Goal: Task Accomplishment & Management: Manage account settings

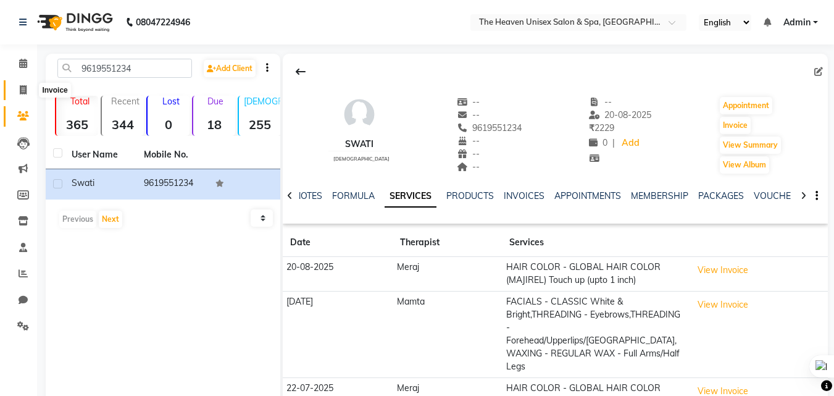
click at [24, 95] on span at bounding box center [23, 90] width 22 height 14
select select "service"
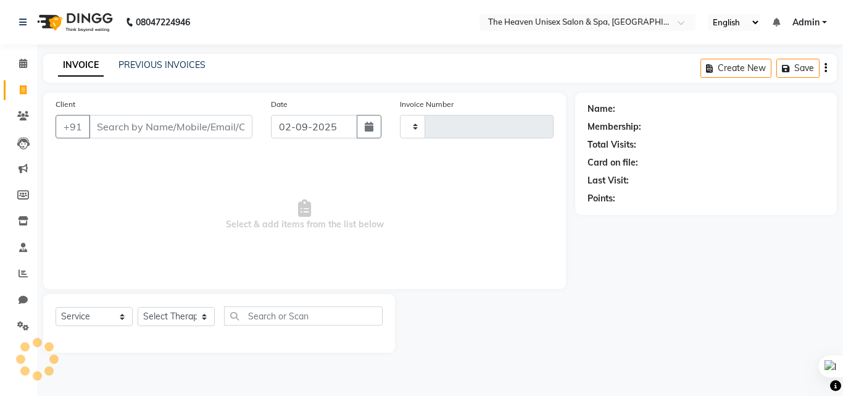
type input "0648"
select select "8417"
click at [165, 123] on input "Client" at bounding box center [171, 126] width 164 height 23
click at [25, 109] on link "Clients" at bounding box center [19, 116] width 30 height 20
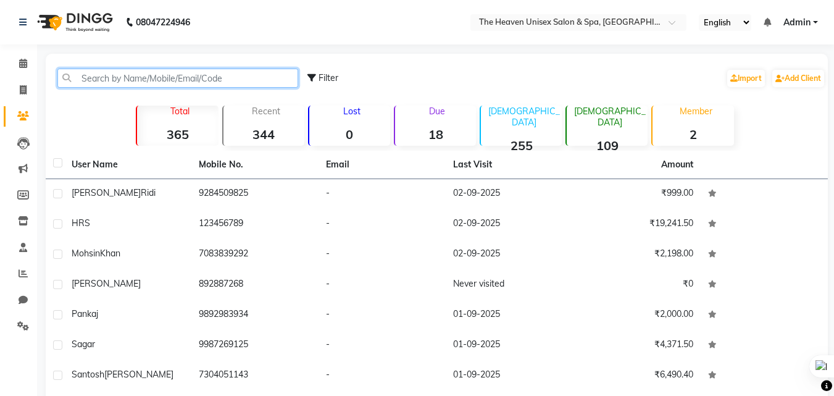
click at [152, 75] on input "text" at bounding box center [177, 77] width 241 height 19
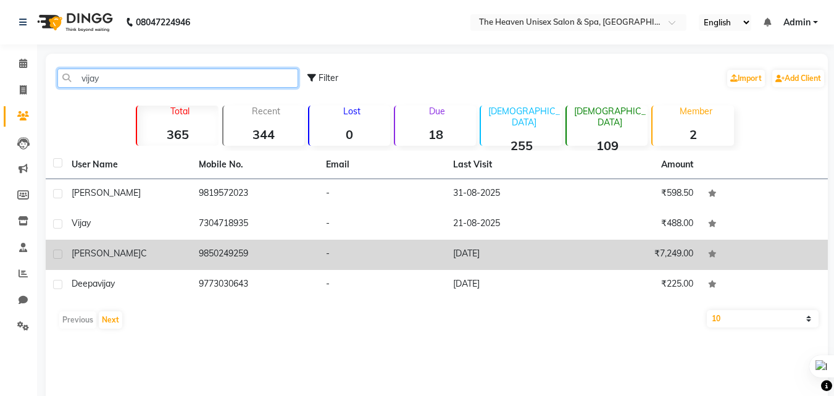
type input "vijay"
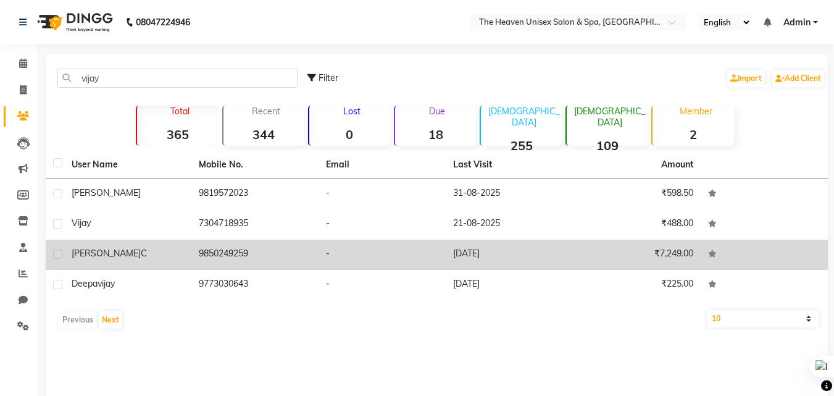
click at [225, 242] on td "9850249259" at bounding box center [254, 254] width 127 height 30
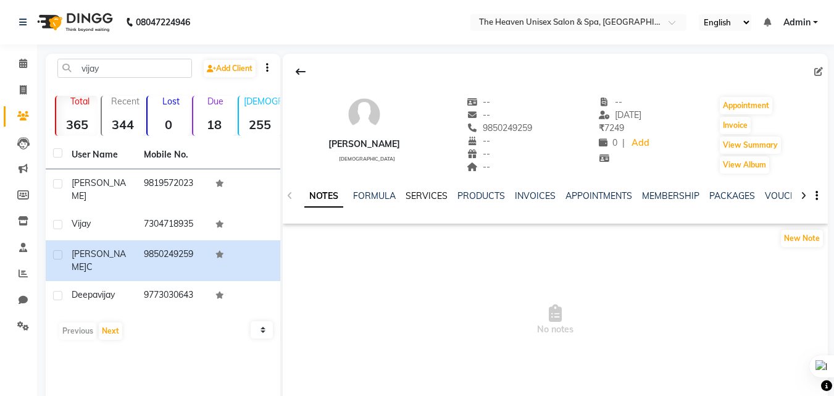
click at [439, 191] on link "SERVICES" at bounding box center [426, 195] width 42 height 11
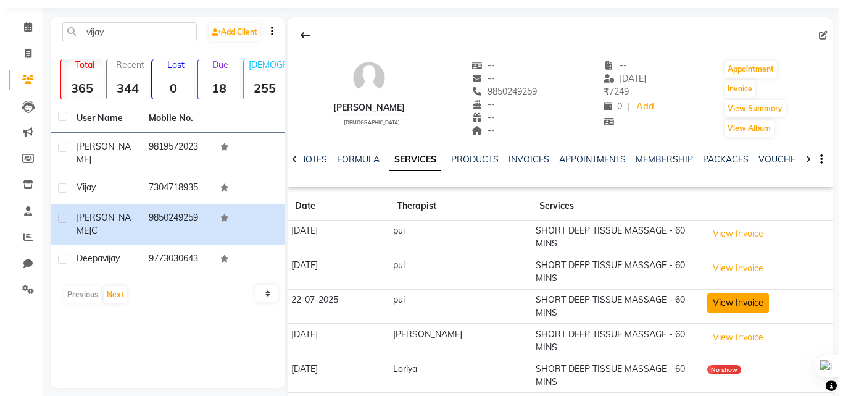
scroll to position [47, 0]
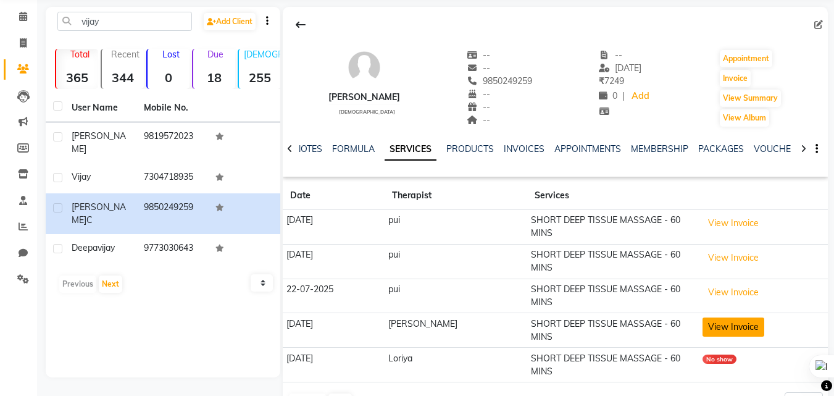
click at [721, 317] on button "View Invoice" at bounding box center [733, 326] width 62 height 19
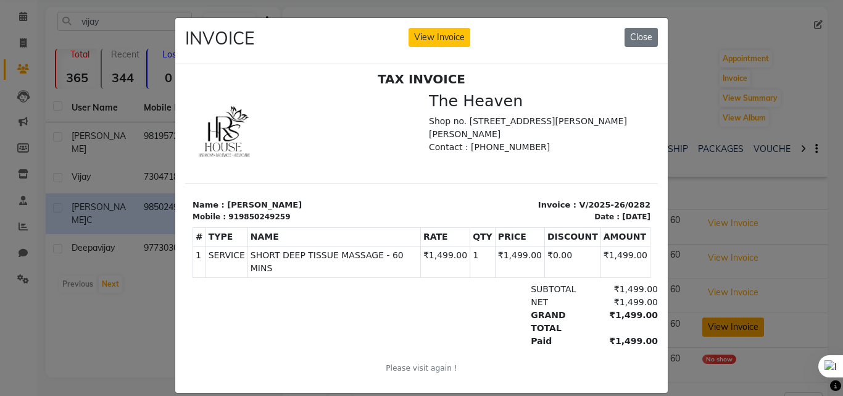
scroll to position [10, 0]
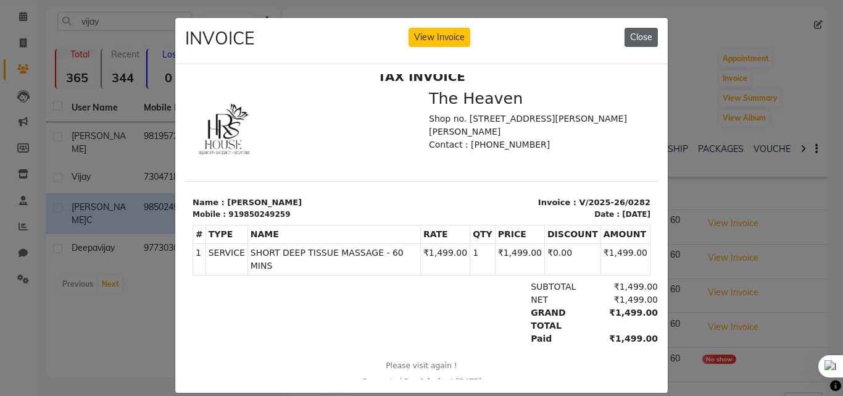
click at [634, 35] on button "Close" at bounding box center [640, 37] width 33 height 19
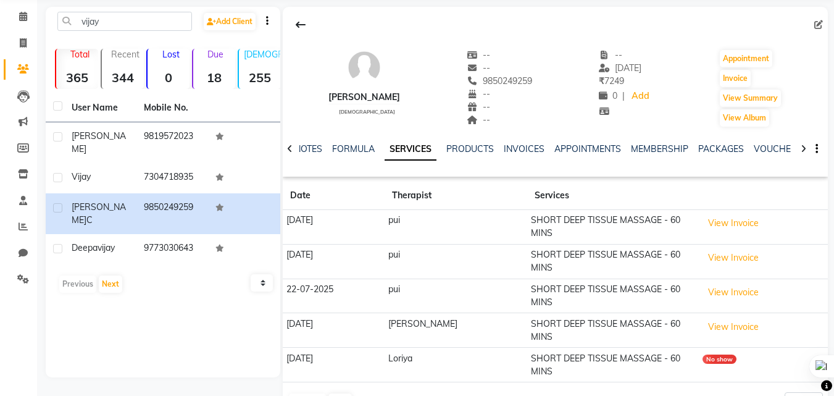
click at [708, 347] on td "No show" at bounding box center [762, 364] width 129 height 35
click at [339, 393] on button "Next" at bounding box center [339, 401] width 23 height 17
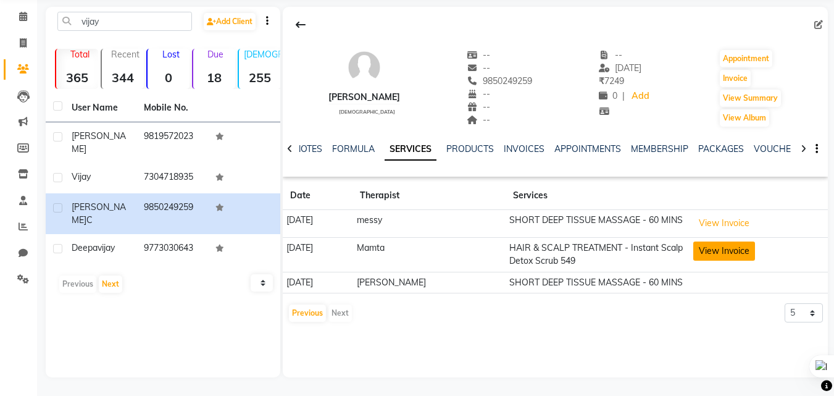
click at [716, 247] on button "View Invoice" at bounding box center [724, 250] width 62 height 19
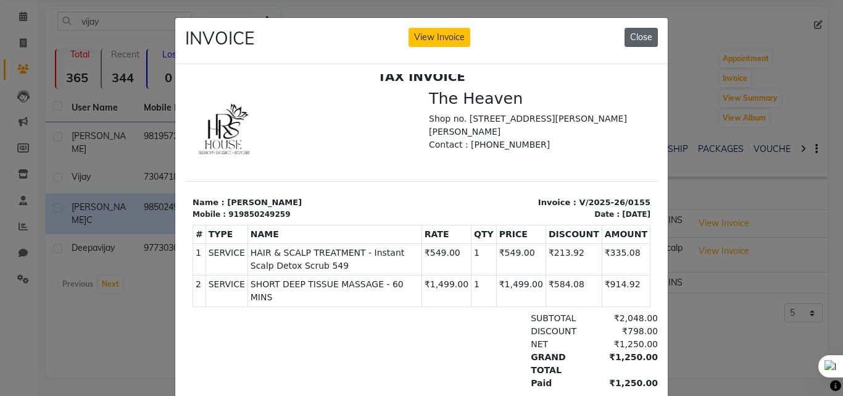
click at [631, 36] on button "Close" at bounding box center [640, 37] width 33 height 19
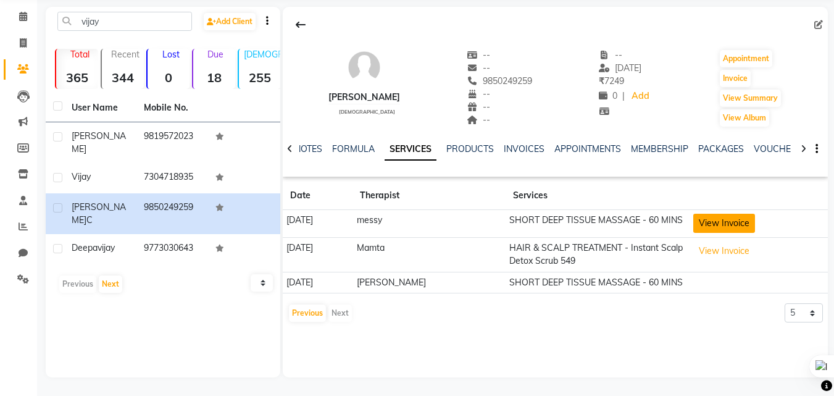
click at [719, 220] on button "View Invoice" at bounding box center [724, 222] width 62 height 19
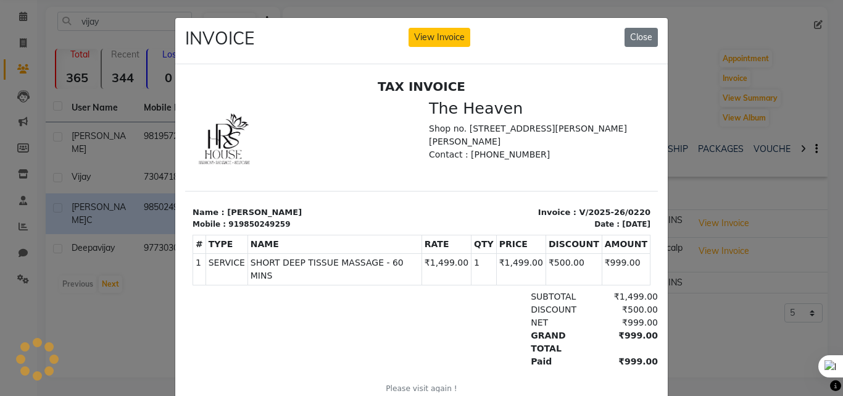
scroll to position [0, 0]
click at [437, 37] on button "View Invoice" at bounding box center [439, 37] width 62 height 19
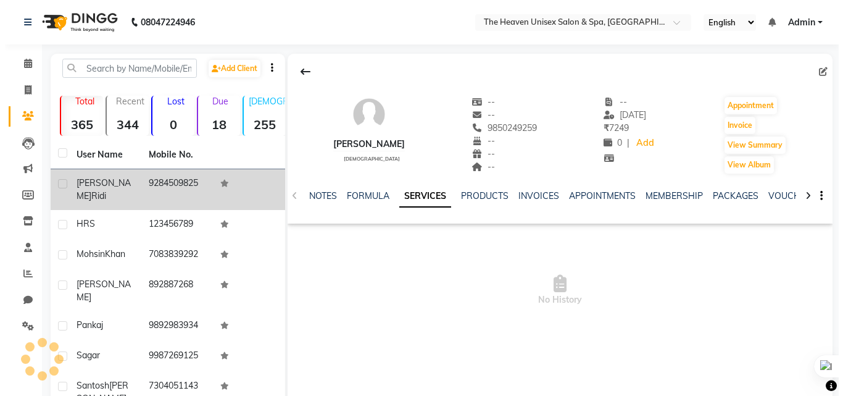
scroll to position [47, 0]
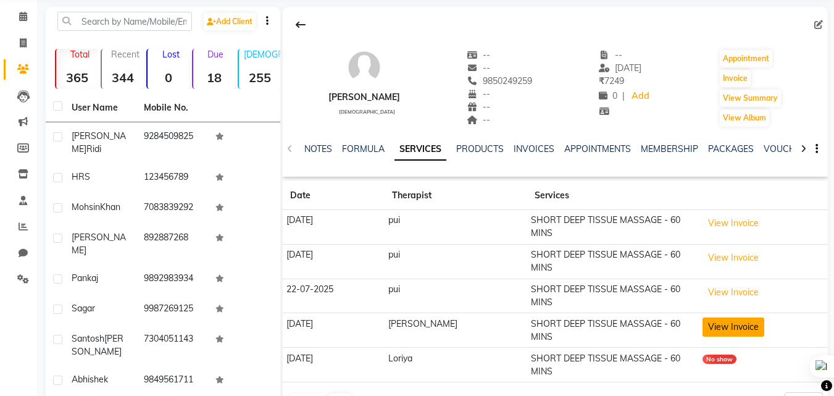
click at [722, 317] on button "View Invoice" at bounding box center [733, 326] width 62 height 19
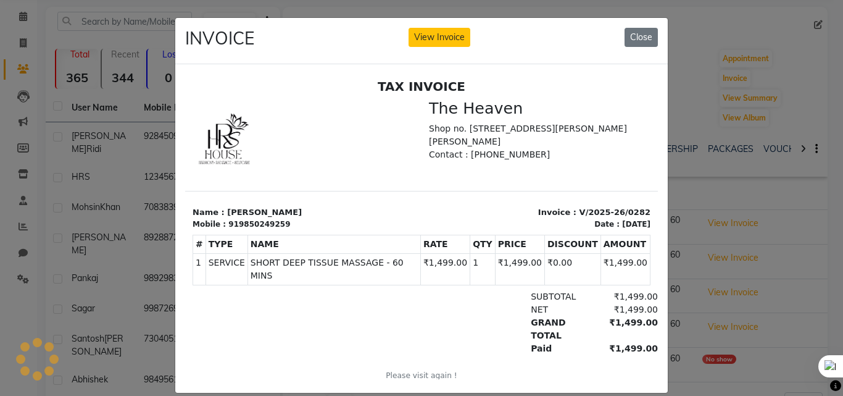
scroll to position [0, 0]
click at [436, 33] on button "View Invoice" at bounding box center [439, 37] width 62 height 19
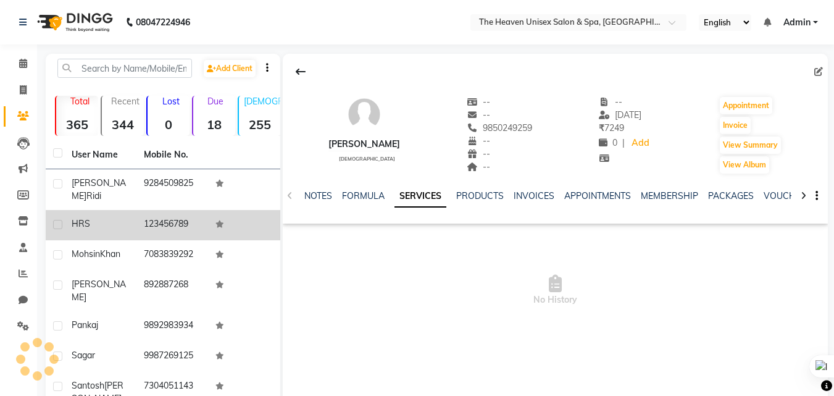
scroll to position [47, 0]
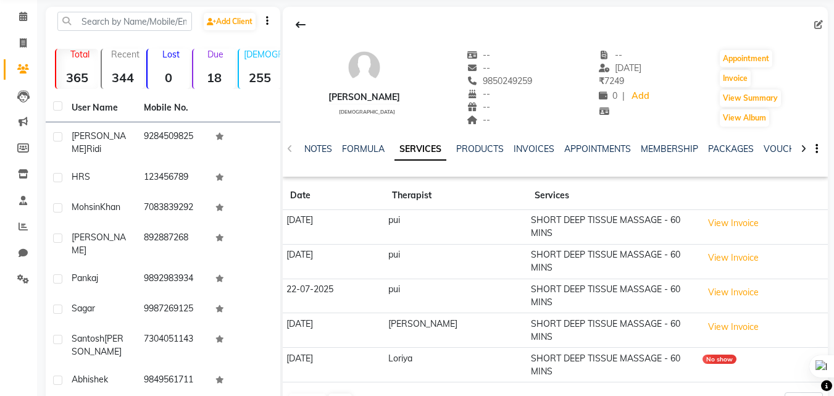
click at [344, 347] on td "08-07-2025" at bounding box center [334, 364] width 102 height 35
click at [637, 347] on td "SHORT DEEP TISSUE MASSAGE - 60 MINS" at bounding box center [613, 364] width 172 height 35
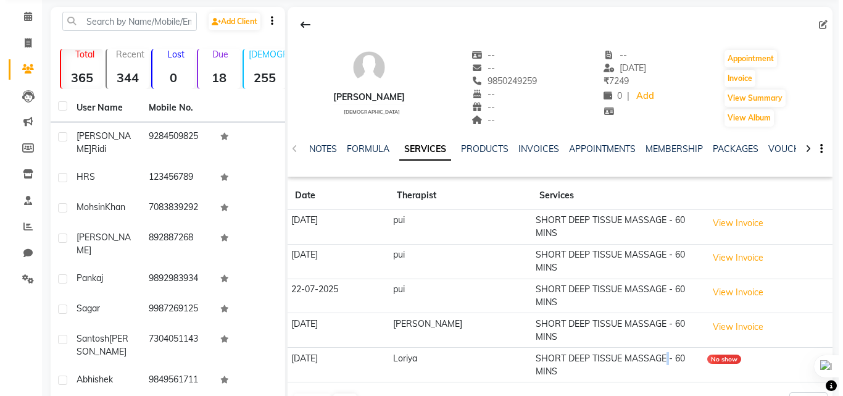
scroll to position [150, 0]
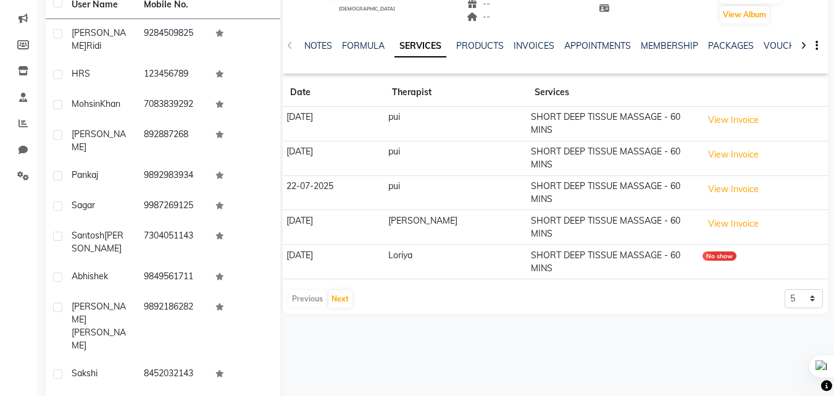
click at [703, 244] on td "No show" at bounding box center [762, 261] width 129 height 35
click at [730, 214] on button "View Invoice" at bounding box center [733, 223] width 62 height 19
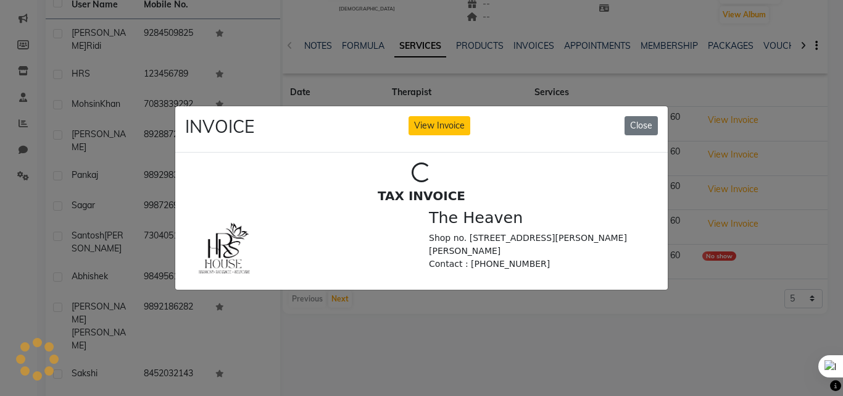
scroll to position [0, 0]
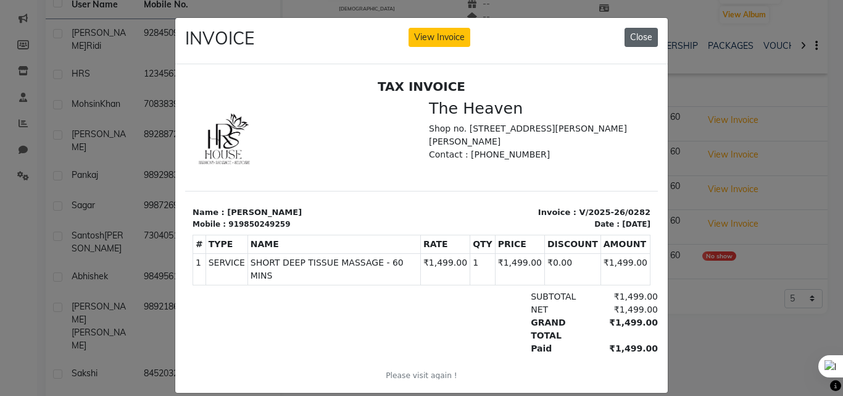
click at [629, 37] on button "Close" at bounding box center [640, 37] width 33 height 19
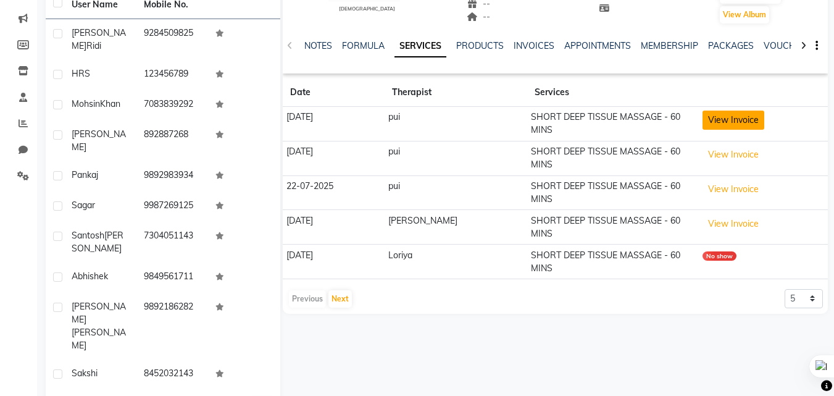
click at [733, 124] on button "View Invoice" at bounding box center [733, 119] width 62 height 19
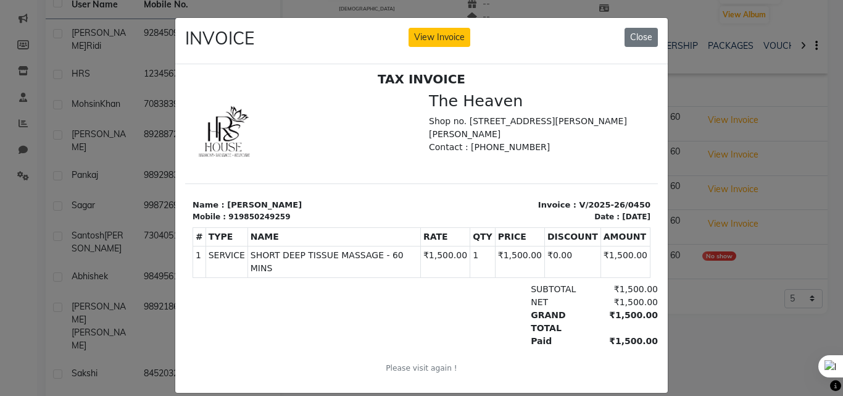
scroll to position [10, 0]
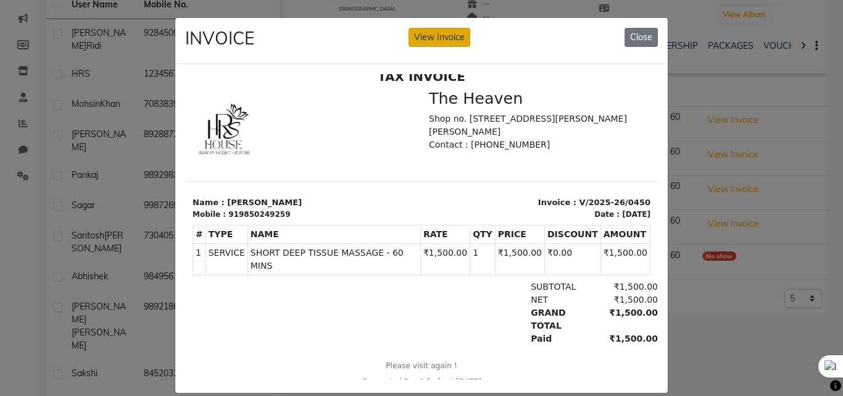
click at [445, 36] on button "View Invoice" at bounding box center [439, 37] width 62 height 19
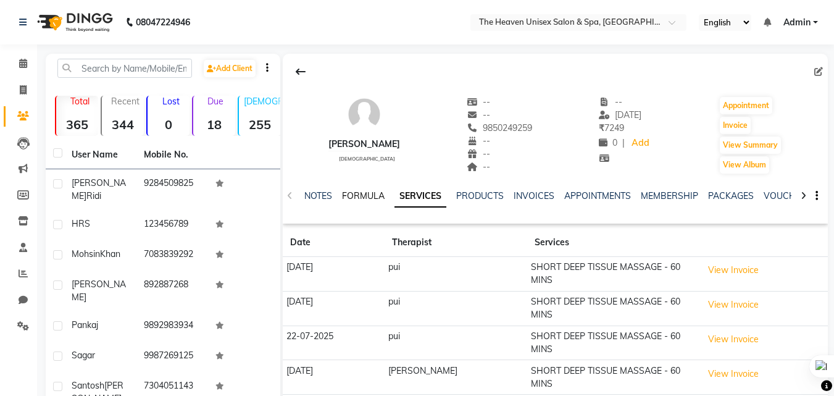
click at [376, 196] on link "FORMULA" at bounding box center [363, 195] width 43 height 11
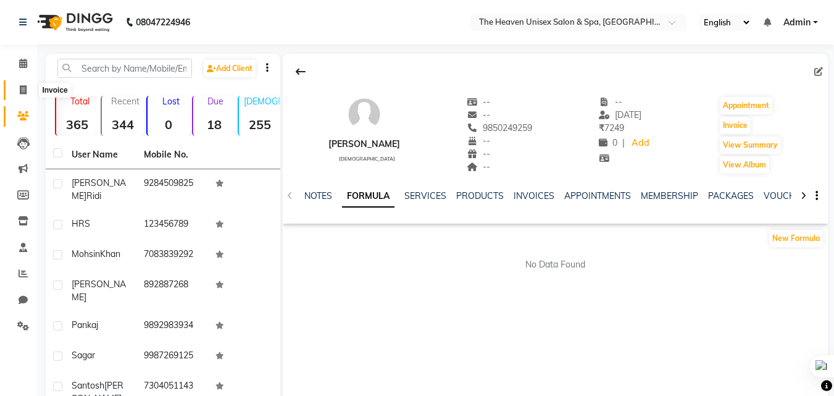
click at [23, 93] on icon at bounding box center [23, 89] width 7 height 9
select select "8417"
select select "service"
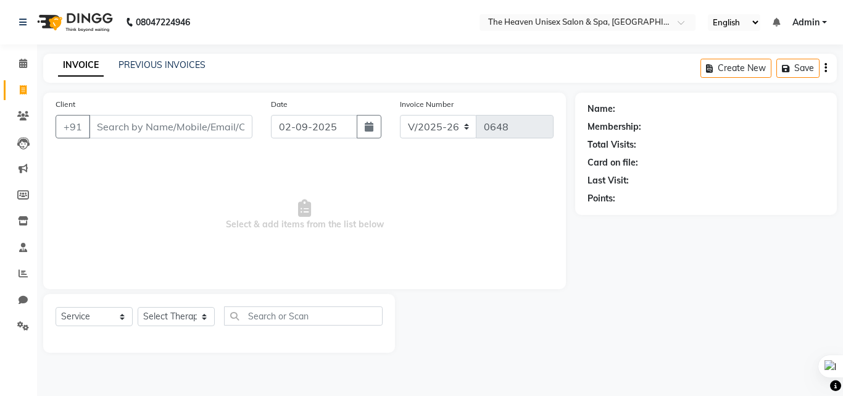
click at [125, 130] on input "Client" at bounding box center [171, 126] width 164 height 23
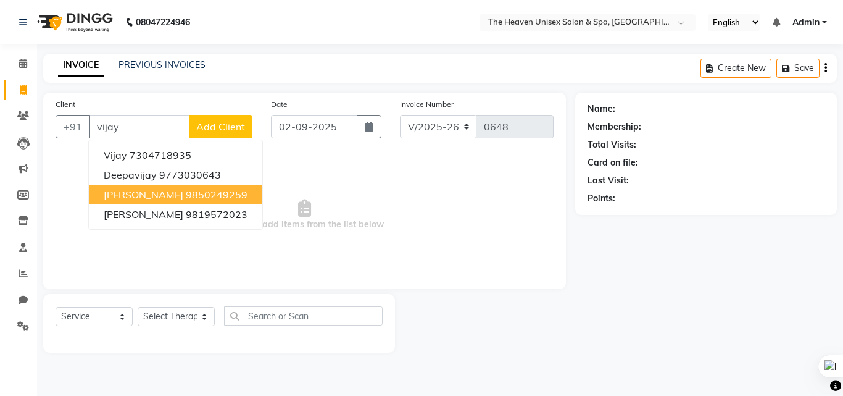
click at [159, 201] on button "Vijay C 9850249259" at bounding box center [175, 194] width 173 height 20
type input "9850249259"
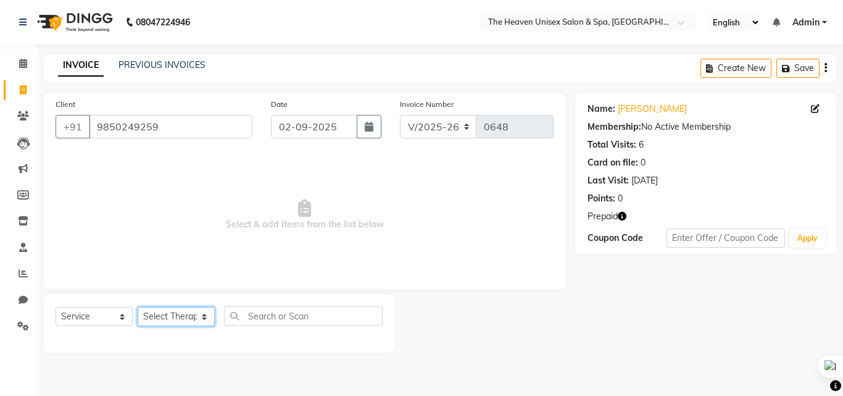
click at [168, 318] on select "Select Therapist [PERSON_NAME] HRS House [PERSON_NAME] [PERSON_NAME] Rashmi [PE…" at bounding box center [176, 316] width 77 height 19
click at [281, 223] on span "Select & add items from the list below" at bounding box center [305, 214] width 498 height 123
click at [162, 313] on select "Select Therapist [PERSON_NAME] HRS House [PERSON_NAME] [PERSON_NAME] Rashmi [PE…" at bounding box center [176, 316] width 77 height 19
select select "83615"
click at [138, 307] on select "Select Therapist [PERSON_NAME] HRS House [PERSON_NAME] [PERSON_NAME] Rashmi [PE…" at bounding box center [176, 316] width 77 height 19
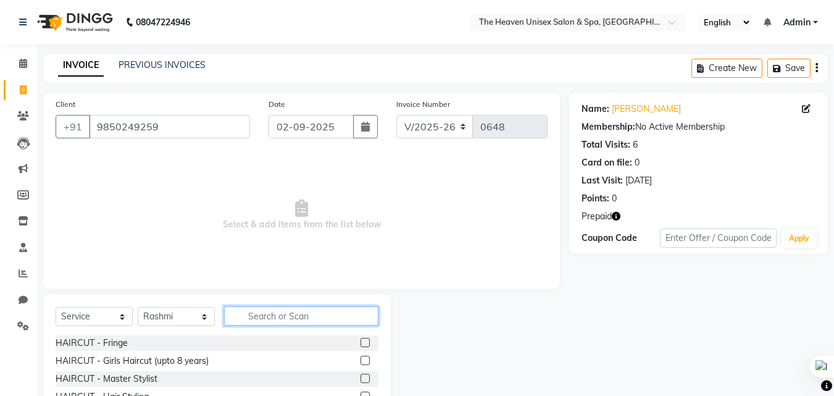
click at [255, 318] on input "text" at bounding box center [301, 315] width 154 height 19
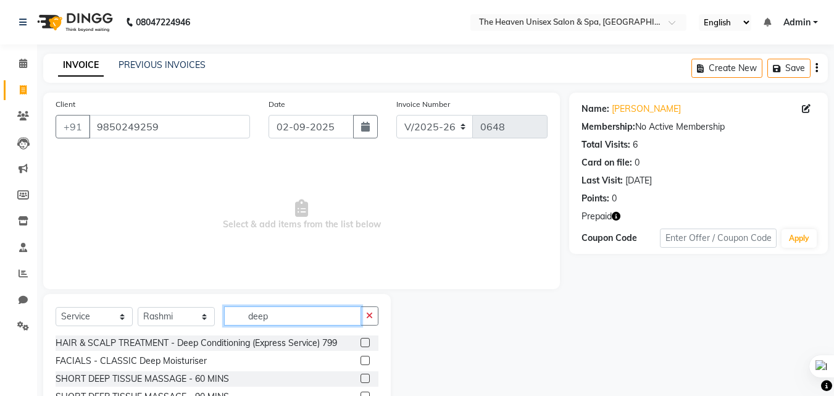
type input "deep"
click at [365, 376] on label at bounding box center [364, 377] width 9 height 9
click at [365, 376] on input "checkbox" at bounding box center [364, 379] width 8 height 8
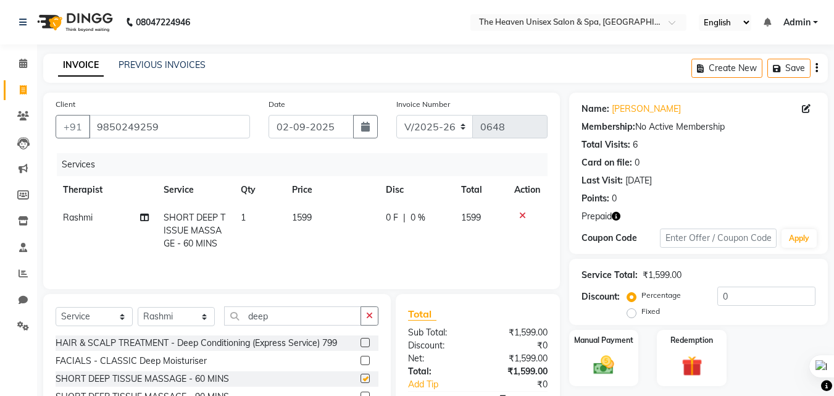
checkbox input "false"
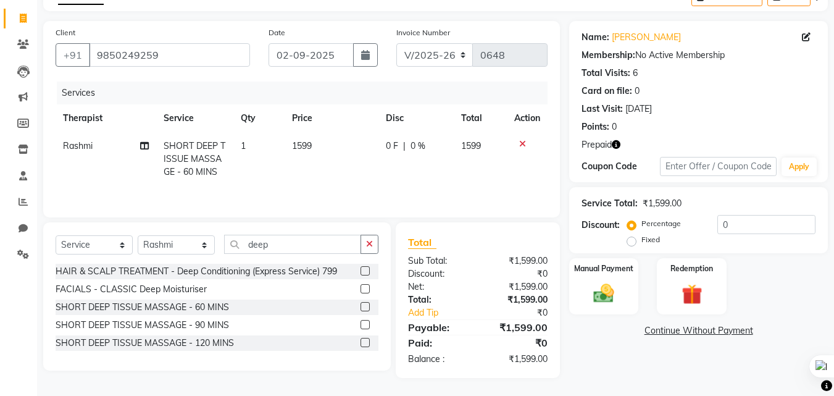
scroll to position [72, 0]
click at [687, 288] on img at bounding box center [691, 293] width 35 height 27
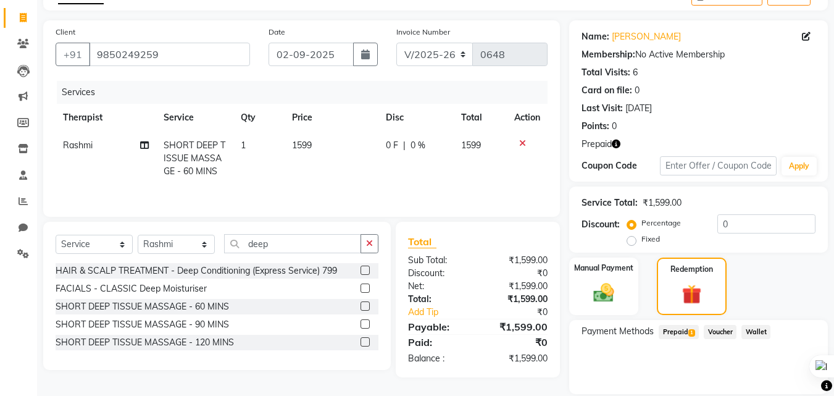
click at [676, 329] on span "Prepaid 1" at bounding box center [678, 332] width 40 height 14
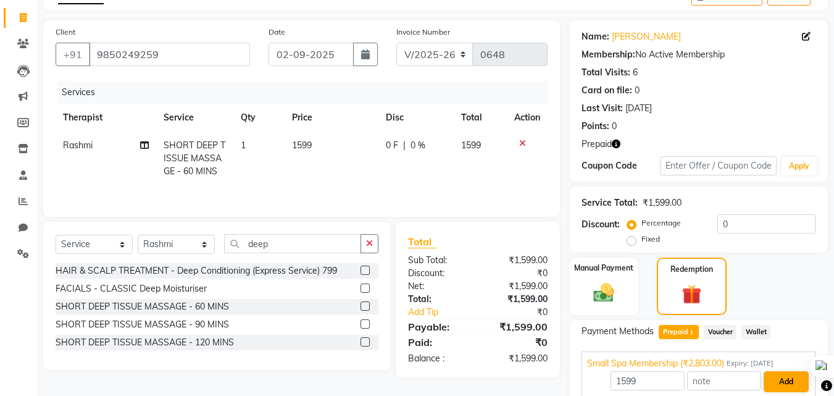
scroll to position [124, 0]
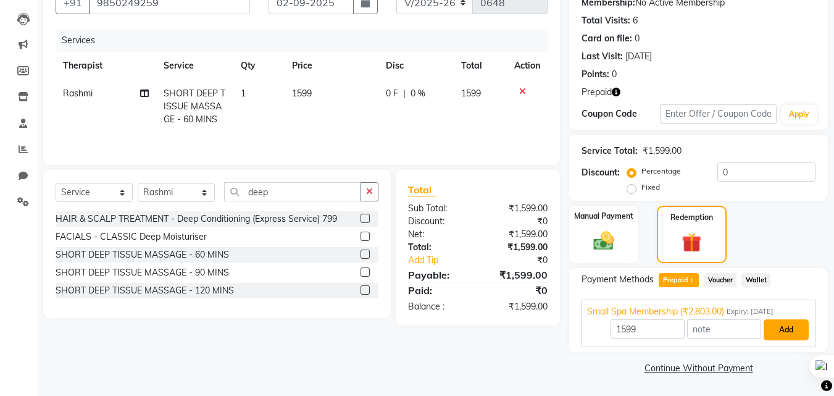
click at [798, 326] on button "Add" at bounding box center [785, 329] width 45 height 21
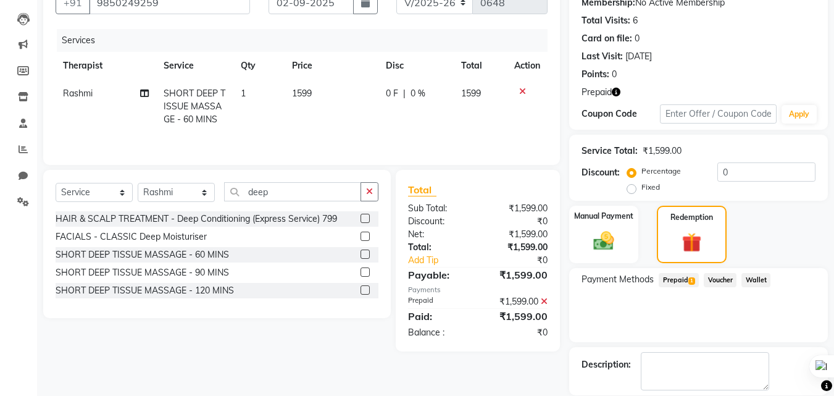
scroll to position [184, 0]
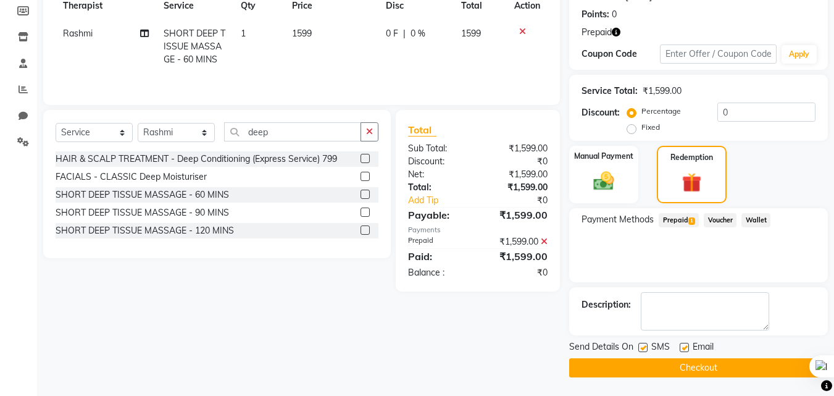
click at [708, 372] on button "Checkout" at bounding box center [698, 367] width 259 height 19
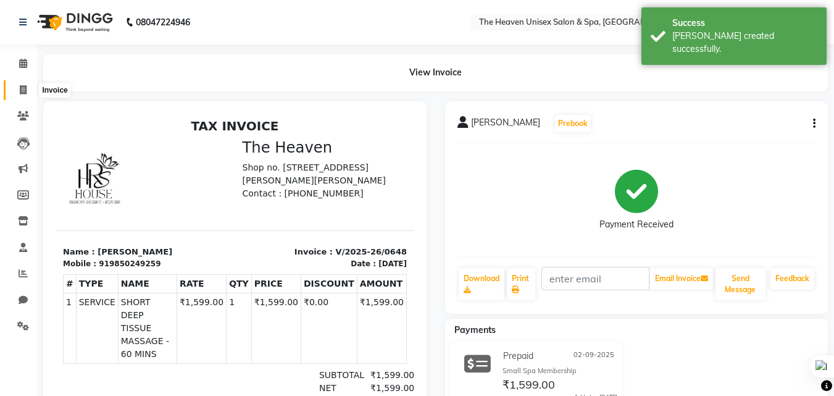
click at [22, 88] on icon at bounding box center [23, 89] width 7 height 9
select select "service"
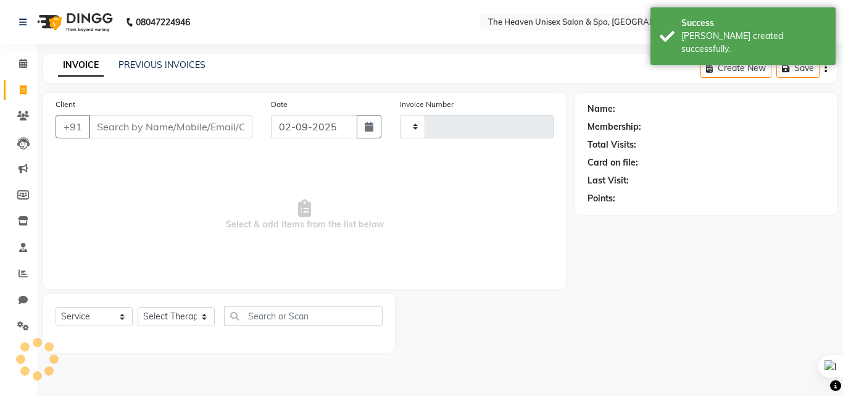
type input "0649"
select select "8417"
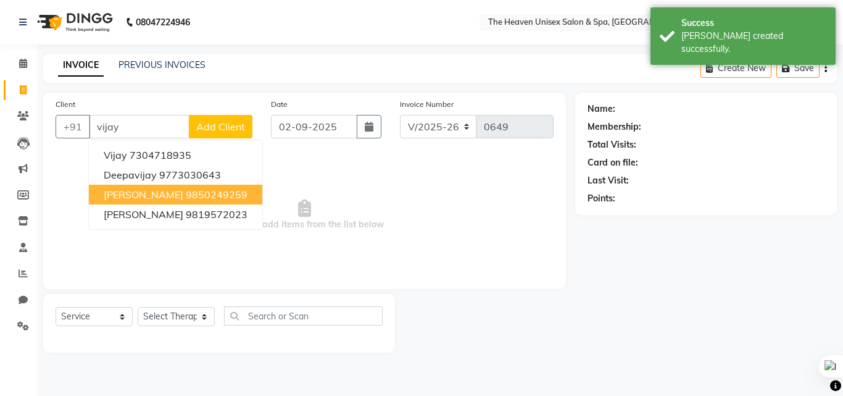
click at [204, 191] on button "Vijay C 9850249259" at bounding box center [175, 194] width 173 height 20
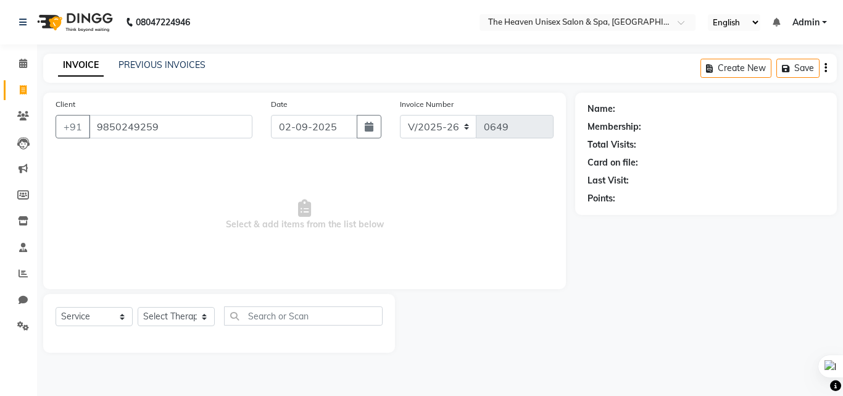
type input "9850249259"
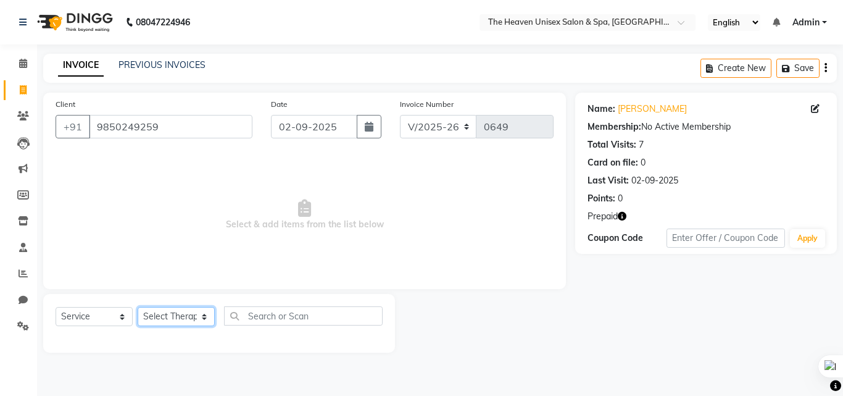
click at [167, 312] on select "Select Therapist [PERSON_NAME] HRS House [PERSON_NAME] [PERSON_NAME] Rashmi [PE…" at bounding box center [176, 316] width 77 height 19
select select "83615"
click at [138, 307] on select "Select Therapist [PERSON_NAME] HRS House [PERSON_NAME] [PERSON_NAME] Rashmi [PE…" at bounding box center [176, 316] width 77 height 19
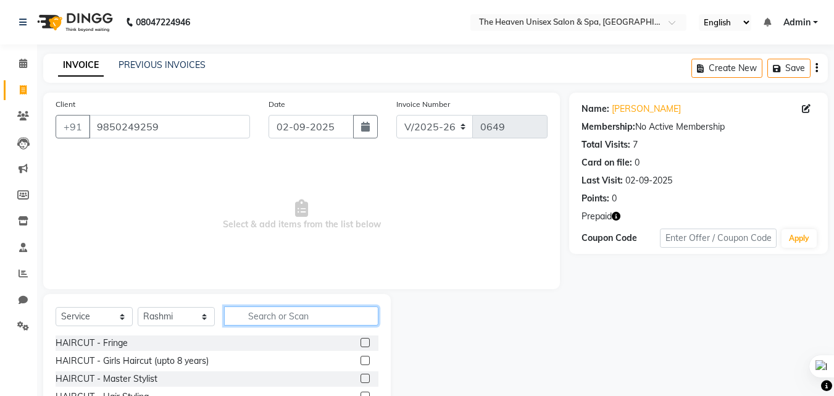
click at [299, 320] on input "text" at bounding box center [301, 315] width 154 height 19
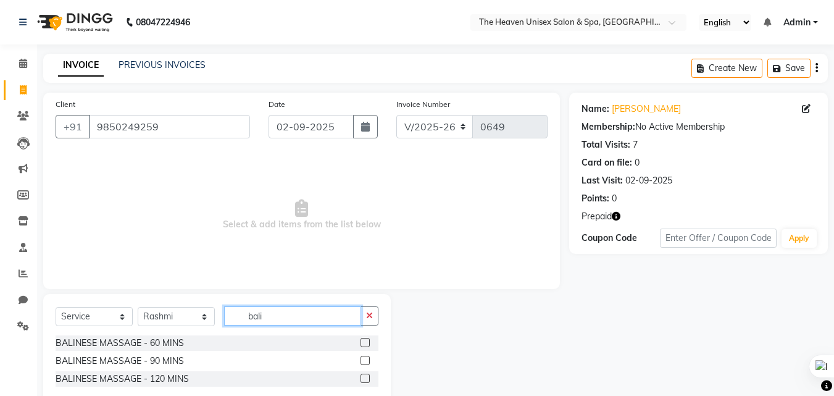
type input "bali"
click at [366, 342] on label at bounding box center [364, 342] width 9 height 9
click at [366, 342] on input "checkbox" at bounding box center [364, 343] width 8 height 8
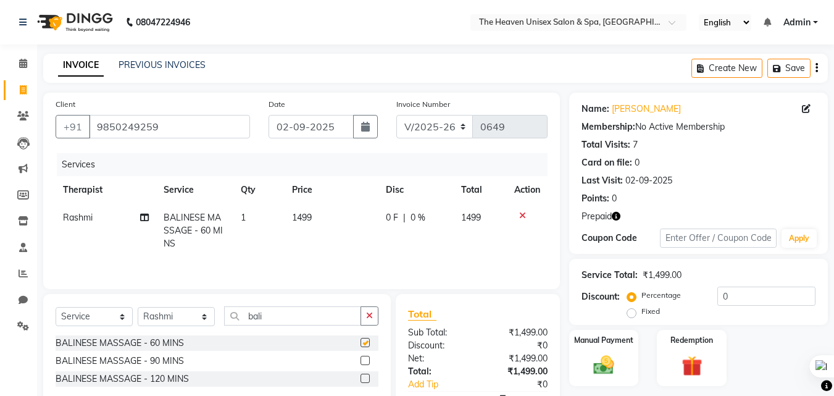
checkbox input "false"
click at [703, 339] on label "Redemption" at bounding box center [691, 339] width 44 height 12
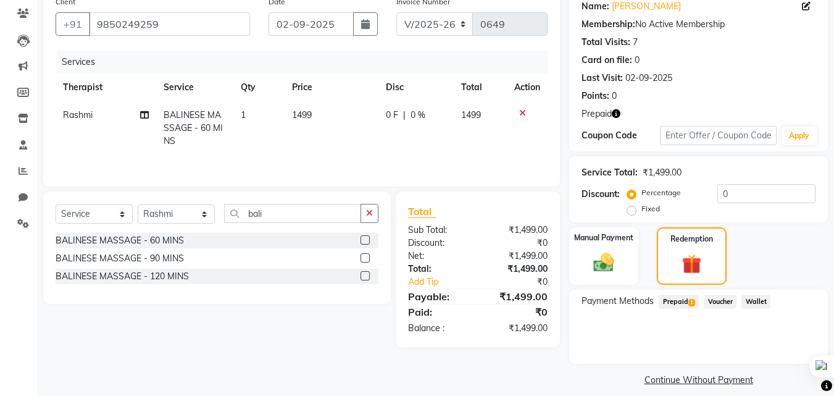
scroll to position [114, 0]
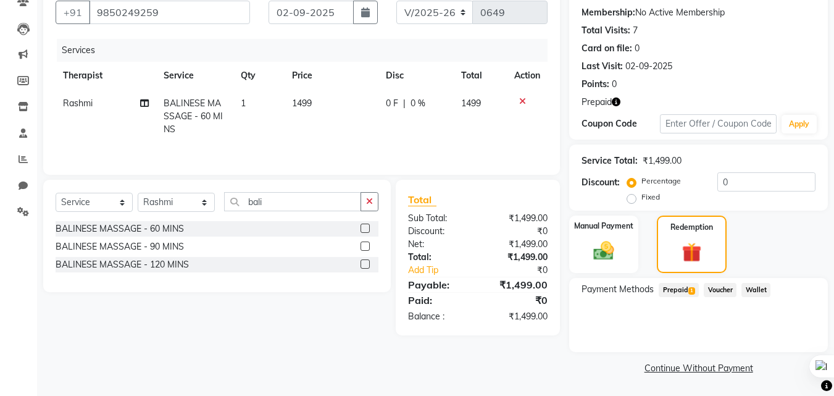
click at [683, 288] on span "Prepaid 1" at bounding box center [678, 290] width 40 height 14
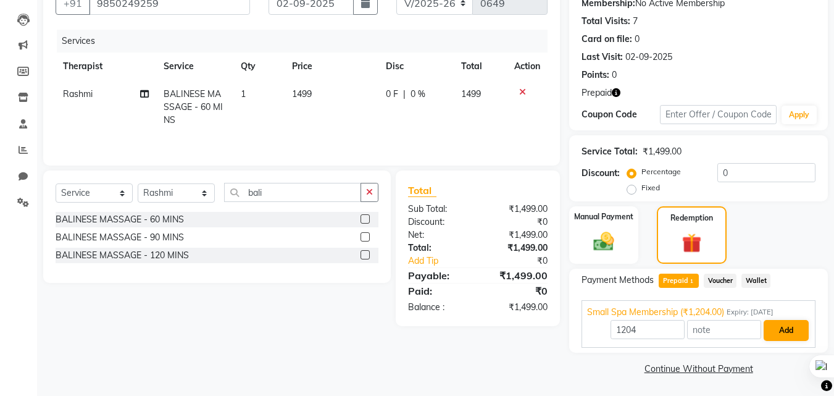
scroll to position [124, 0]
click at [389, 94] on span "0 F" at bounding box center [392, 93] width 12 height 13
select select "83615"
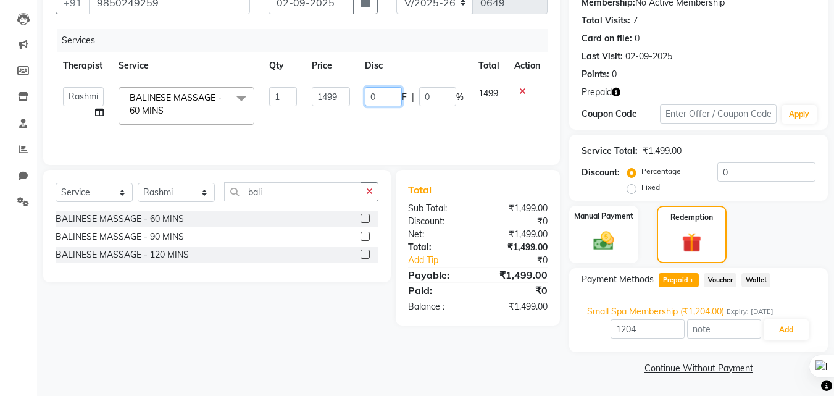
click at [389, 94] on input "0" at bounding box center [383, 96] width 37 height 19
type input "295"
click at [548, 356] on div "Client +91 9850249259 Date 02-09-2025 Invoice Number V/2025 V/2025-26 0649 Serv…" at bounding box center [301, 173] width 535 height 408
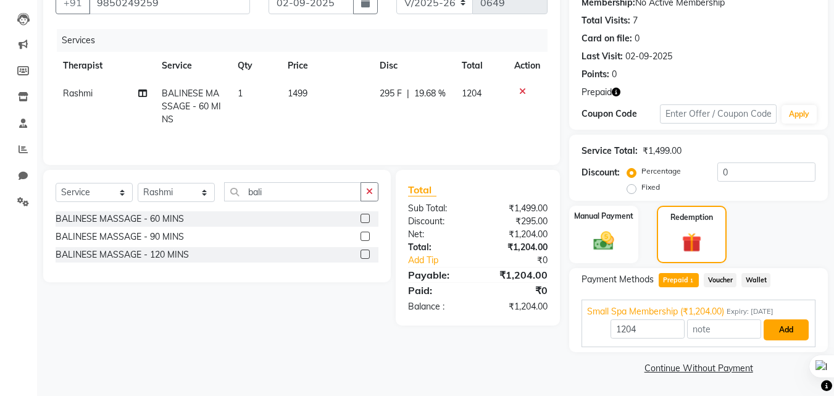
click at [785, 336] on button "Add" at bounding box center [785, 329] width 45 height 21
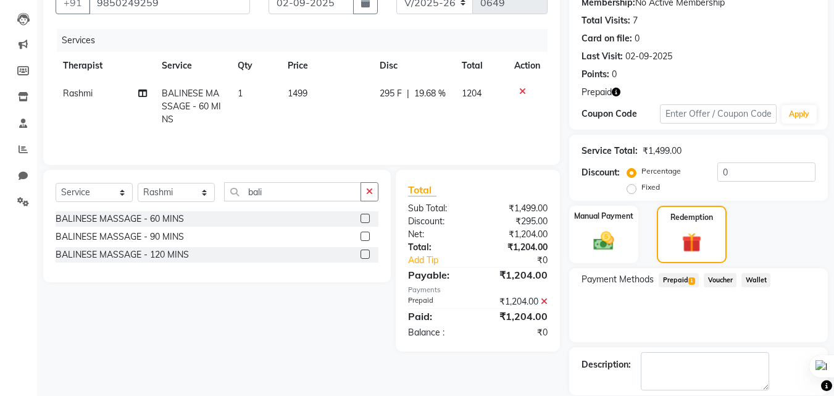
scroll to position [184, 0]
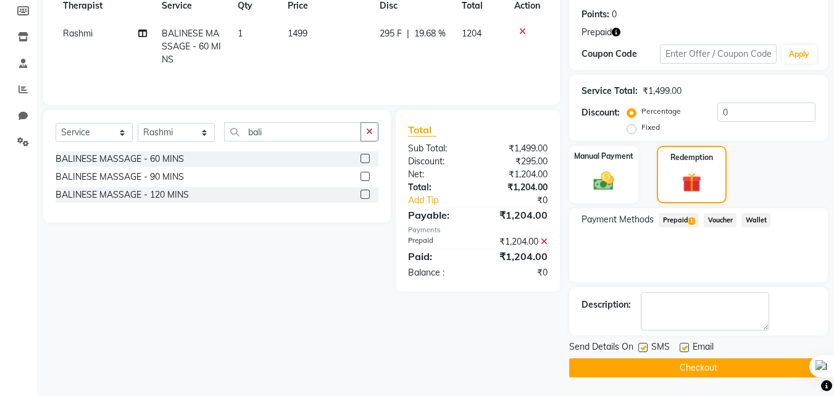
click at [685, 366] on button "Checkout" at bounding box center [698, 367] width 259 height 19
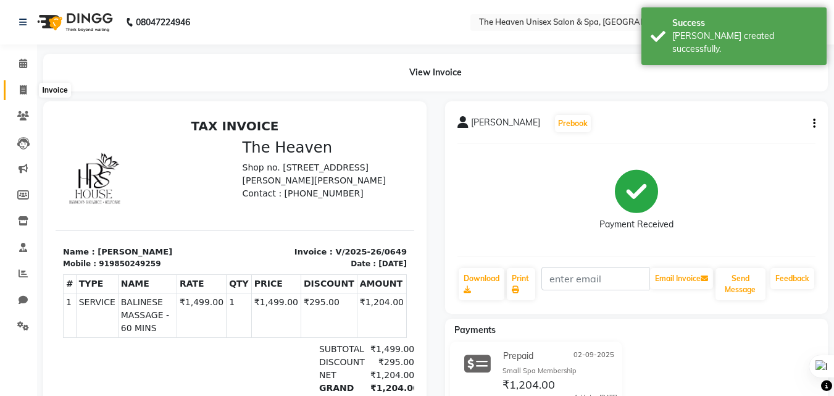
click at [22, 90] on icon at bounding box center [23, 89] width 7 height 9
select select "8417"
select select "service"
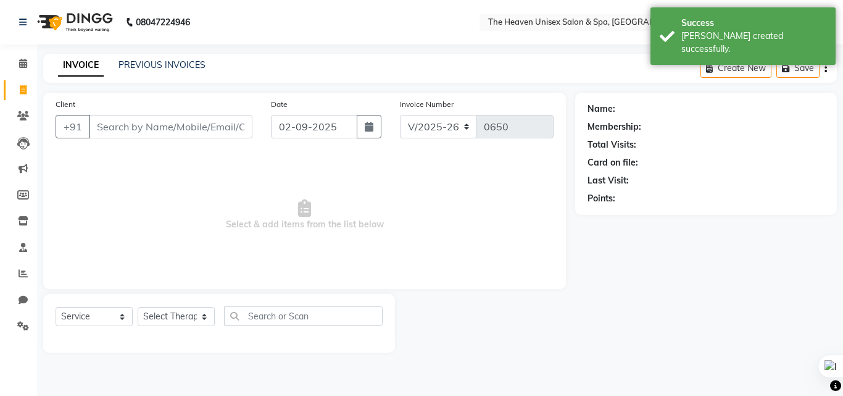
click at [146, 132] on input "Client" at bounding box center [171, 126] width 164 height 23
click at [157, 67] on link "PREVIOUS INVOICES" at bounding box center [161, 64] width 87 height 11
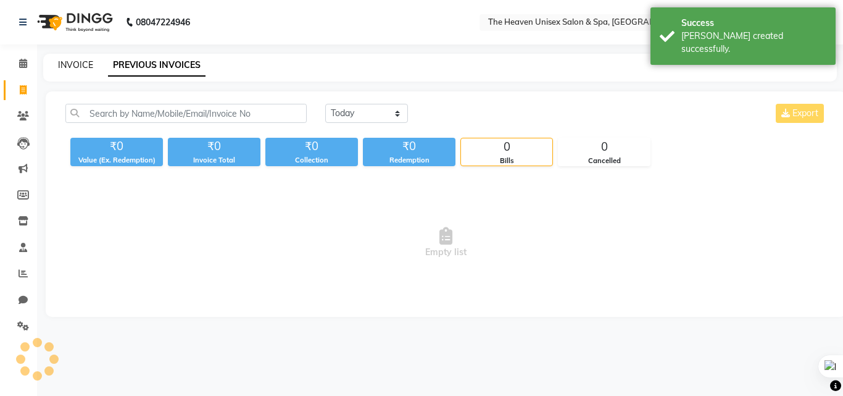
click at [80, 64] on link "INVOICE" at bounding box center [75, 64] width 35 height 11
select select "service"
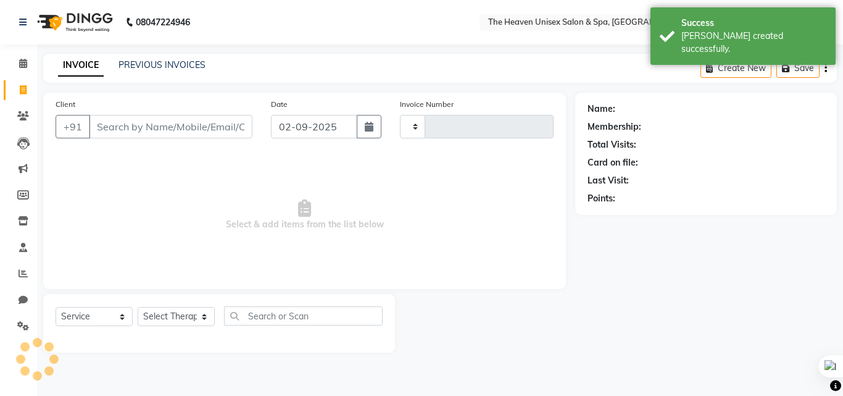
type input "0650"
select select "8417"
click at [20, 111] on icon at bounding box center [23, 115] width 12 height 9
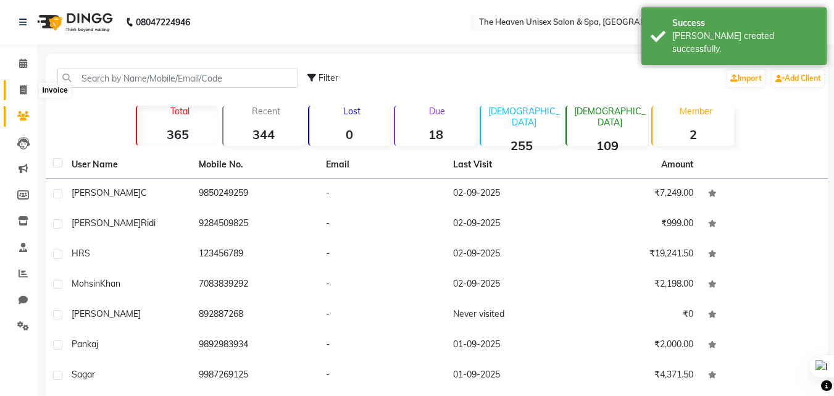
click at [20, 86] on icon at bounding box center [23, 89] width 7 height 9
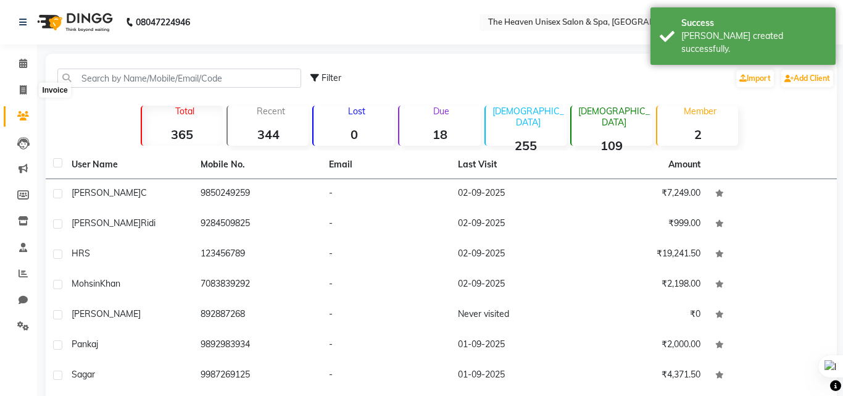
select select "8417"
select select "service"
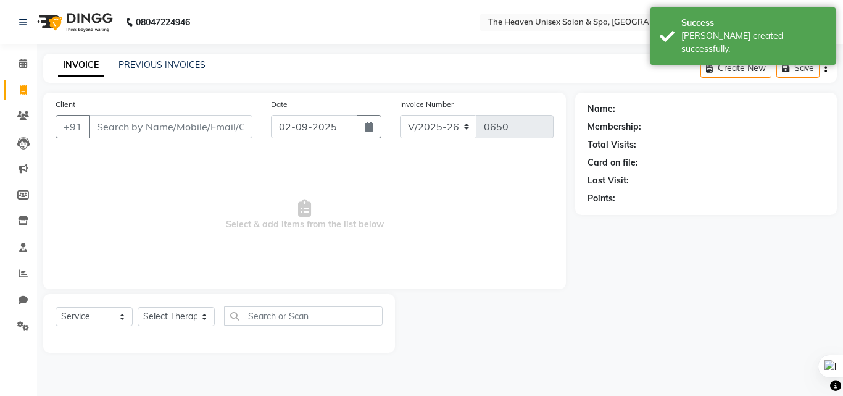
click at [150, 128] on input "Client" at bounding box center [171, 126] width 164 height 23
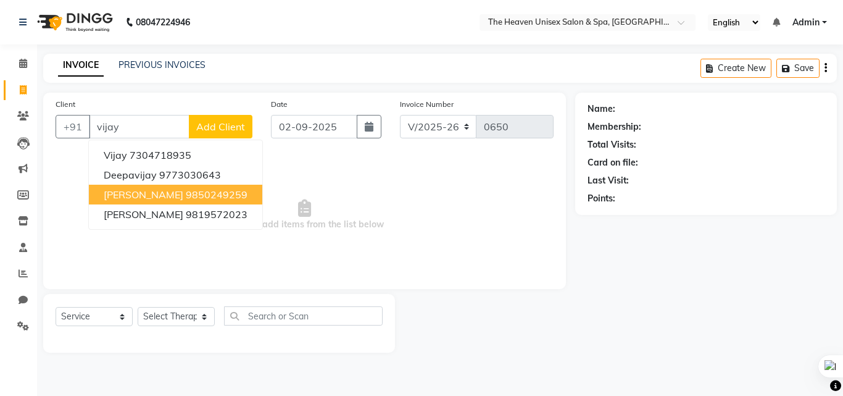
click at [186, 194] on ngb-highlight "9850249259" at bounding box center [217, 194] width 62 height 12
type input "9850249259"
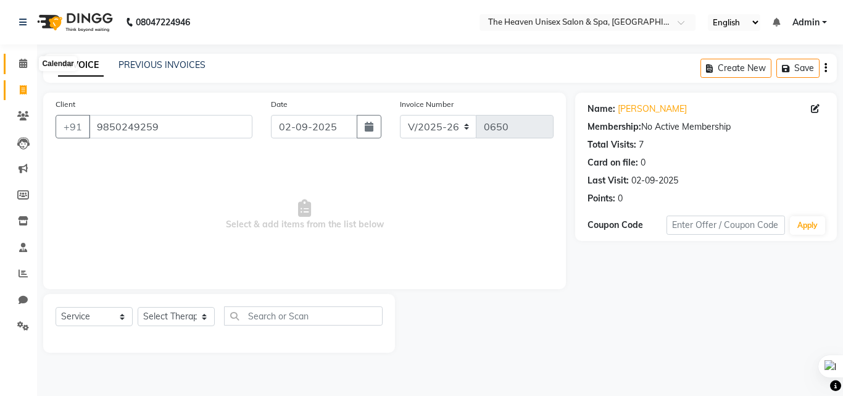
click at [23, 64] on icon at bounding box center [23, 63] width 8 height 9
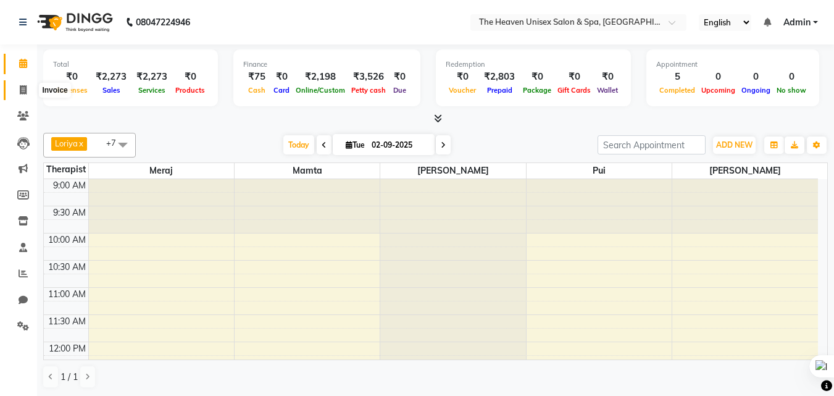
click at [21, 88] on icon at bounding box center [23, 89] width 7 height 9
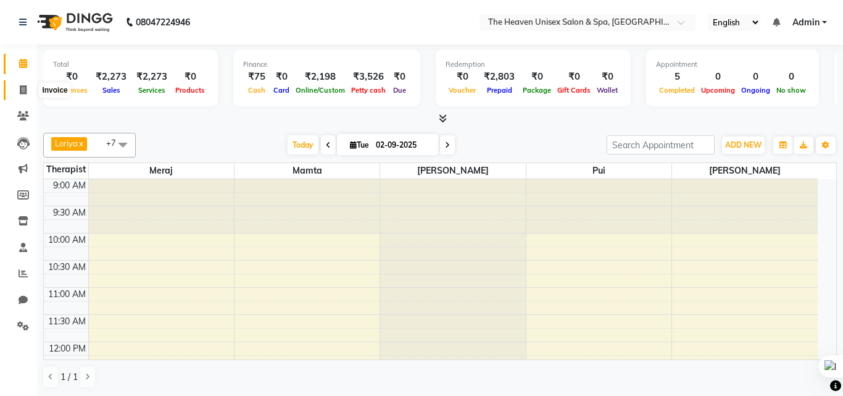
select select "8417"
select select "service"
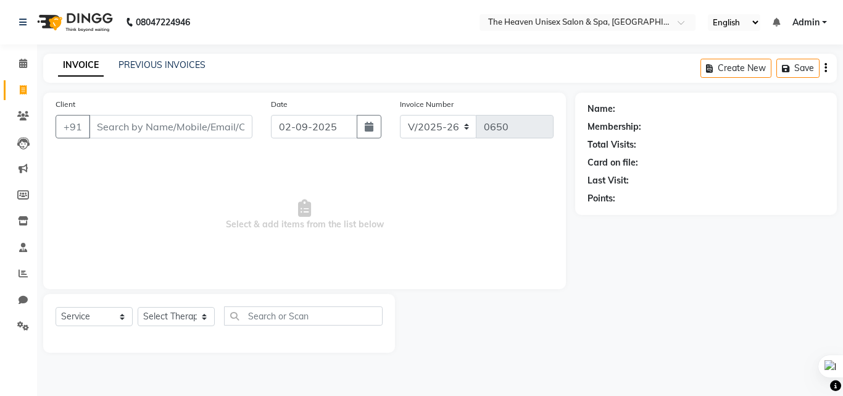
click at [123, 133] on input "Client" at bounding box center [171, 126] width 164 height 23
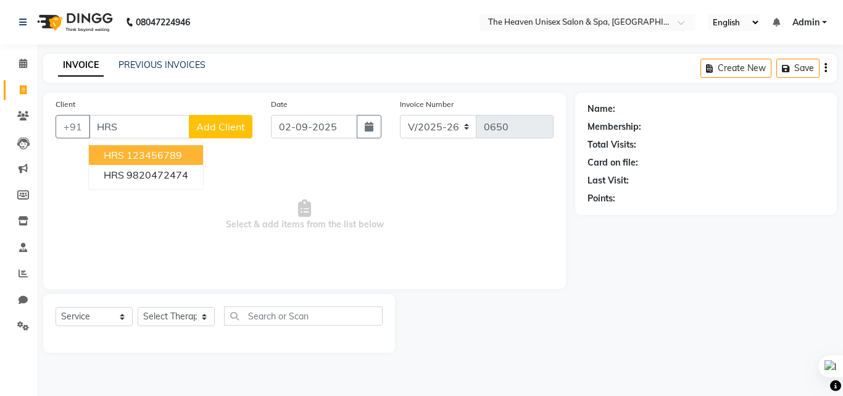
click at [152, 147] on button "HRS 123456789" at bounding box center [146, 155] width 114 height 20
type input "123456789"
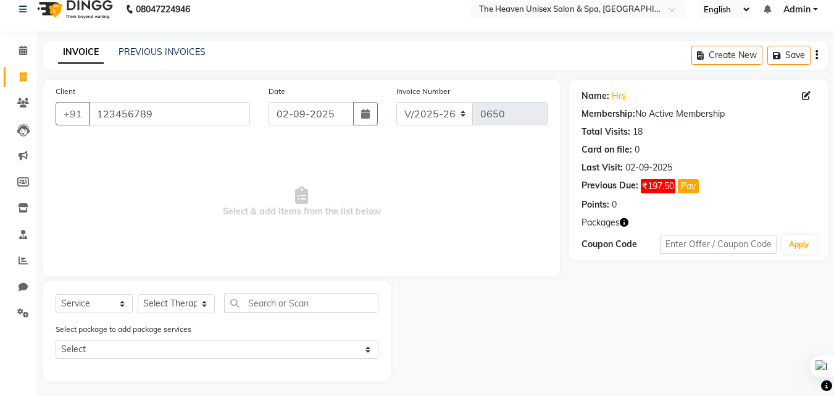
scroll to position [17, 0]
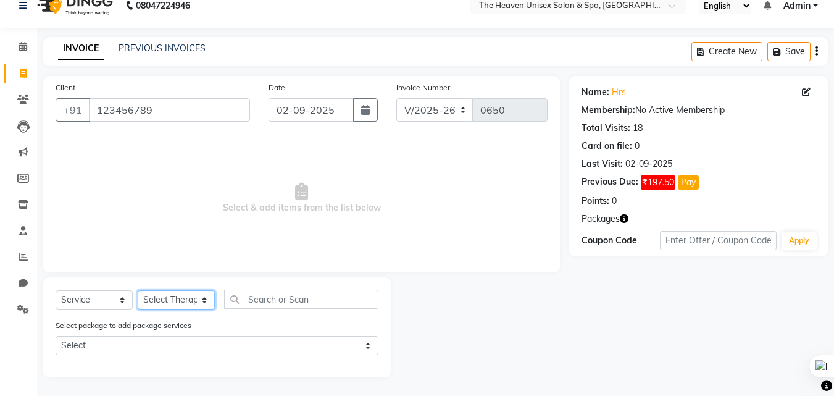
click at [154, 295] on select "Select Therapist [PERSON_NAME] HRS House [PERSON_NAME] [PERSON_NAME] Rashmi [PE…" at bounding box center [176, 299] width 77 height 19
select select "83615"
click at [138, 290] on select "Select Therapist [PERSON_NAME] HRS House [PERSON_NAME] [PERSON_NAME] Rashmi [PE…" at bounding box center [176, 299] width 77 height 19
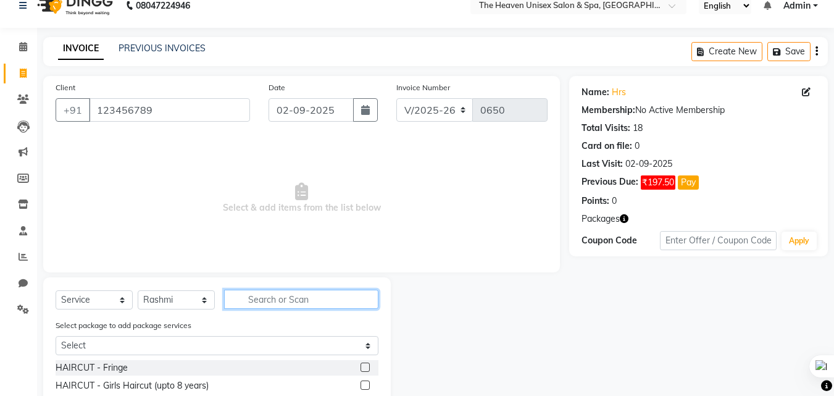
click at [291, 294] on input "text" at bounding box center [301, 298] width 154 height 19
type input "BALINE"
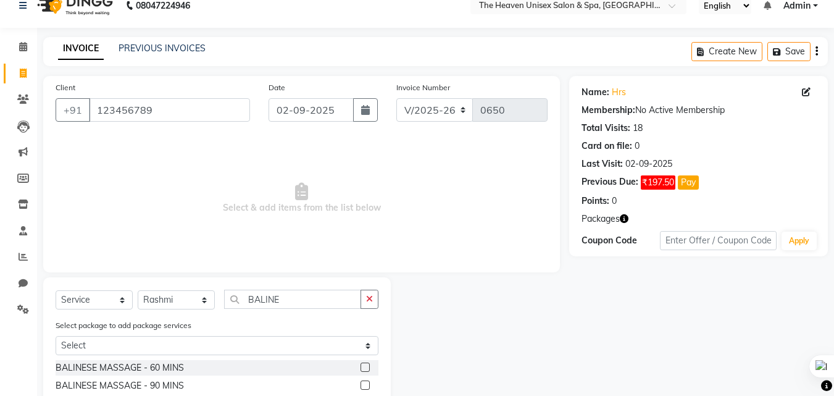
click at [367, 365] on label at bounding box center [364, 366] width 9 height 9
click at [367, 365] on input "checkbox" at bounding box center [364, 367] width 8 height 8
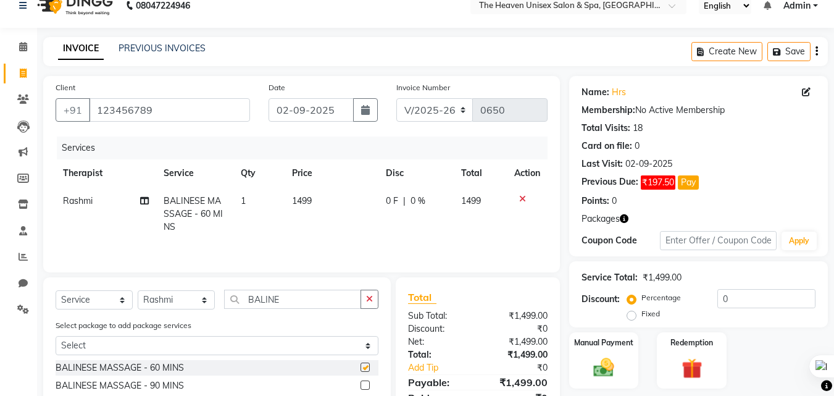
checkbox input "false"
click at [641, 315] on label "Fixed" at bounding box center [650, 313] width 19 height 11
click at [636, 315] on input "Fixed" at bounding box center [633, 313] width 9 height 9
radio input "true"
click at [731, 297] on input "0" at bounding box center [766, 298] width 98 height 19
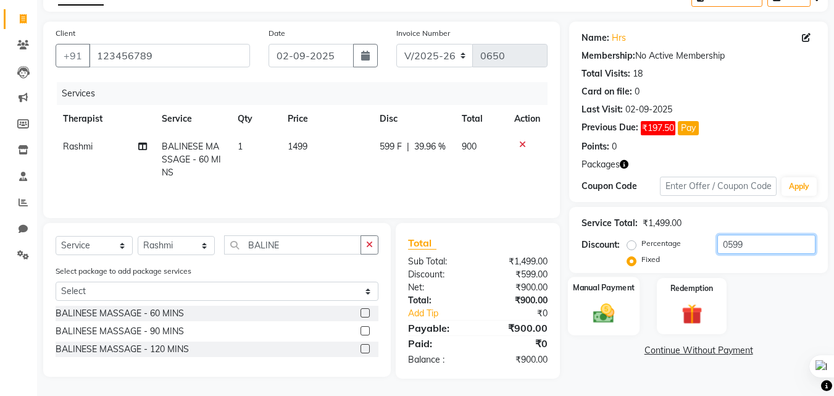
scroll to position [72, 0]
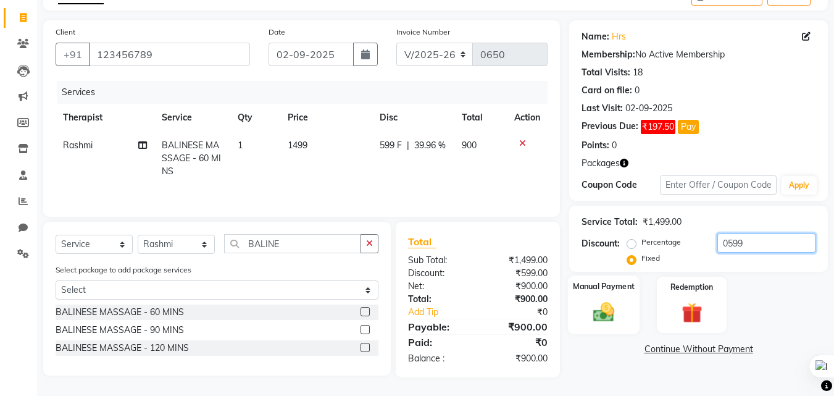
type input "0599"
click at [608, 317] on img at bounding box center [603, 311] width 35 height 25
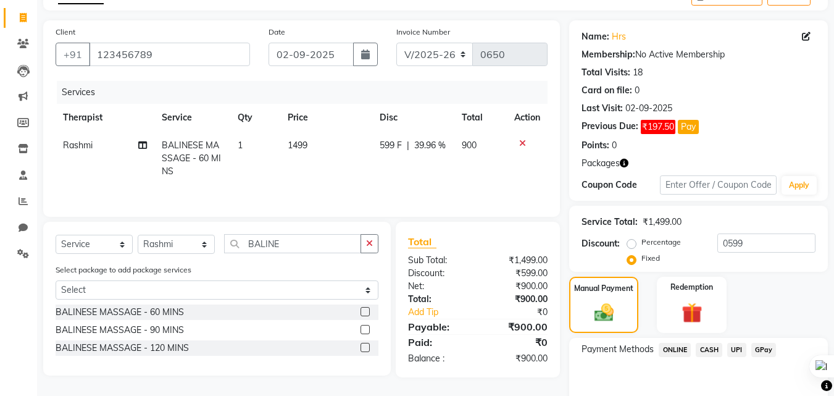
click at [707, 348] on span "CASH" at bounding box center [708, 349] width 27 height 14
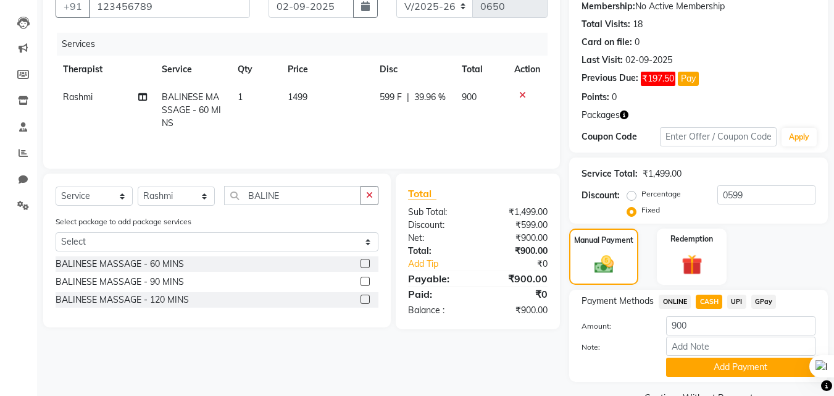
scroll to position [150, 0]
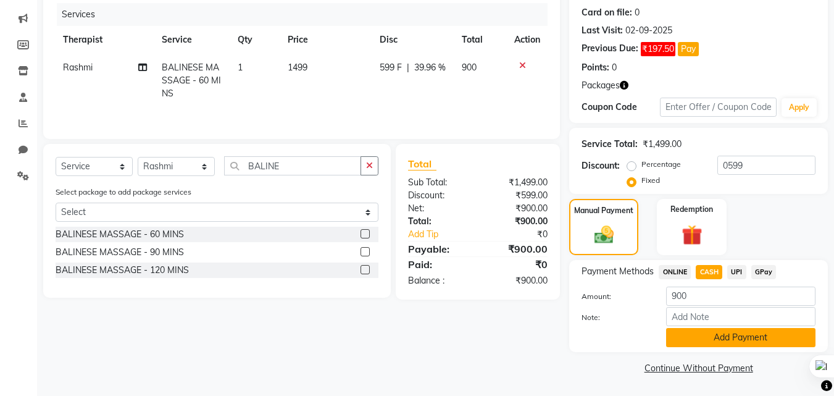
click at [706, 340] on button "Add Payment" at bounding box center [740, 337] width 149 height 19
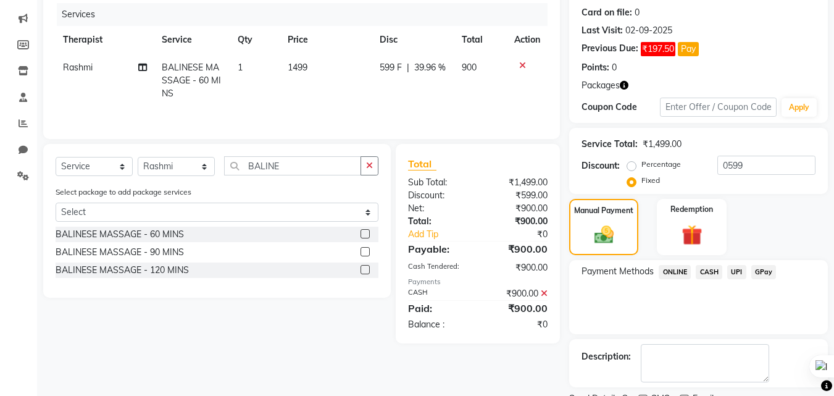
scroll to position [202, 0]
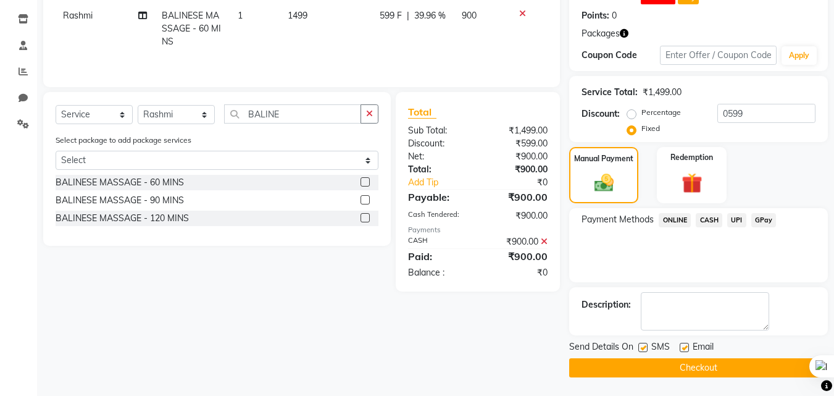
click at [683, 360] on button "Checkout" at bounding box center [698, 367] width 259 height 19
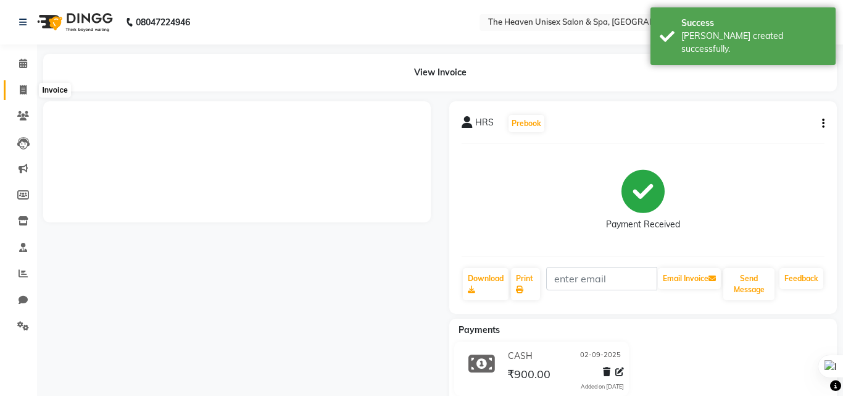
click at [25, 86] on icon at bounding box center [23, 89] width 7 height 9
select select "service"
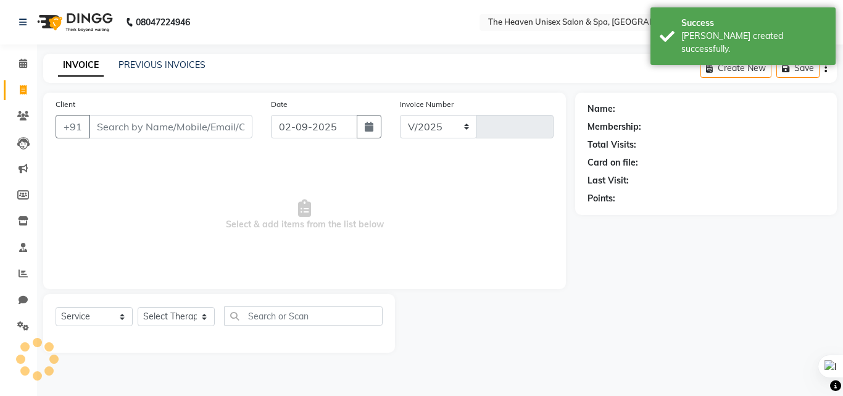
select select "8417"
type input "0651"
click at [20, 59] on icon at bounding box center [23, 63] width 8 height 9
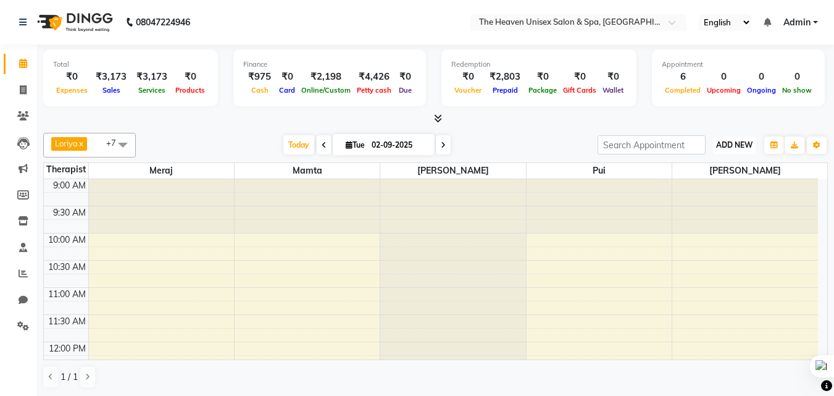
click at [735, 143] on span "ADD NEW" at bounding box center [734, 144] width 36 height 9
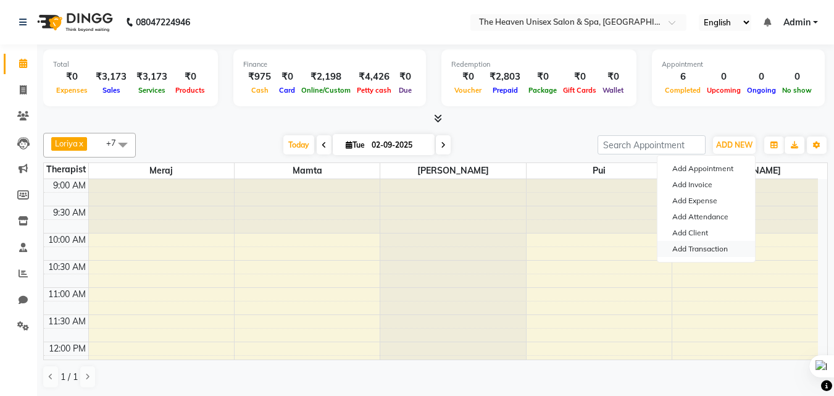
click at [718, 242] on link "Add Transaction" at bounding box center [705, 249] width 97 height 16
select select "direct"
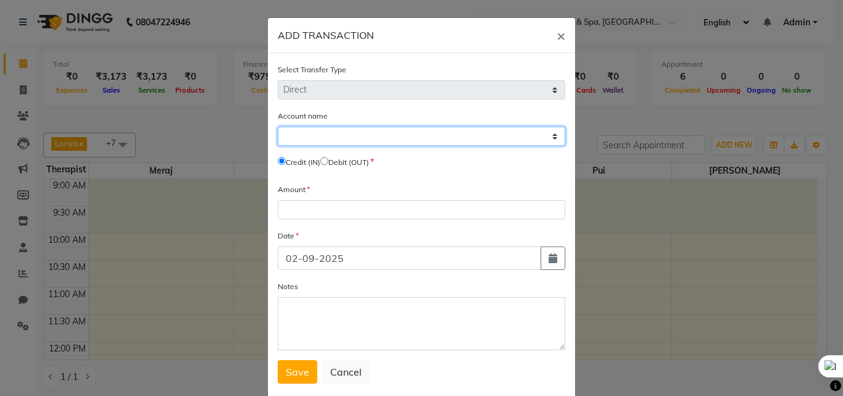
click at [376, 141] on select "Select Petty Cash Default Account" at bounding box center [422, 135] width 288 height 19
select select "7539"
click at [278, 126] on select "Select Petty Cash Default Account" at bounding box center [422, 135] width 288 height 19
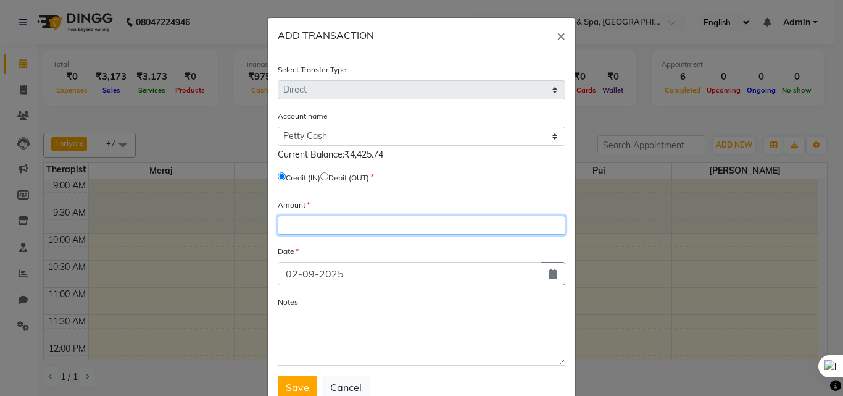
click at [349, 217] on input "number" at bounding box center [422, 224] width 288 height 19
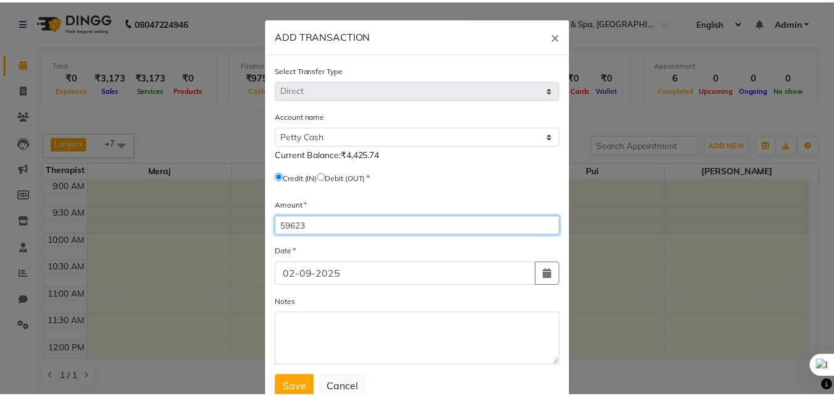
scroll to position [41, 0]
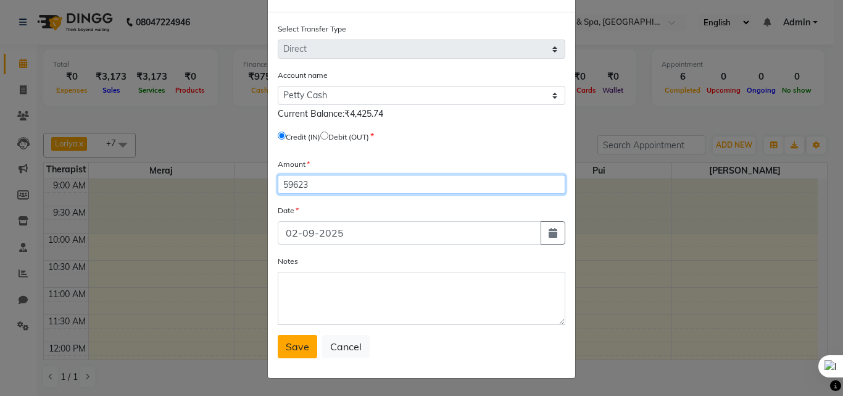
type input "59623"
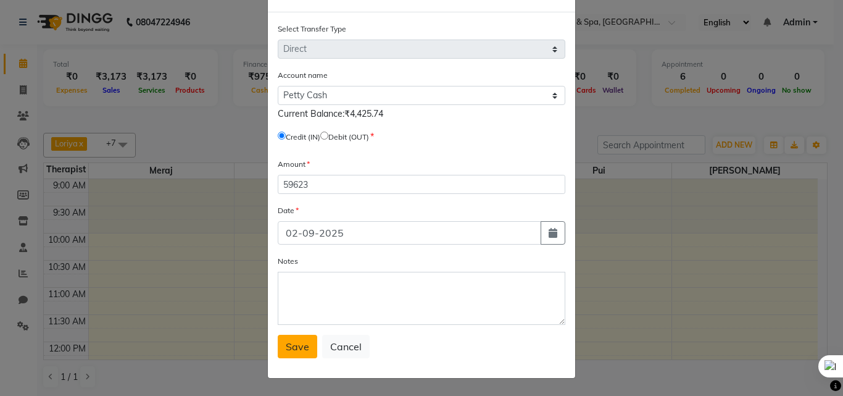
click at [288, 349] on span "Save" at bounding box center [297, 346] width 23 height 12
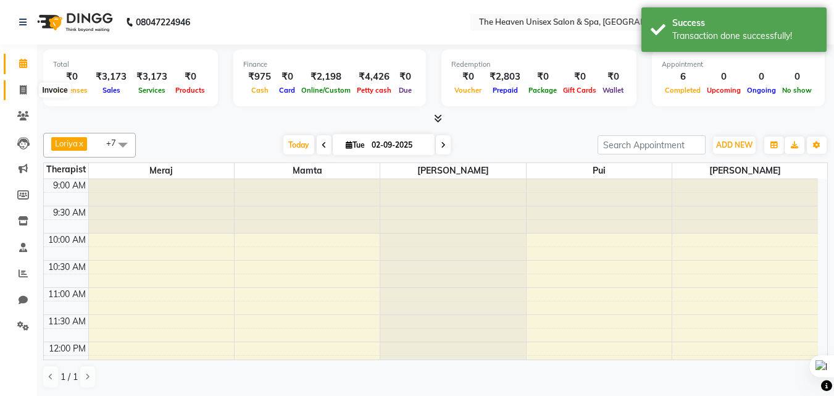
click at [22, 87] on icon at bounding box center [23, 89] width 7 height 9
select select "8417"
select select "service"
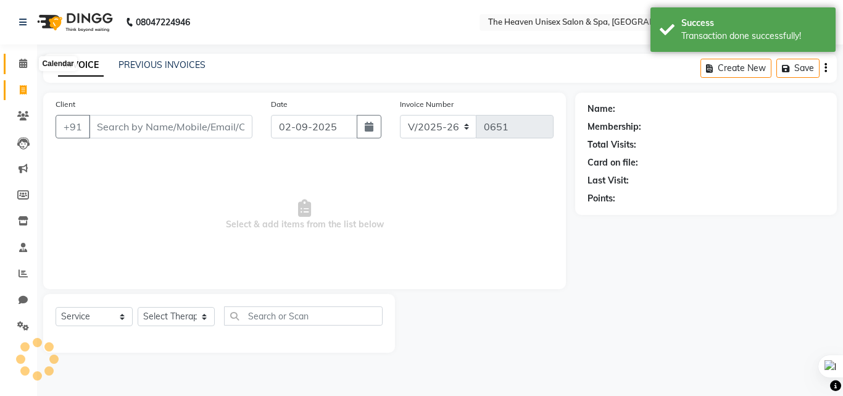
click at [26, 60] on icon at bounding box center [23, 63] width 8 height 9
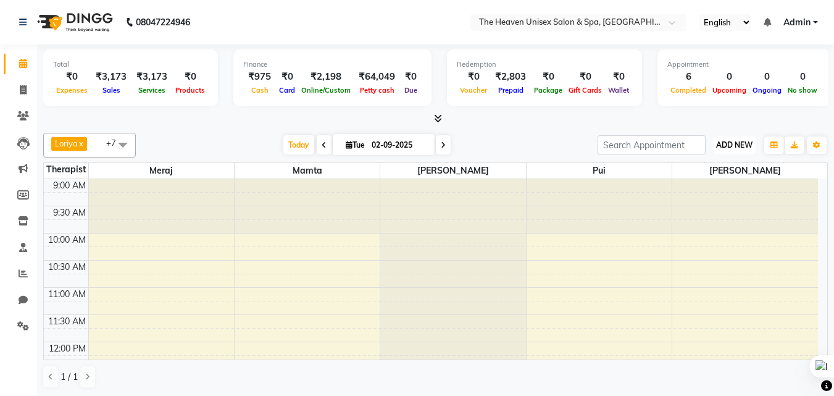
click at [727, 142] on span "ADD NEW" at bounding box center [734, 144] width 36 height 9
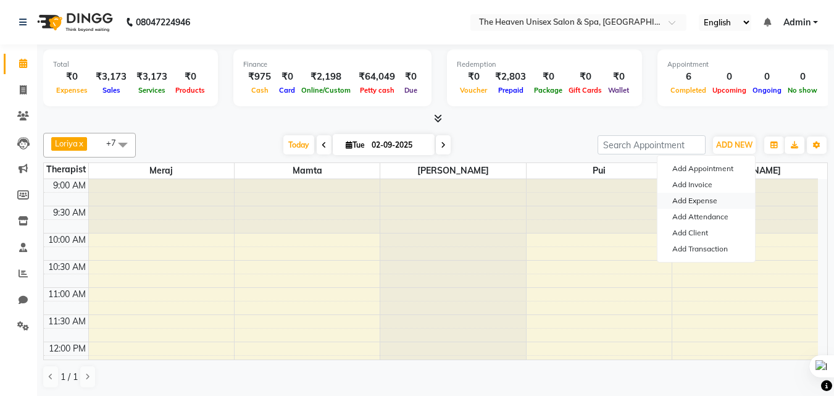
click at [695, 197] on link "Add Expense" at bounding box center [705, 201] width 97 height 16
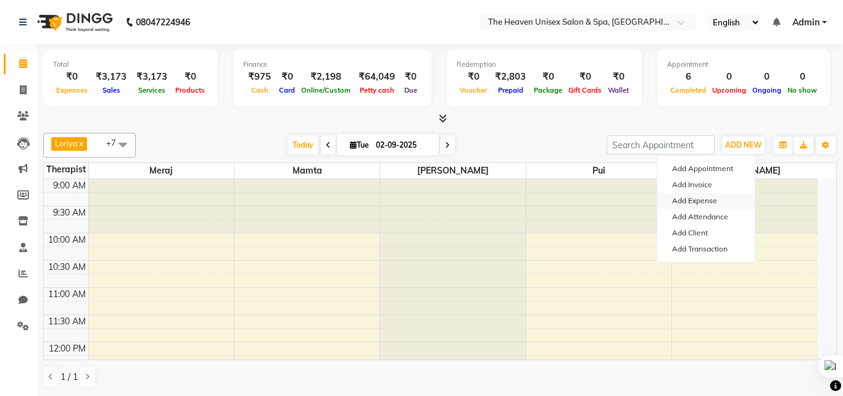
select select "1"
select select "7539"
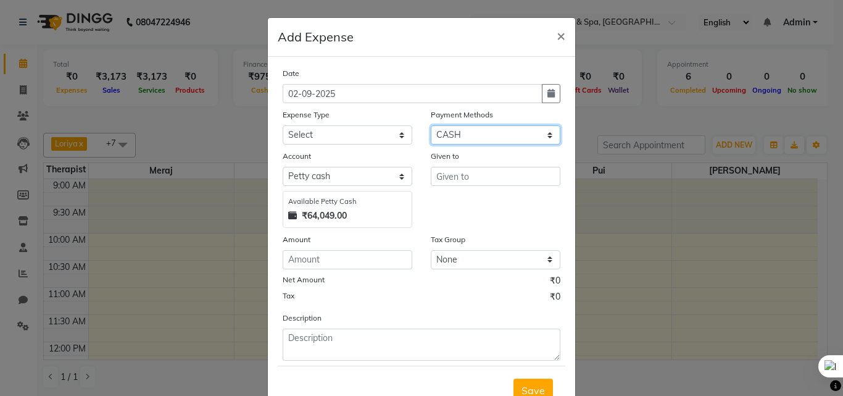
drag, startPoint x: 469, startPoint y: 126, endPoint x: 468, endPoint y: 142, distance: 15.4
click at [469, 136] on select "Select ONLINE CASH UPI Prepaid Voucher Wallet GPay" at bounding box center [496, 134] width 130 height 19
select select "3"
click at [431, 125] on select "Select ONLINE CASH UPI Prepaid Voucher Wallet GPay" at bounding box center [496, 134] width 130 height 19
select select "7540"
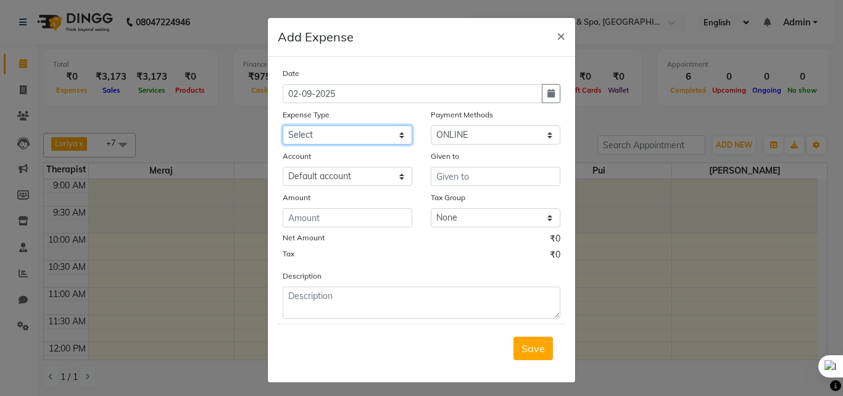
drag, startPoint x: 378, startPoint y: 136, endPoint x: 370, endPoint y: 136, distance: 8.0
click at [378, 136] on select "Select Advance Salary Bank charges Car maintenance Cash transfer to bank Cash t…" at bounding box center [348, 134] width 130 height 19
select select "18"
click at [283, 125] on select "Select Advance Salary Bank charges Car maintenance Cash transfer to bank Cash t…" at bounding box center [348, 134] width 130 height 19
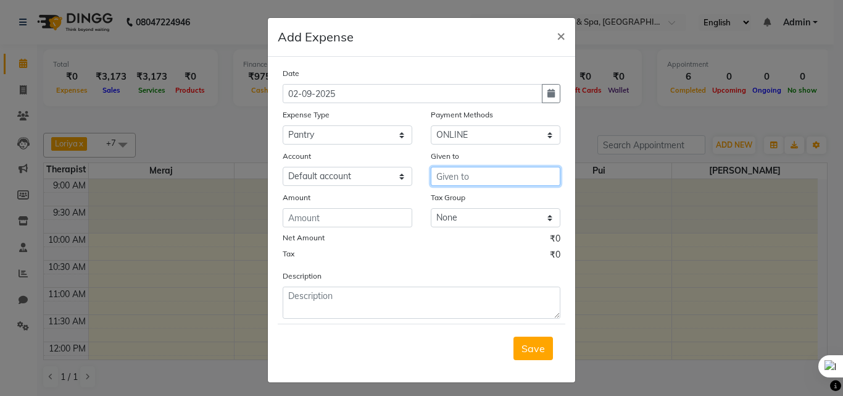
click at [508, 179] on input "text" at bounding box center [496, 176] width 130 height 19
type input "HRS House"
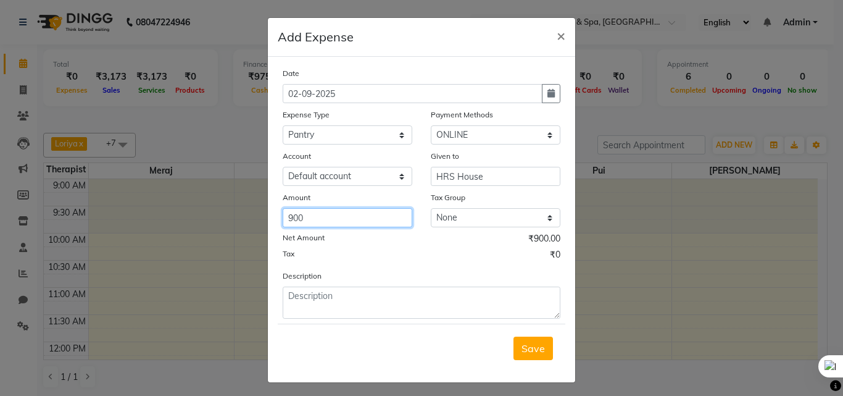
type input "900"
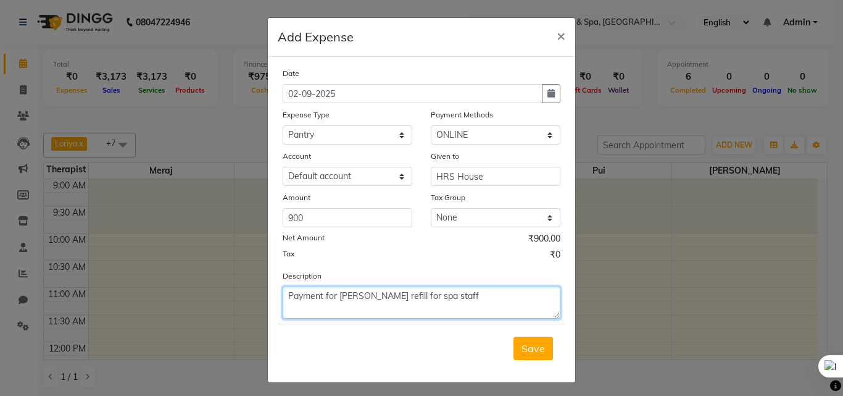
type textarea "Payment for gass refill for spa staff"
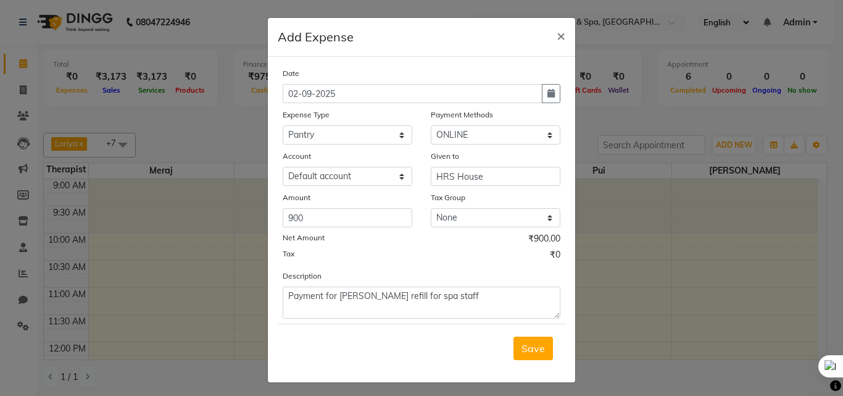
click at [513, 336] on button "Save" at bounding box center [532, 347] width 39 height 23
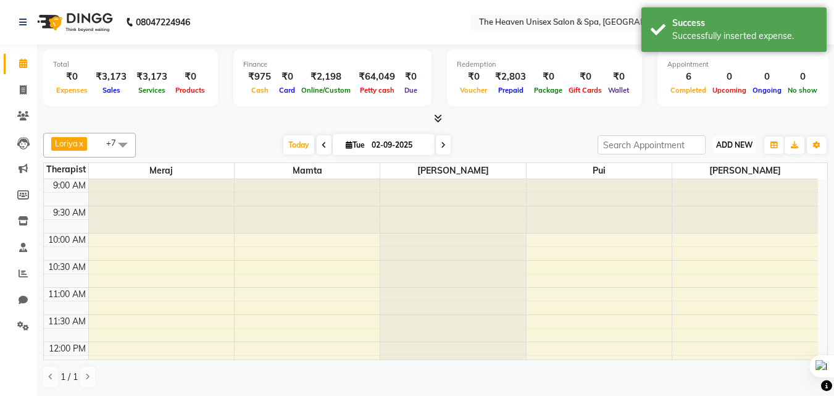
click at [743, 144] on span "ADD NEW" at bounding box center [734, 144] width 36 height 9
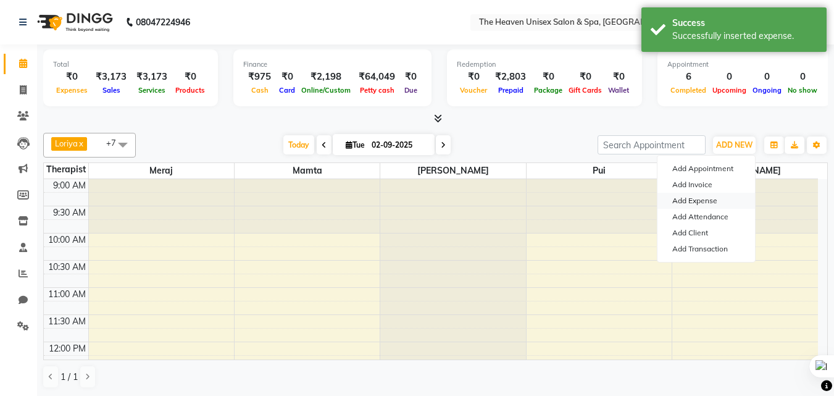
click at [698, 199] on link "Add Expense" at bounding box center [705, 201] width 97 height 16
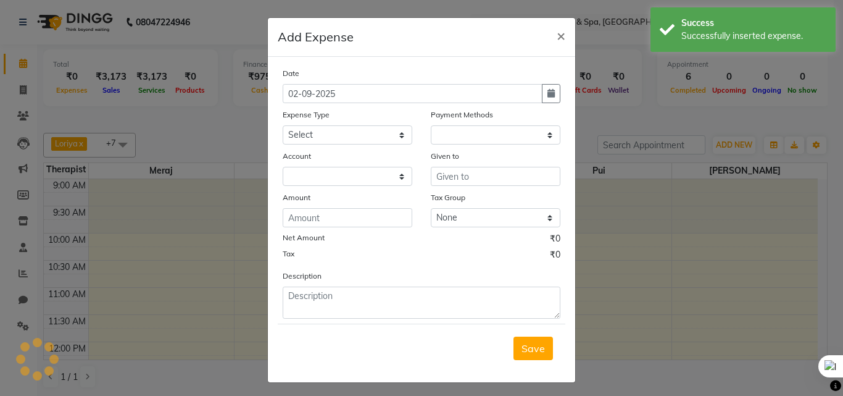
select select "1"
select select "7539"
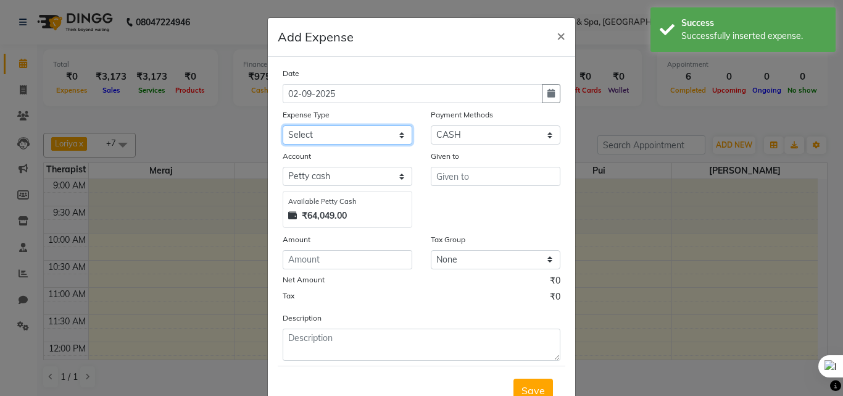
click at [337, 131] on select "Select Advance Salary Bank charges Car maintenance Cash transfer to bank Cash t…" at bounding box center [348, 134] width 130 height 19
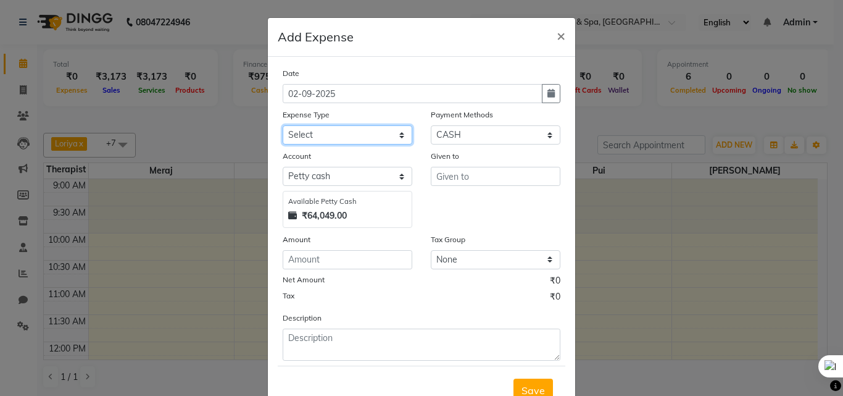
select select "26"
click at [283, 125] on select "Select Advance Salary Bank charges Car maintenance Cash transfer to bank Cash t…" at bounding box center [348, 134] width 130 height 19
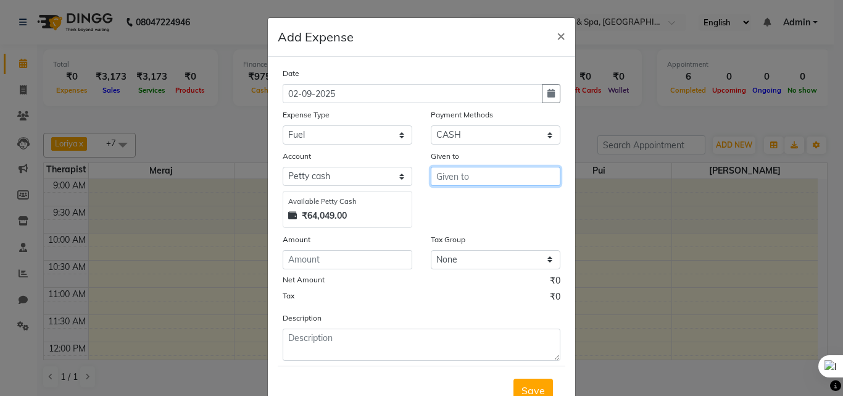
click at [482, 175] on input "text" at bounding box center [496, 176] width 130 height 19
type input "HRS House"
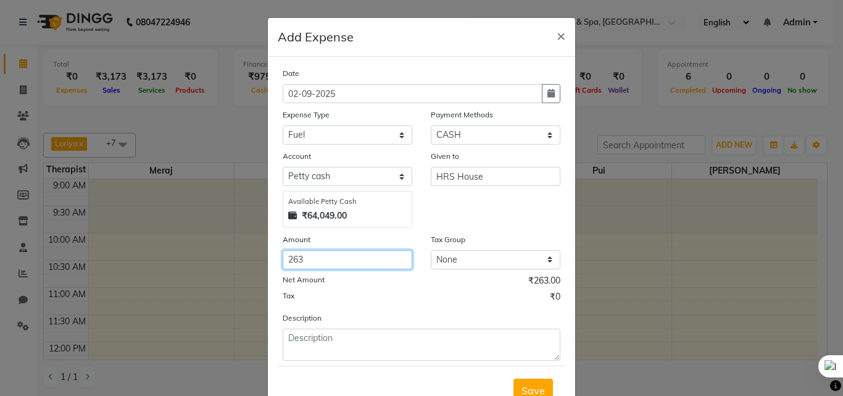
type input "263"
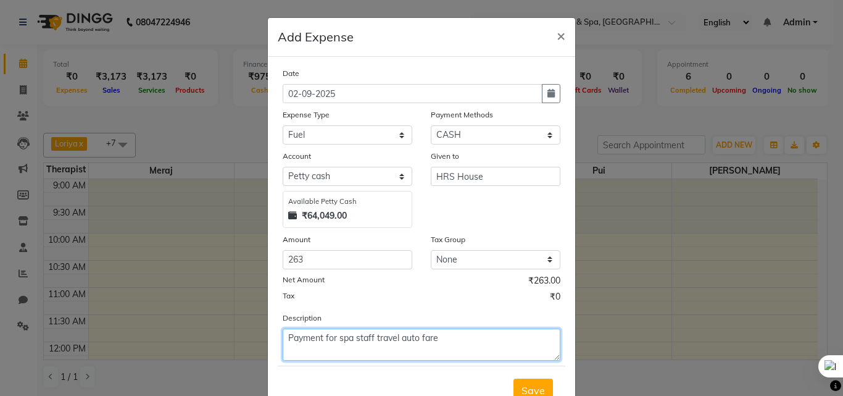
type textarea "Payment for spa staff travel auto fare"
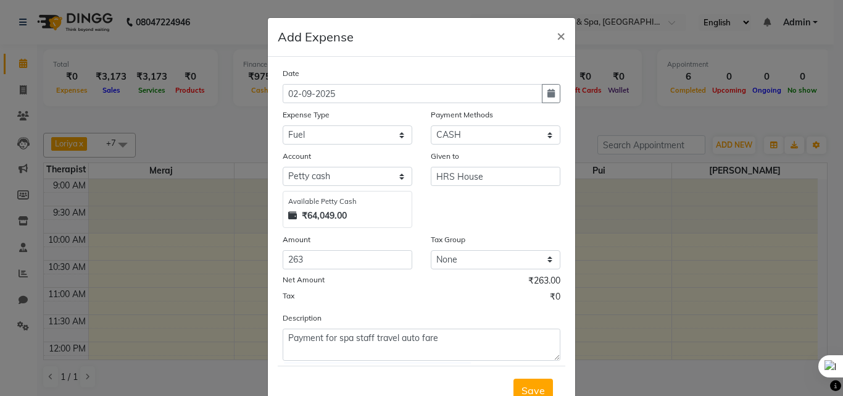
scroll to position [6, 0]
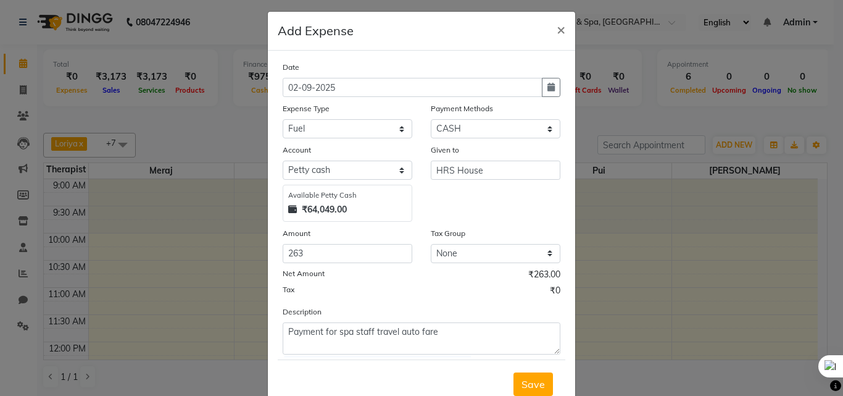
click at [513, 372] on button "Save" at bounding box center [532, 383] width 39 height 23
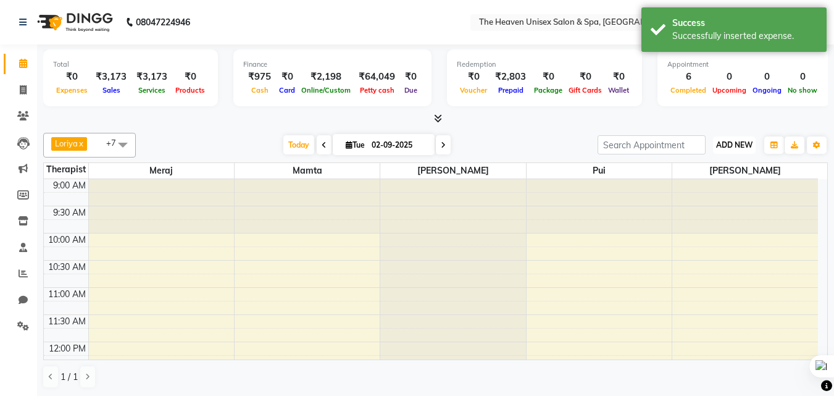
click at [720, 147] on span "ADD NEW" at bounding box center [734, 144] width 36 height 9
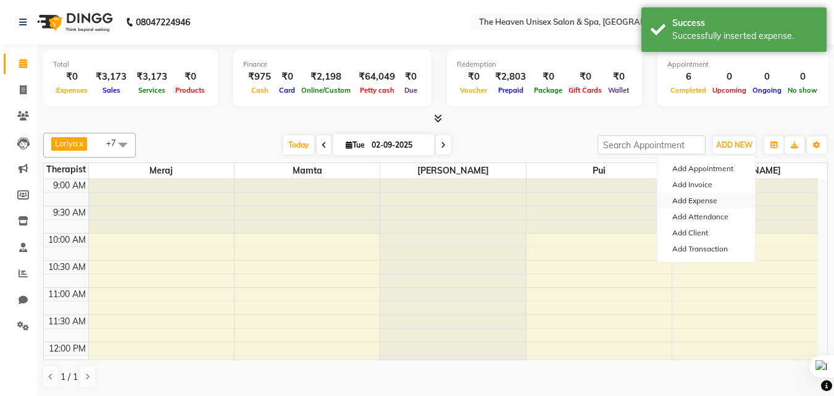
click at [696, 200] on link "Add Expense" at bounding box center [705, 201] width 97 height 16
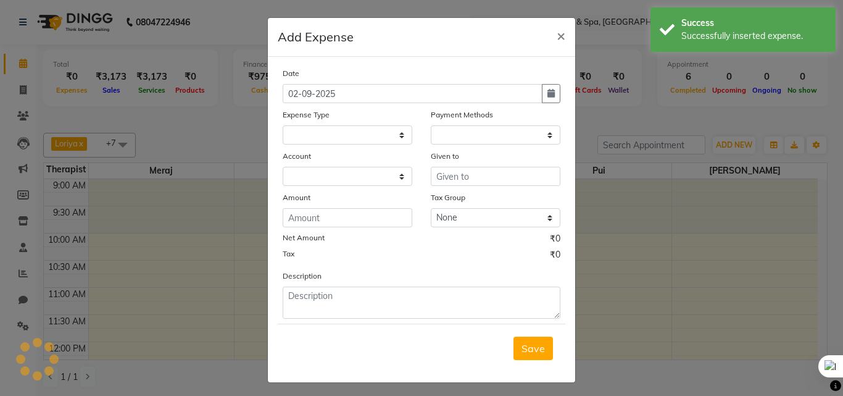
select select "1"
select select "7539"
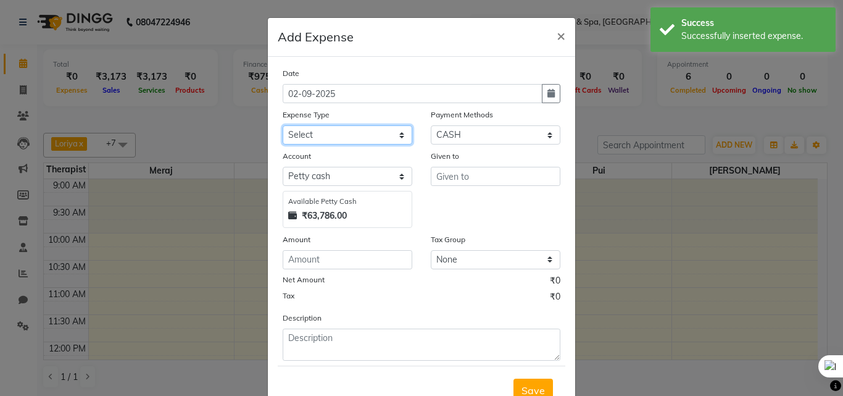
click at [358, 131] on select "Select Advance Salary Bank charges Car maintenance Cash transfer to bank Cash t…" at bounding box center [348, 134] width 130 height 19
select select "1"
click at [283, 125] on select "Select Advance Salary Bank charges Car maintenance Cash transfer to bank Cash t…" at bounding box center [348, 134] width 130 height 19
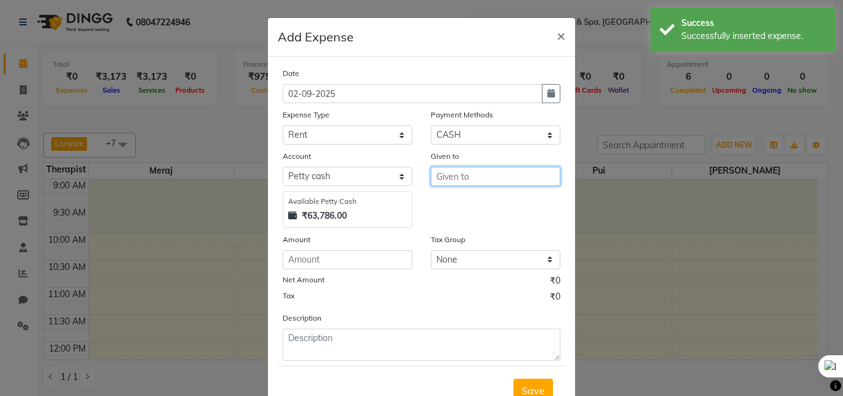
click at [469, 172] on input "text" at bounding box center [496, 176] width 130 height 19
type input "HRS House"
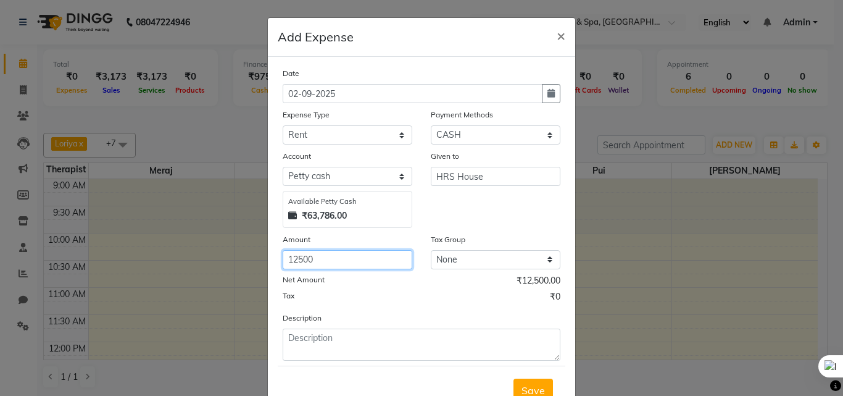
type input "12500"
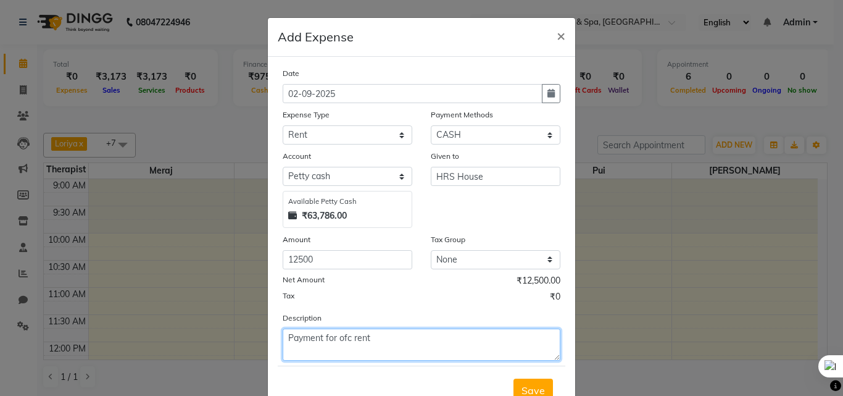
type textarea "Payment for ofc rent"
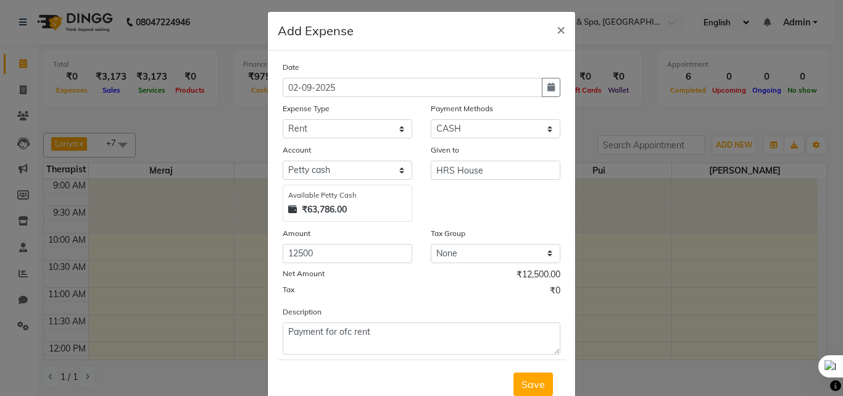
click at [513, 372] on button "Save" at bounding box center [532, 383] width 39 height 23
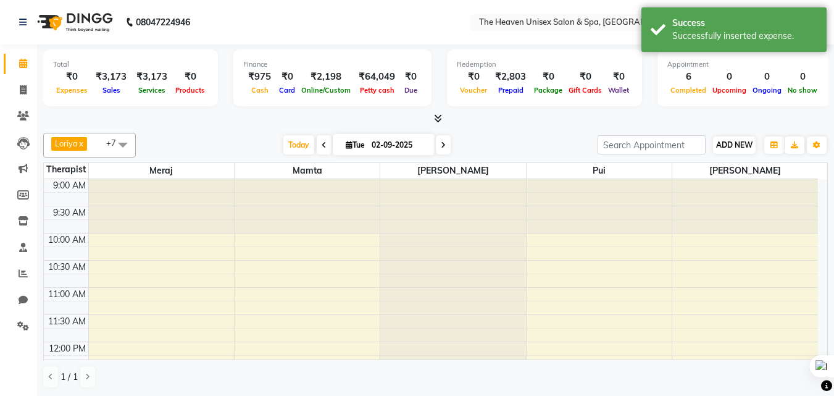
drag, startPoint x: 739, startPoint y: 135, endPoint x: 723, endPoint y: 138, distance: 16.8
click at [733, 135] on div "ADD NEW Toggle Dropdown Add Appointment Add Invoice Add Expense Add Attendance …" at bounding box center [733, 145] width 45 height 20
click at [719, 147] on span "ADD NEW" at bounding box center [734, 144] width 36 height 9
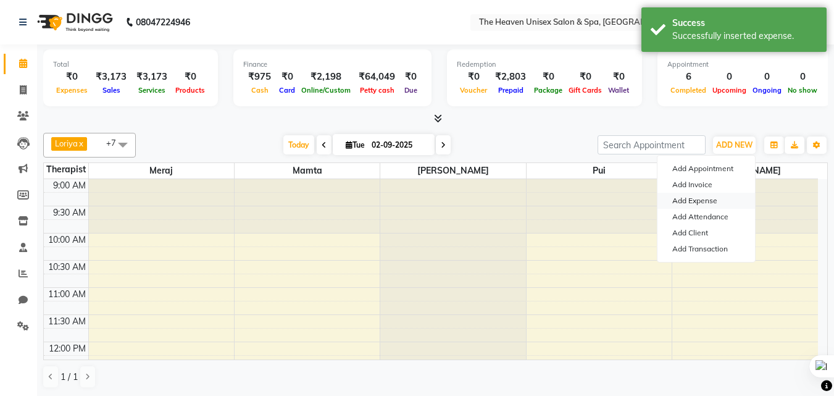
click at [690, 201] on link "Add Expense" at bounding box center [705, 201] width 97 height 16
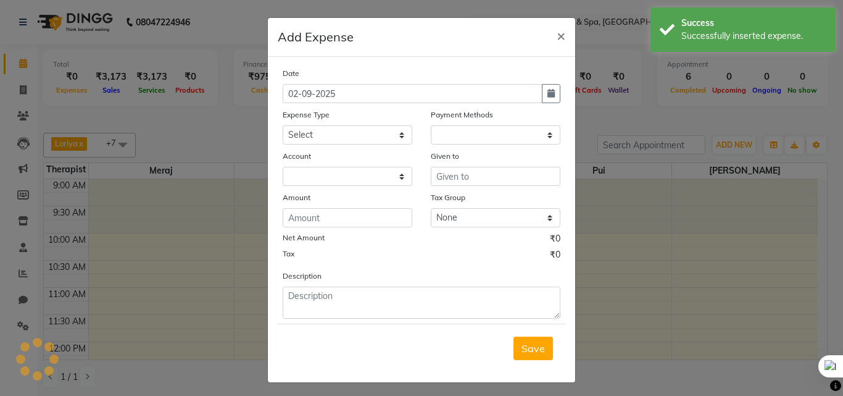
select select "1"
select select "7539"
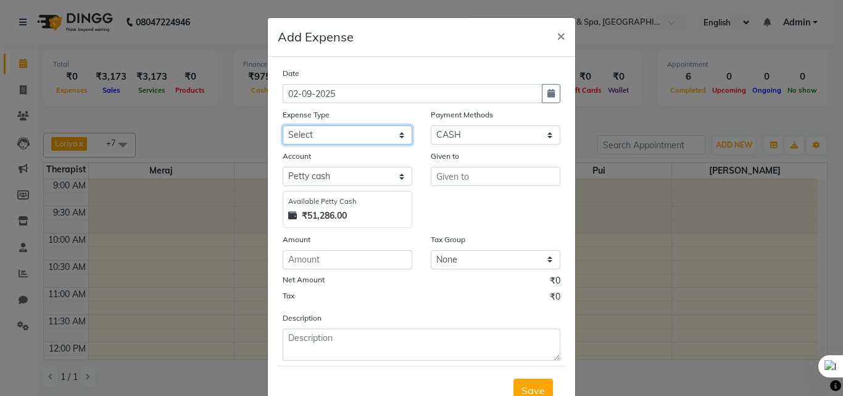
click at [339, 141] on select "Select Advance Salary Bank charges Car maintenance Cash transfer to bank Cash t…" at bounding box center [348, 134] width 130 height 19
select select "4"
click at [283, 125] on select "Select Advance Salary Bank charges Car maintenance Cash transfer to bank Cash t…" at bounding box center [348, 134] width 130 height 19
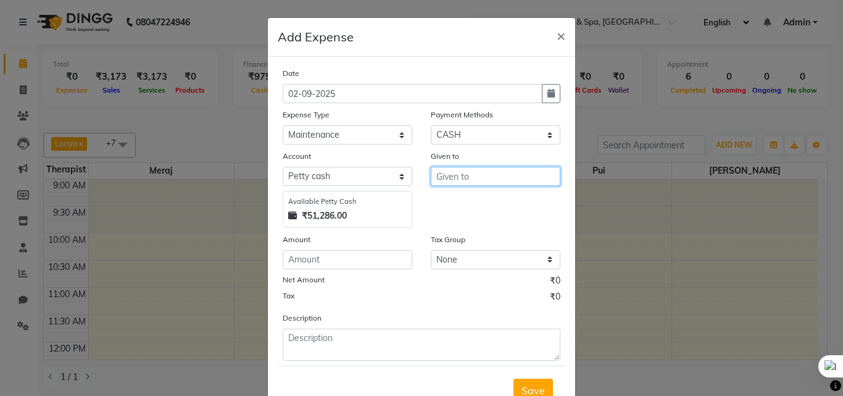
click at [497, 170] on input "text" at bounding box center [496, 176] width 130 height 19
type input "HRS House"
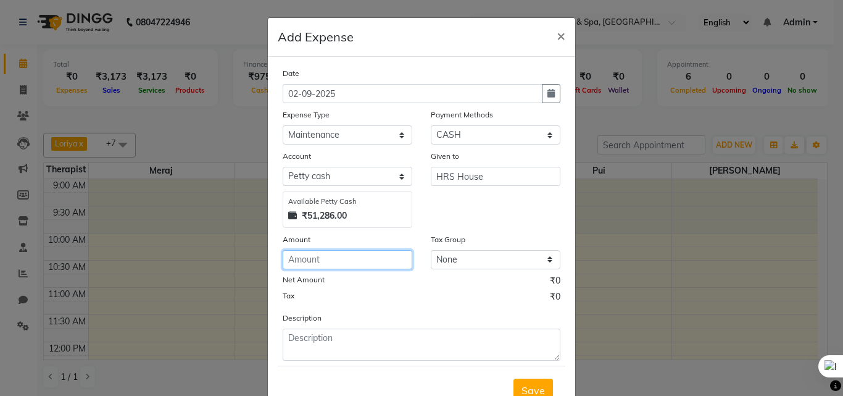
type input "2"
type input "3400"
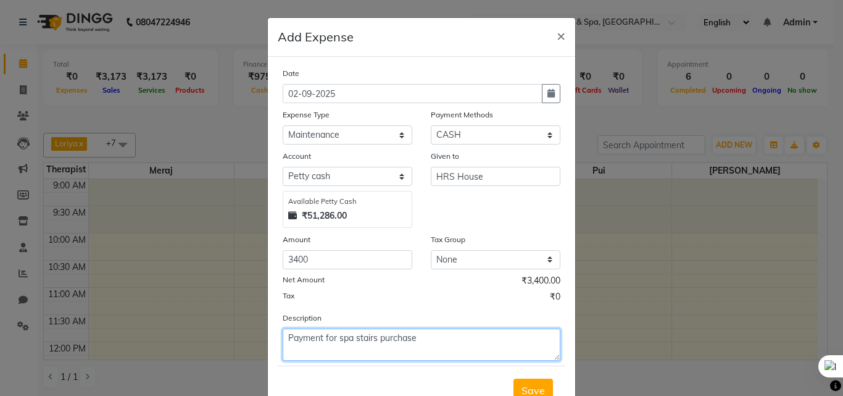
type textarea "Payment for spa stairs purchase"
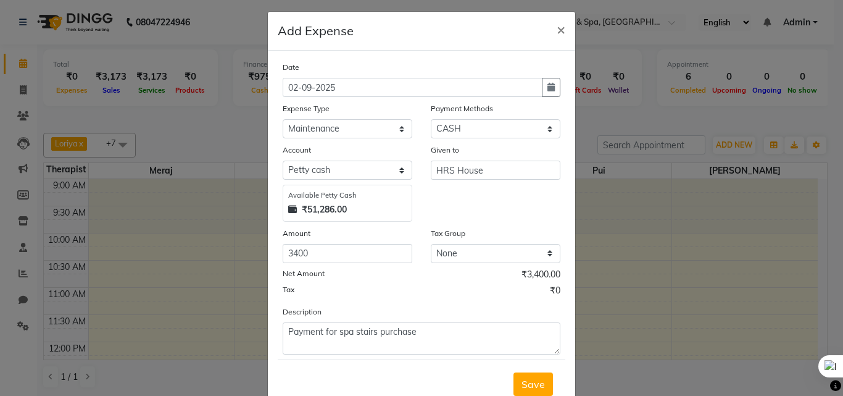
click at [513, 372] on button "Save" at bounding box center [532, 383] width 39 height 23
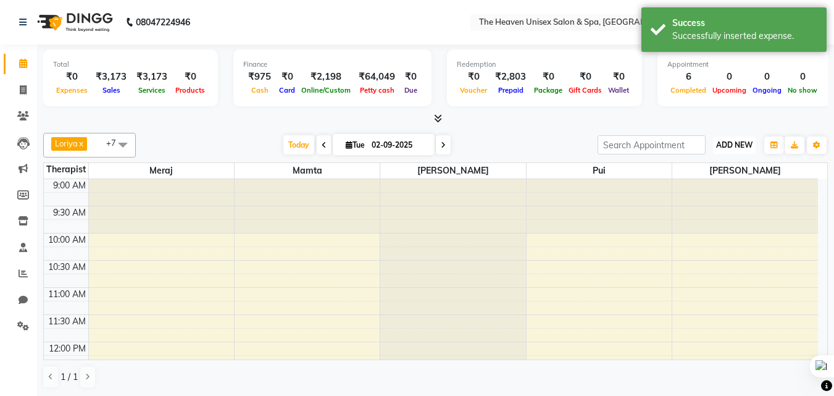
click at [732, 145] on span "ADD NEW" at bounding box center [734, 144] width 36 height 9
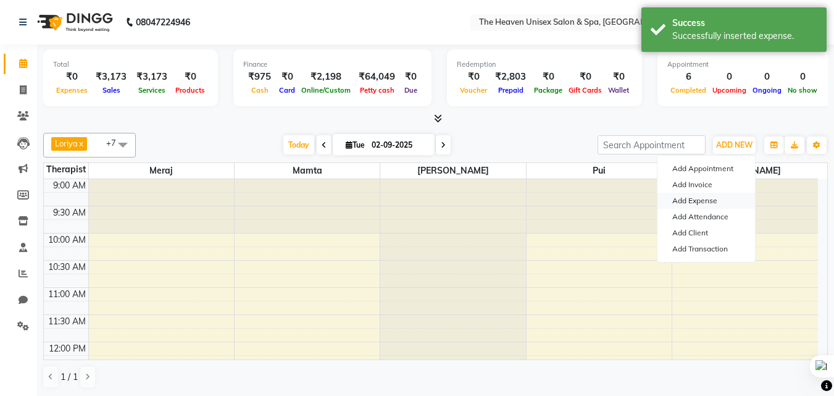
click at [689, 202] on link "Add Expense" at bounding box center [705, 201] width 97 height 16
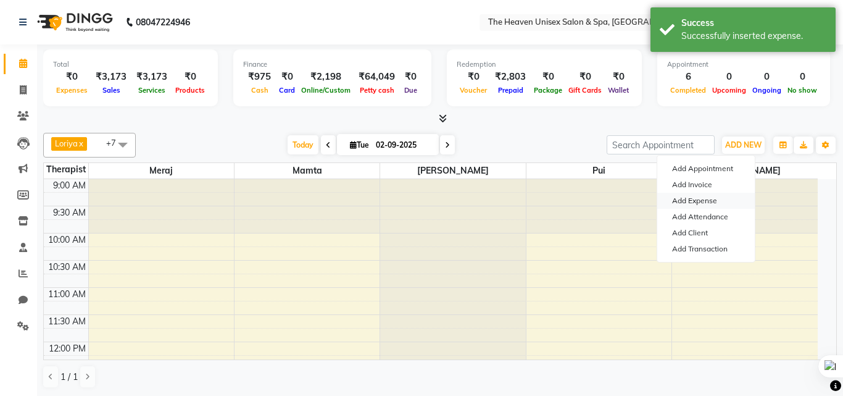
select select "1"
select select "7539"
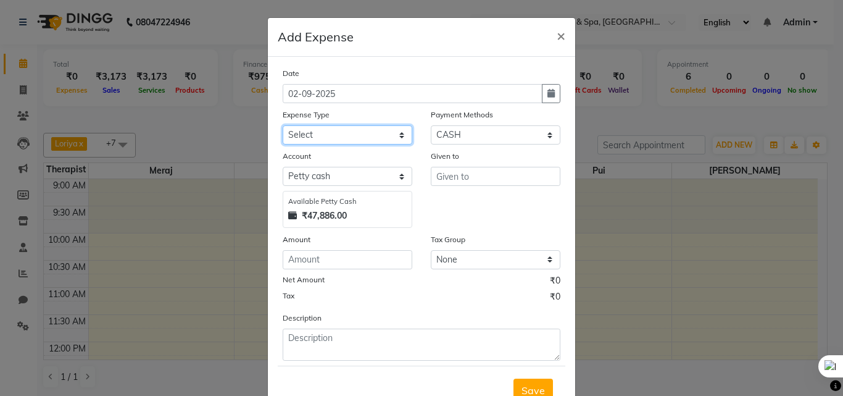
click at [309, 130] on select "Select Advance Salary Bank charges Car maintenance Cash transfer to bank Cash t…" at bounding box center [348, 134] width 130 height 19
select select "8"
click at [283, 125] on select "Select Advance Salary Bank charges Car maintenance Cash transfer to bank Cash t…" at bounding box center [348, 134] width 130 height 19
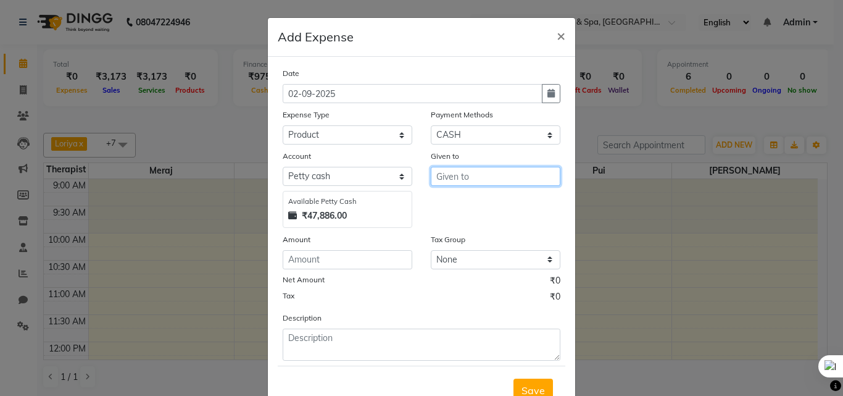
click at [514, 175] on input "text" at bounding box center [496, 176] width 130 height 19
type input "HRS House"
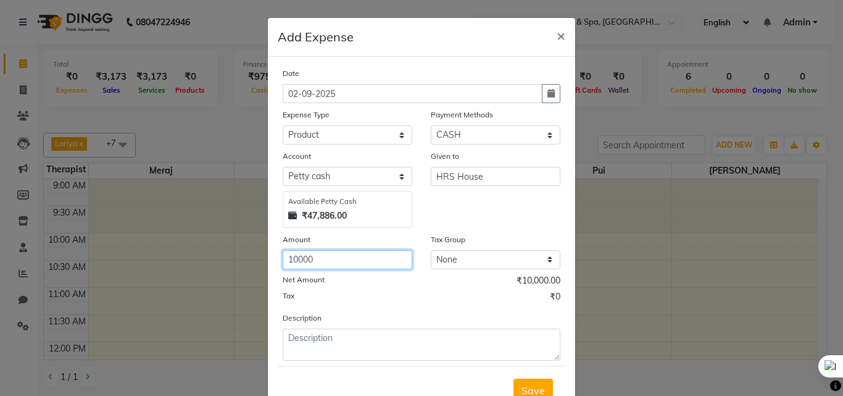
type input "10000"
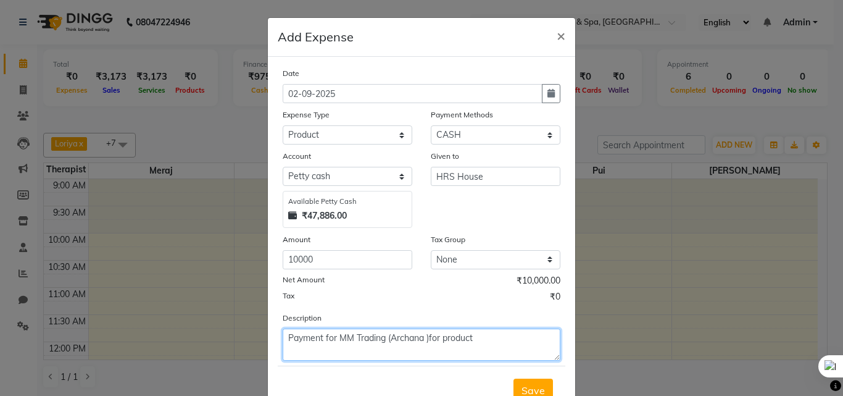
type textarea "Payment for MM Trading (Archana )for product"
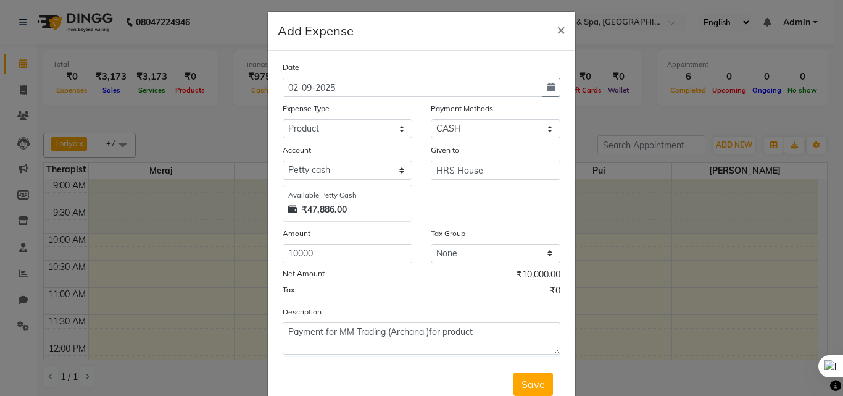
click at [513, 372] on button "Save" at bounding box center [532, 383] width 39 height 23
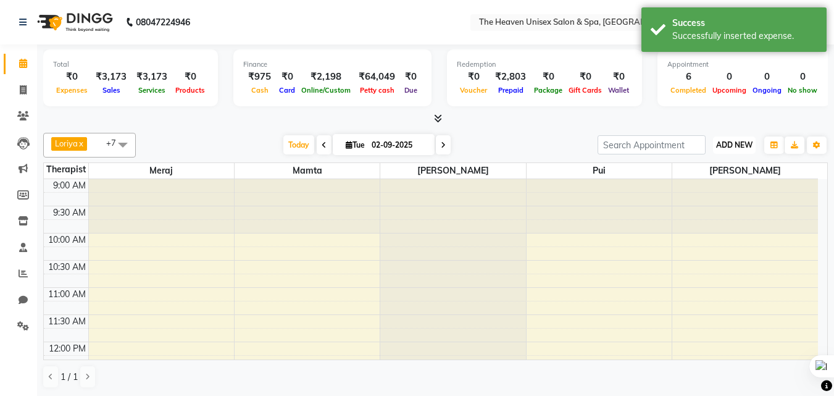
click at [740, 149] on button "ADD NEW Toggle Dropdown" at bounding box center [734, 144] width 43 height 17
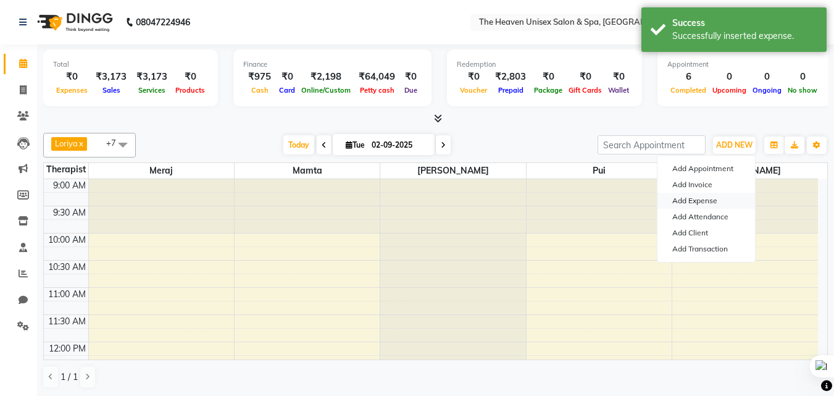
click at [702, 196] on link "Add Expense" at bounding box center [705, 201] width 97 height 16
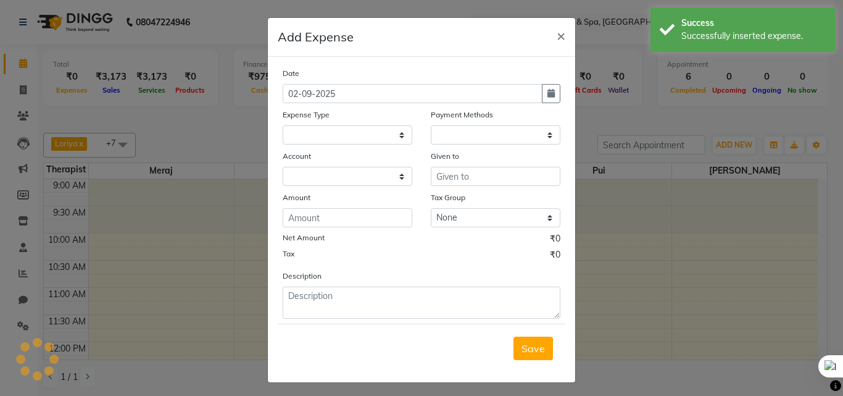
select select "1"
select select "7539"
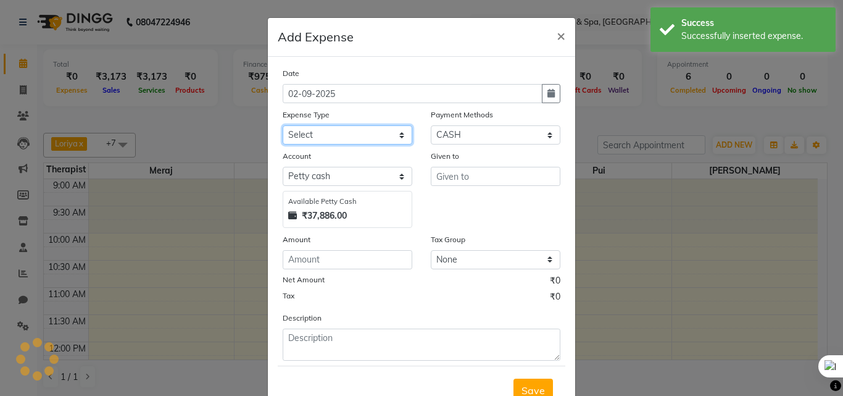
click at [362, 136] on select "Select Advance Salary Bank charges Car maintenance Cash transfer to bank Cash t…" at bounding box center [348, 134] width 130 height 19
select select "8"
click at [283, 125] on select "Select Advance Salary Bank charges Car maintenance Cash transfer to bank Cash t…" at bounding box center [348, 134] width 130 height 19
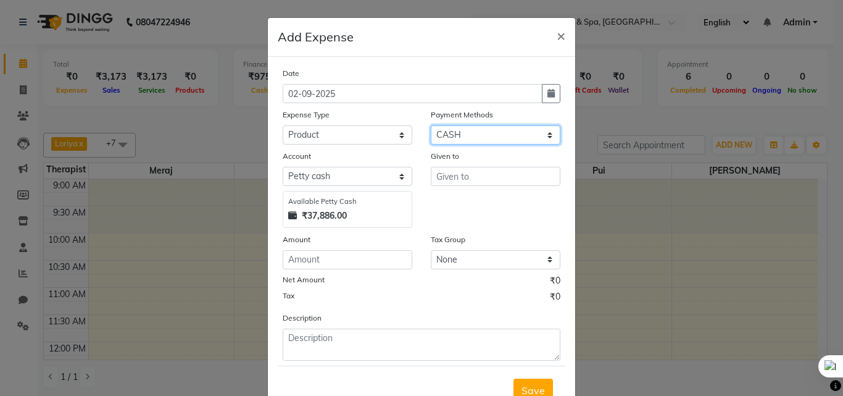
click at [482, 136] on select "Select ONLINE CASH UPI Prepaid Voucher Wallet GPay" at bounding box center [496, 134] width 130 height 19
select select "3"
click at [431, 125] on select "Select ONLINE CASH UPI Prepaid Voucher Wallet GPay" at bounding box center [496, 134] width 130 height 19
select select "7540"
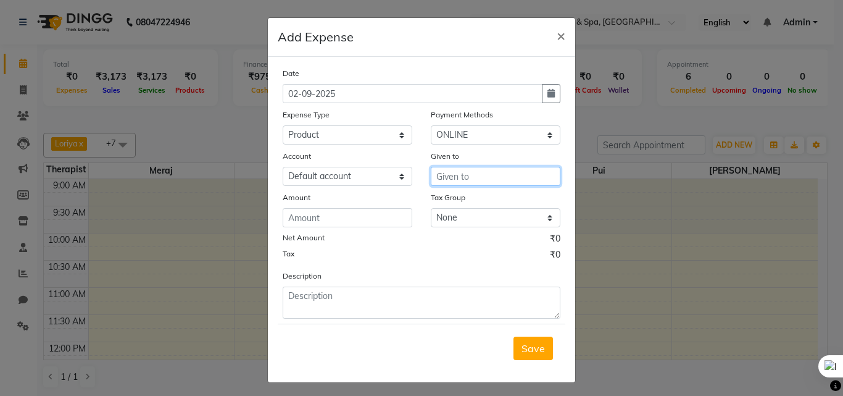
click at [479, 170] on input "text" at bounding box center [496, 176] width 130 height 19
type input "HRS House"
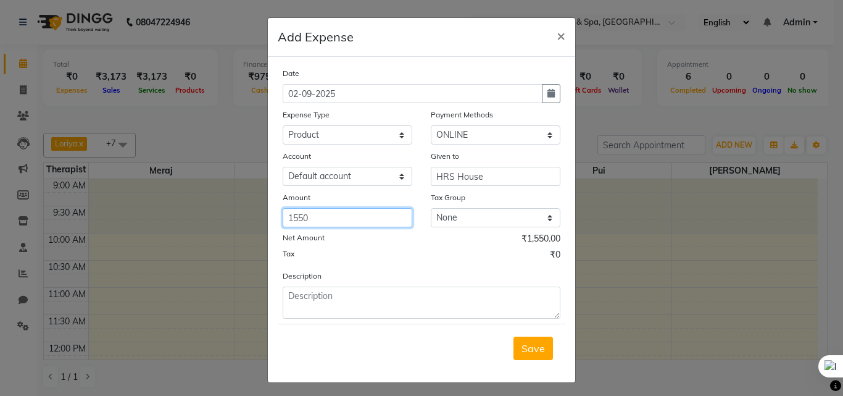
type input "1550"
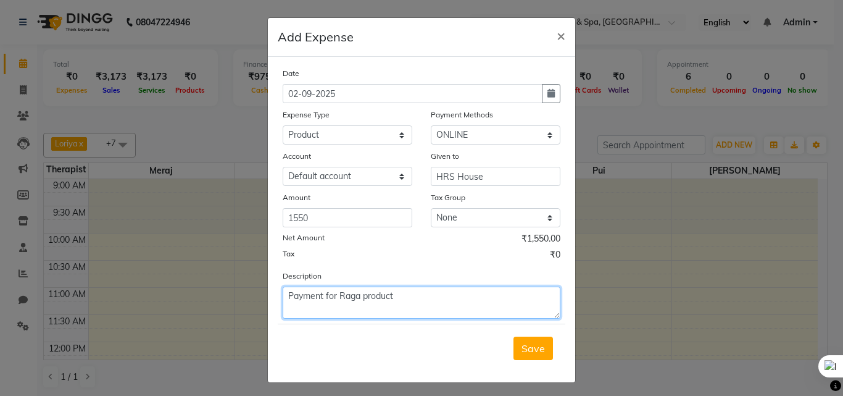
type textarea "Payment for Raga product"
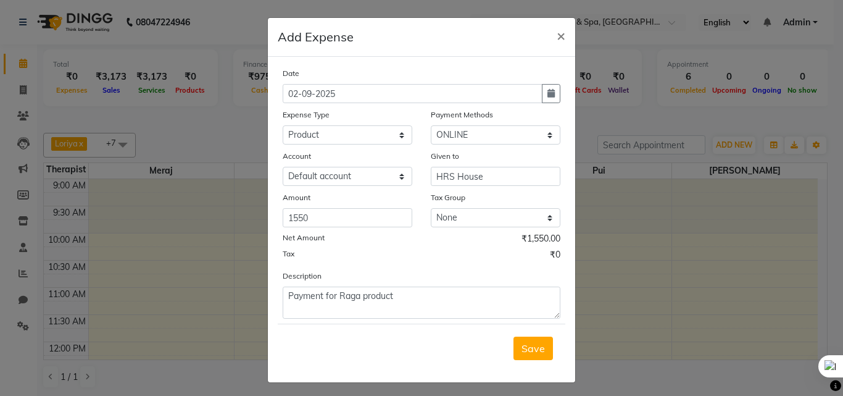
click at [513, 336] on button "Save" at bounding box center [532, 347] width 39 height 23
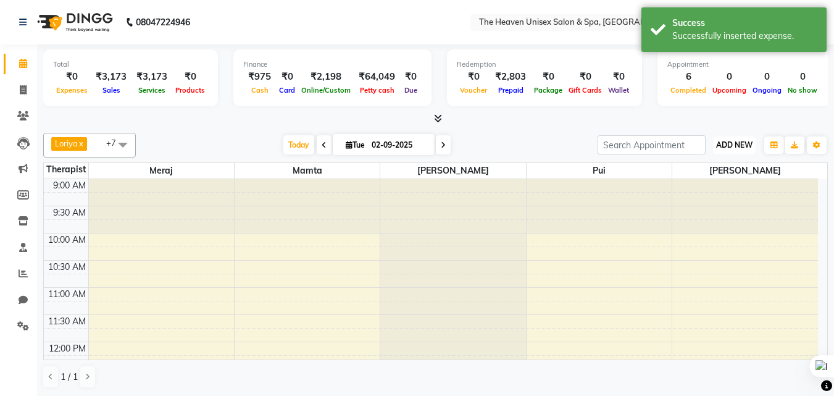
click at [737, 144] on span "ADD NEW" at bounding box center [734, 144] width 36 height 9
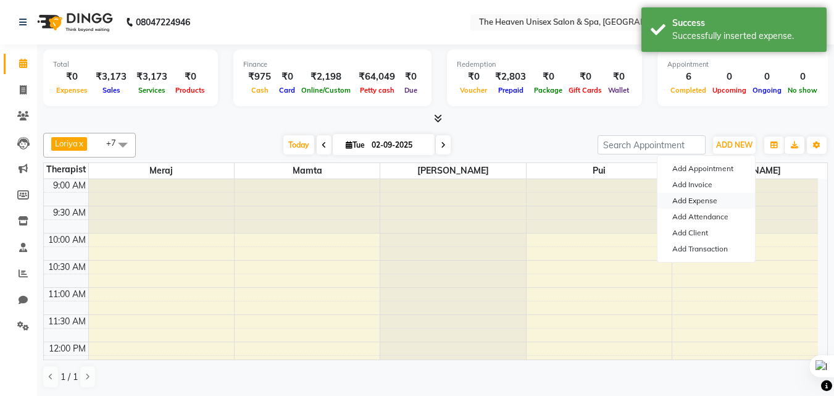
click at [693, 197] on link "Add Expense" at bounding box center [705, 201] width 97 height 16
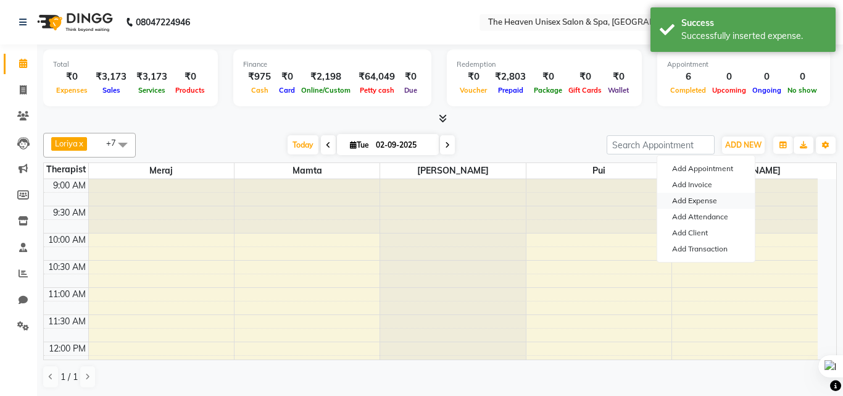
select select "1"
select select "7539"
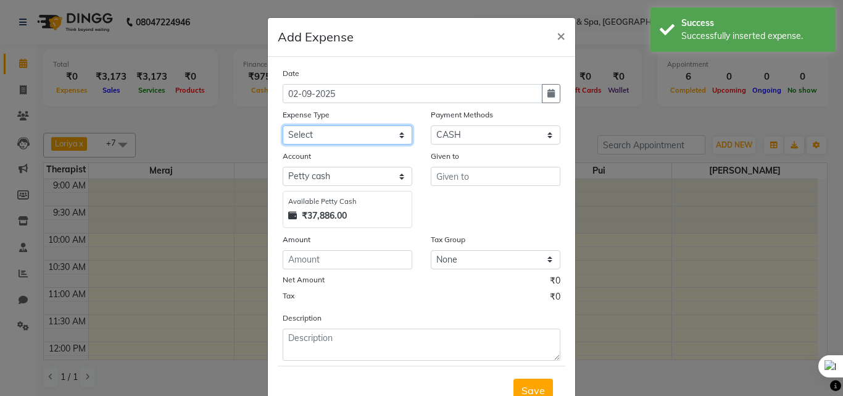
click at [359, 133] on select "Select Advance Salary Bank charges Car maintenance Cash transfer to bank Cash t…" at bounding box center [348, 134] width 130 height 19
select select "1"
click at [283, 125] on select "Select Advance Salary Bank charges Car maintenance Cash transfer to bank Cash t…" at bounding box center [348, 134] width 130 height 19
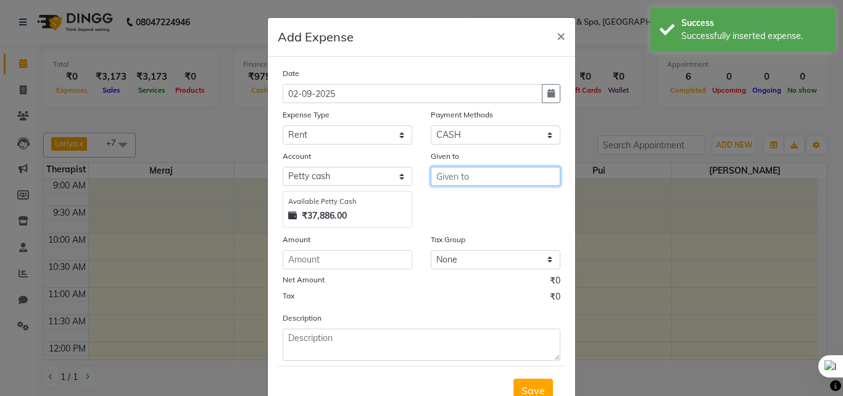
click at [513, 167] on input "text" at bounding box center [496, 176] width 130 height 19
type input "HRS House"
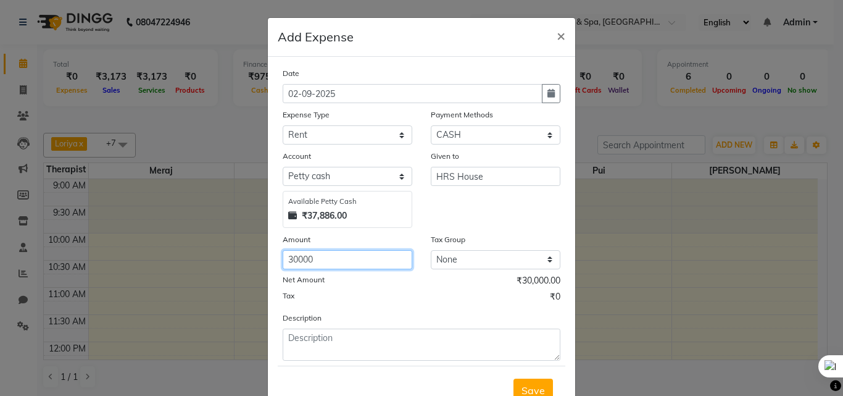
type input "30000"
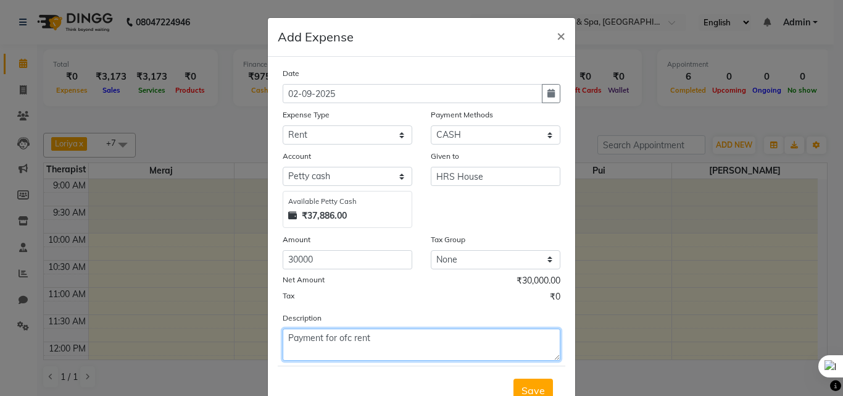
type textarea "Payment for ofc rent"
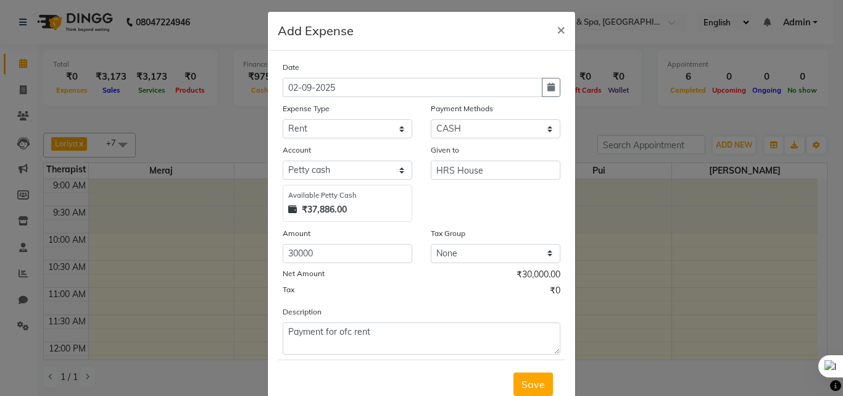
click at [513, 372] on button "Save" at bounding box center [532, 383] width 39 height 23
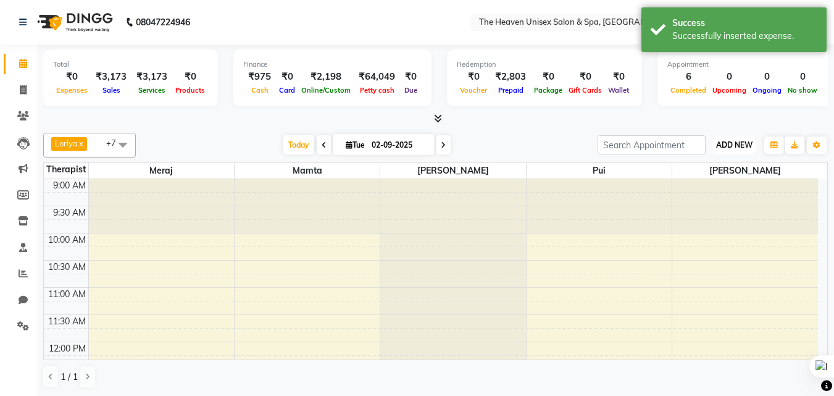
click at [734, 148] on span "ADD NEW" at bounding box center [734, 144] width 36 height 9
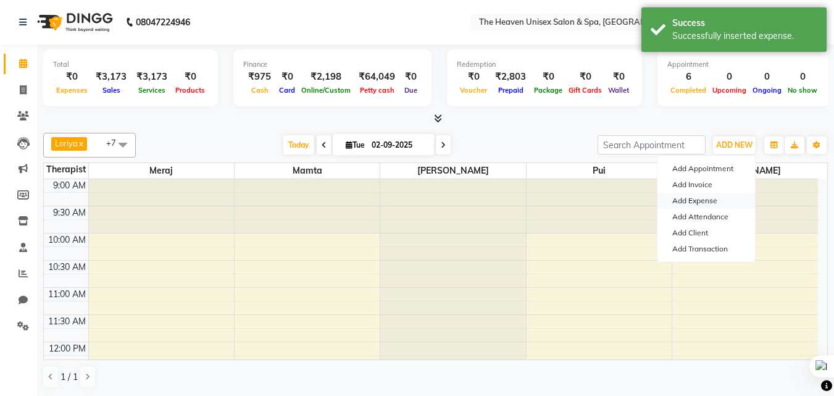
click at [701, 199] on link "Add Expense" at bounding box center [705, 201] width 97 height 16
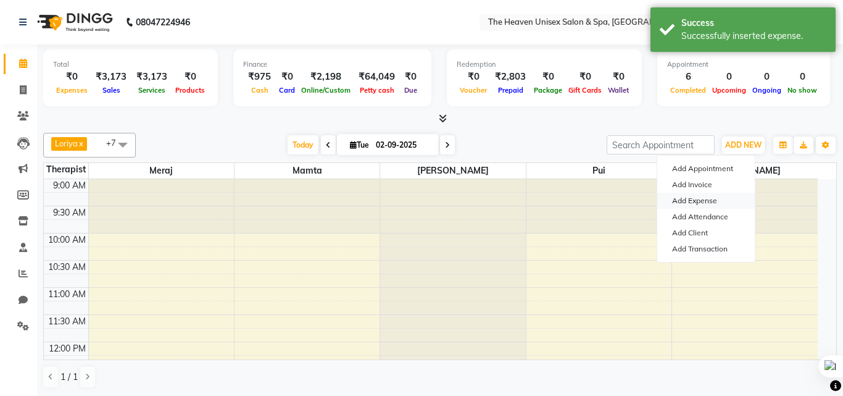
select select "1"
select select "7539"
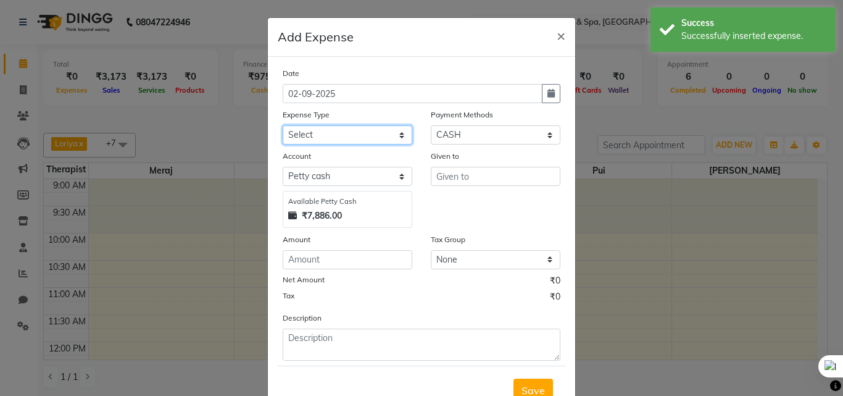
click at [357, 126] on select "Select Advance Salary Bank charges Car maintenance Cash transfer to bank Cash t…" at bounding box center [348, 134] width 130 height 19
select select "17"
click at [283, 125] on select "Select Advance Salary Bank charges Car maintenance Cash transfer to bank Cash t…" at bounding box center [348, 134] width 130 height 19
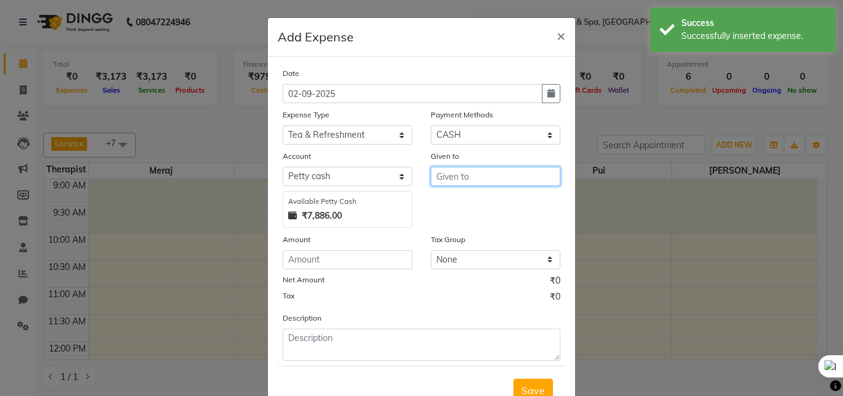
click at [495, 182] on input "text" at bounding box center [496, 176] width 130 height 19
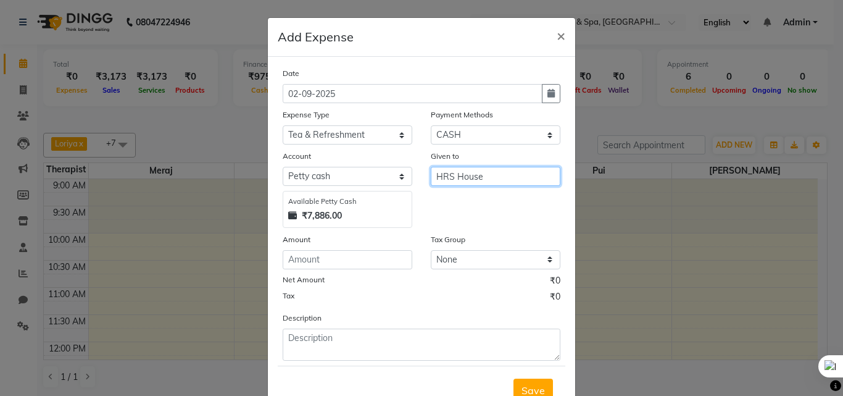
type input "HRS House"
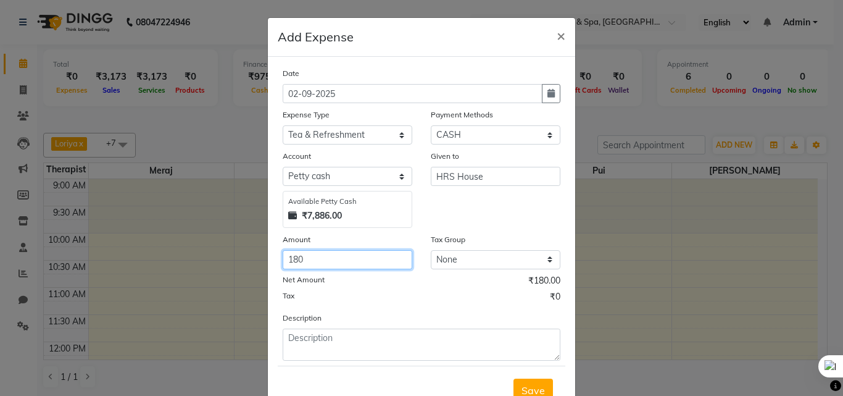
type input "180"
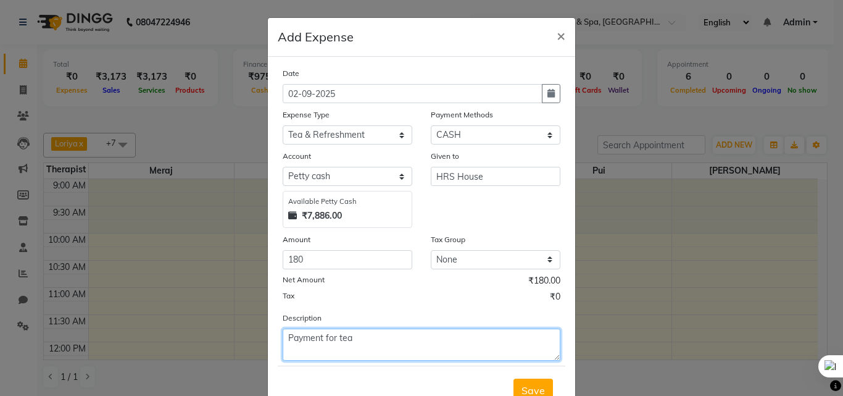
type textarea "Payment for tea"
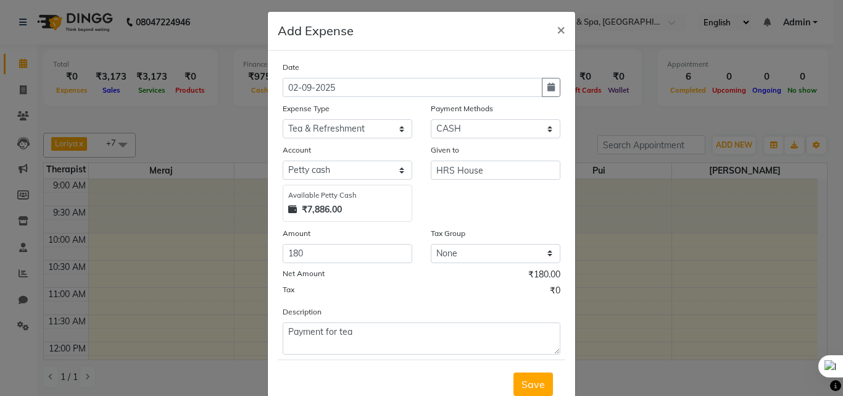
click at [513, 372] on button "Save" at bounding box center [532, 383] width 39 height 23
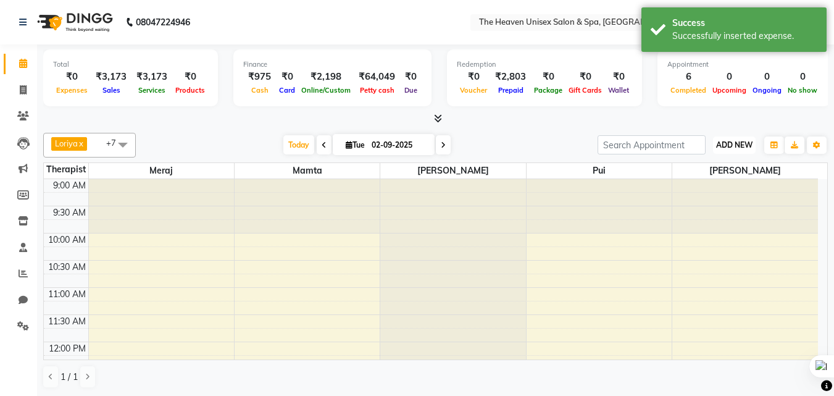
click at [737, 141] on span "ADD NEW" at bounding box center [734, 144] width 36 height 9
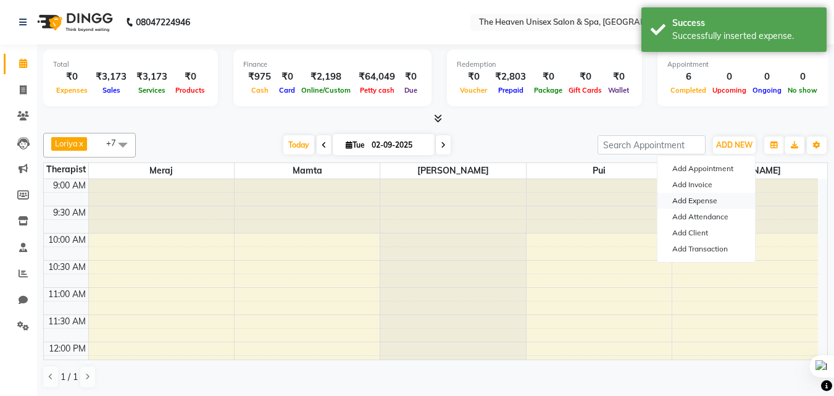
click at [704, 199] on link "Add Expense" at bounding box center [705, 201] width 97 height 16
select select "1"
select select "7539"
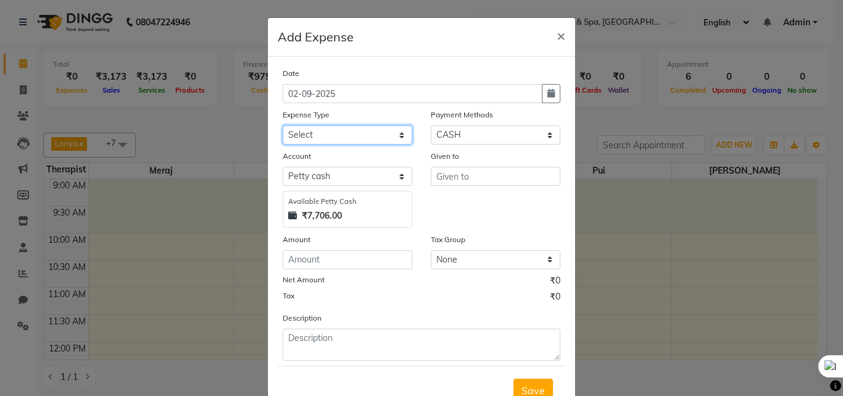
click at [354, 138] on select "Select Advance Salary Bank charges Car maintenance Cash transfer to bank Cash t…" at bounding box center [348, 134] width 130 height 19
select select "4"
click at [283, 125] on select "Select Advance Salary Bank charges Car maintenance Cash transfer to bank Cash t…" at bounding box center [348, 134] width 130 height 19
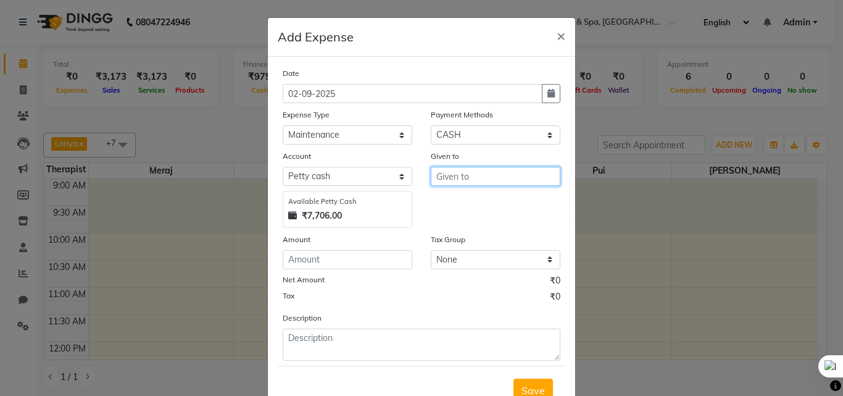
click at [478, 178] on input "text" at bounding box center [496, 176] width 130 height 19
type input "HRS House"
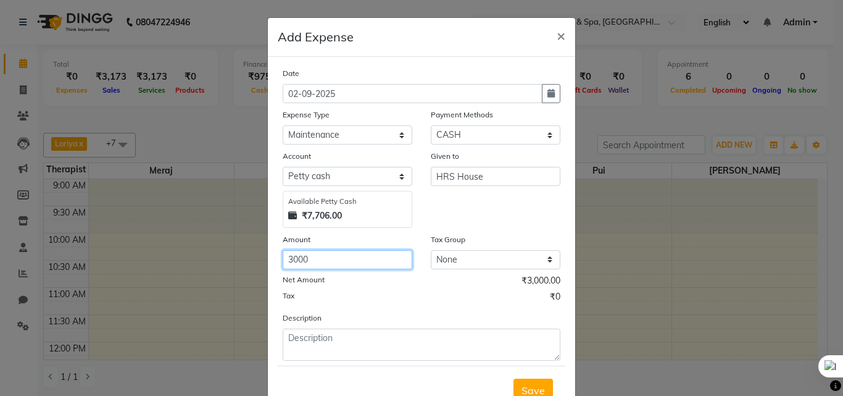
type input "3000"
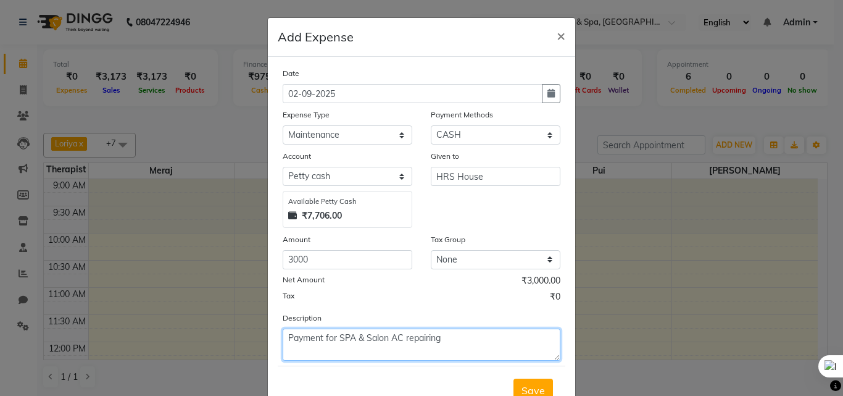
type textarea "Payment for SPA & Salon AC repairing"
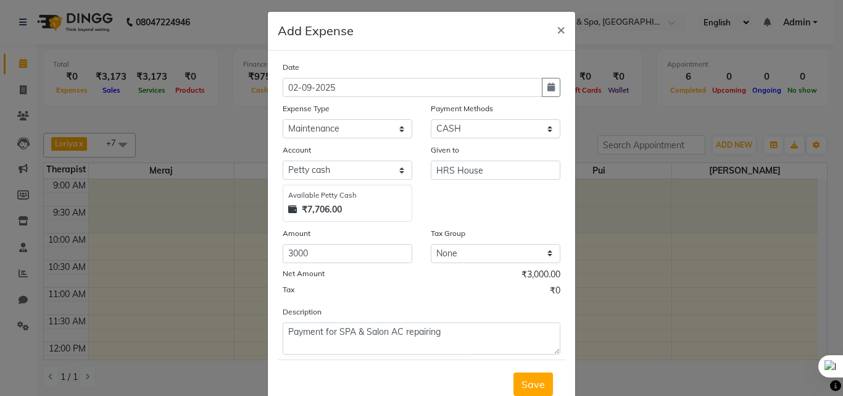
click at [513, 372] on button "Save" at bounding box center [532, 383] width 39 height 23
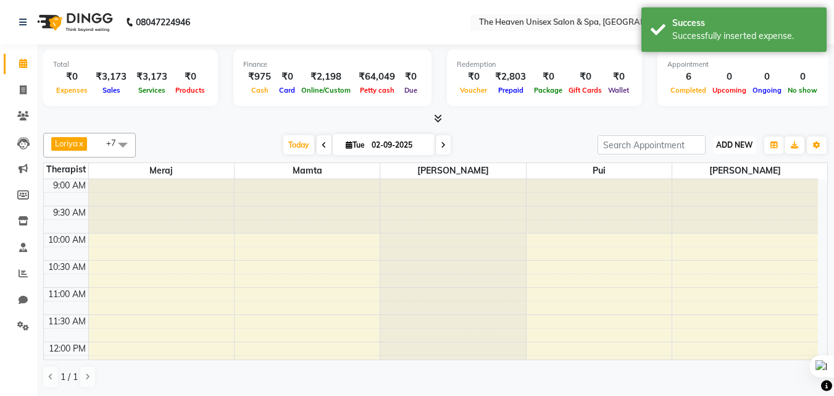
click at [746, 142] on span "ADD NEW" at bounding box center [734, 144] width 36 height 9
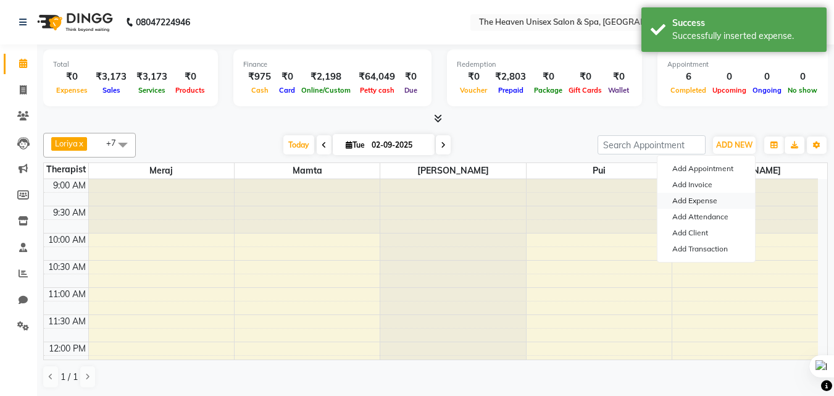
click at [687, 198] on link "Add Expense" at bounding box center [705, 201] width 97 height 16
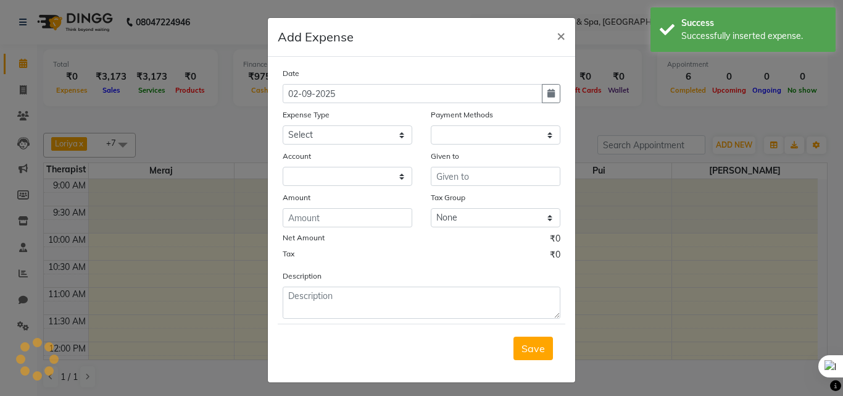
select select "1"
select select "7539"
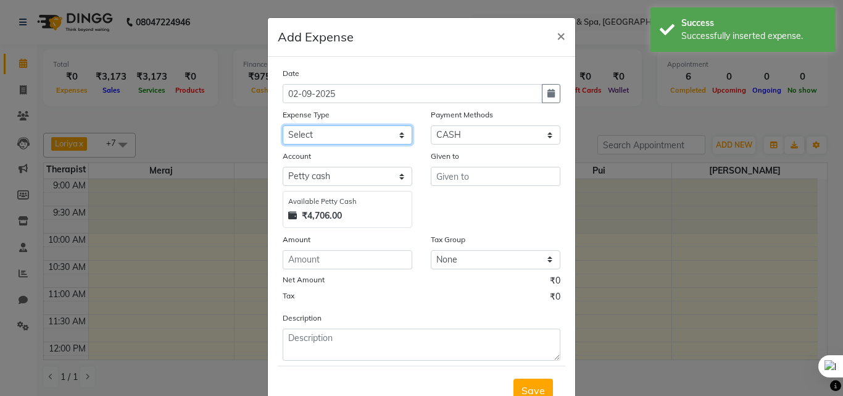
click at [317, 128] on select "Select Advance Salary Bank charges Car maintenance Cash transfer to bank Cash t…" at bounding box center [348, 134] width 130 height 19
select select "26"
click at [283, 125] on select "Select Advance Salary Bank charges Car maintenance Cash transfer to bank Cash t…" at bounding box center [348, 134] width 130 height 19
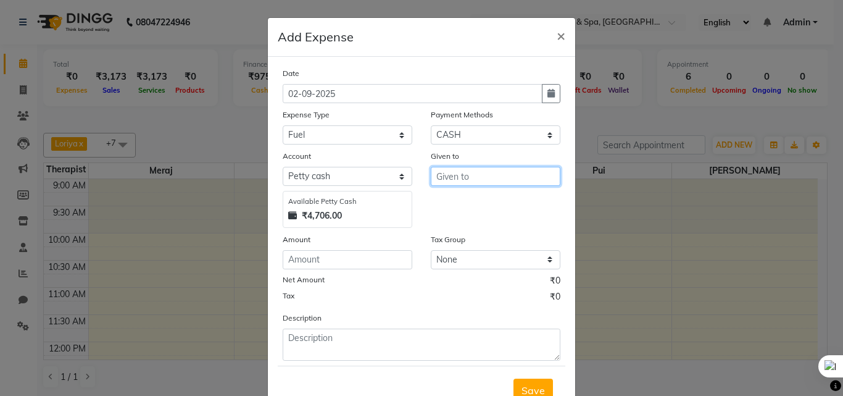
click at [524, 178] on input "text" at bounding box center [496, 176] width 130 height 19
type input "HRS House"
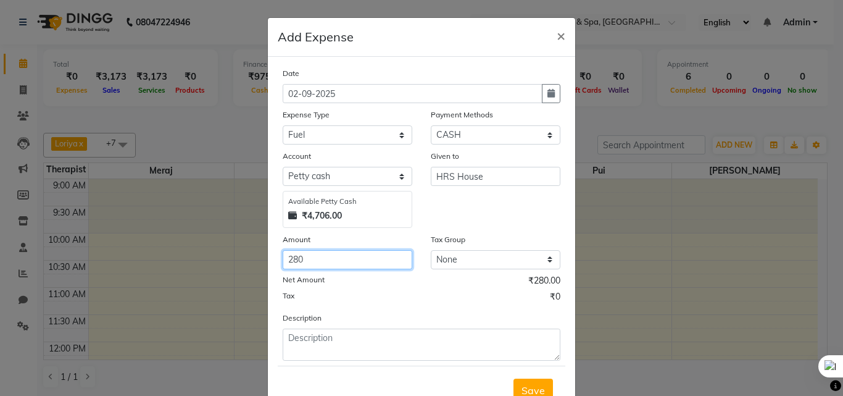
type input "280"
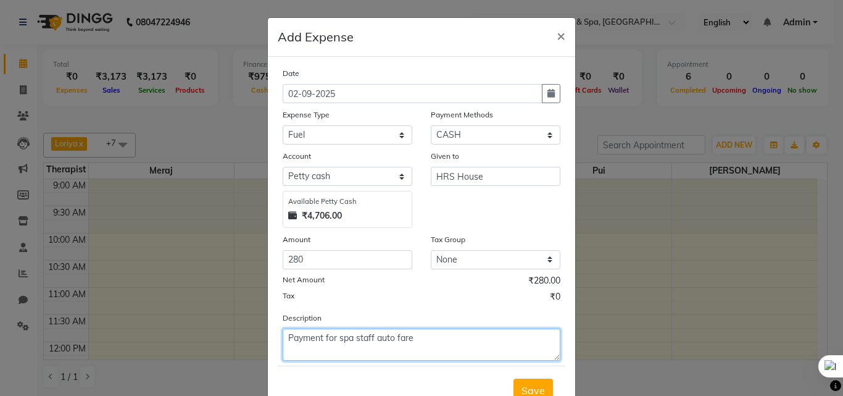
type textarea "Payment for spa staff auto fare"
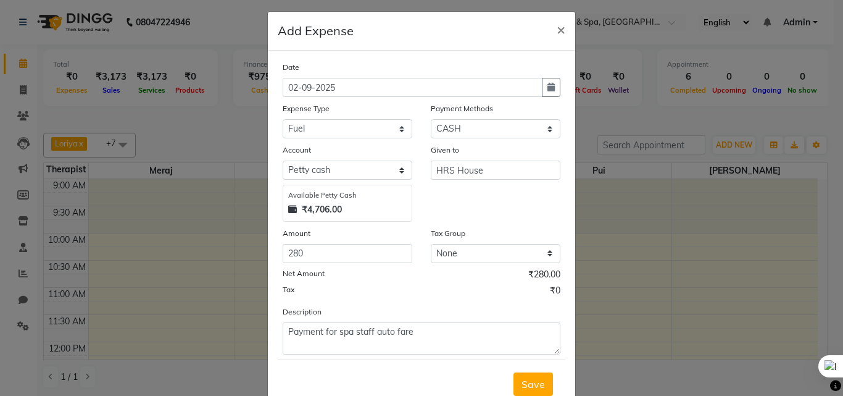
click at [513, 372] on button "Save" at bounding box center [532, 383] width 39 height 23
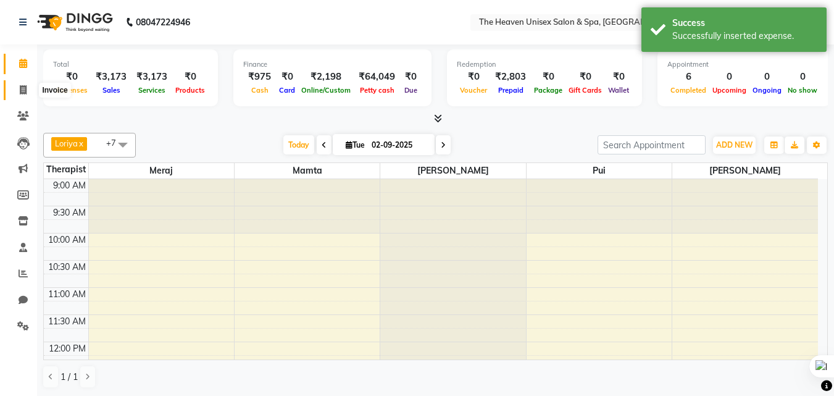
click at [19, 93] on span at bounding box center [23, 90] width 22 height 14
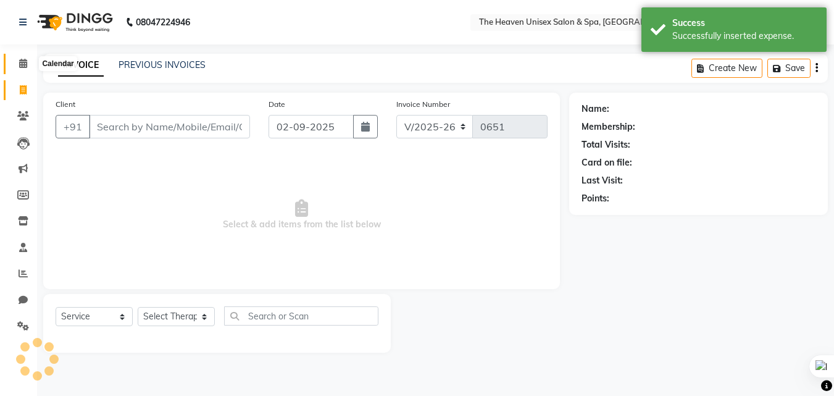
click at [20, 63] on icon at bounding box center [23, 63] width 8 height 9
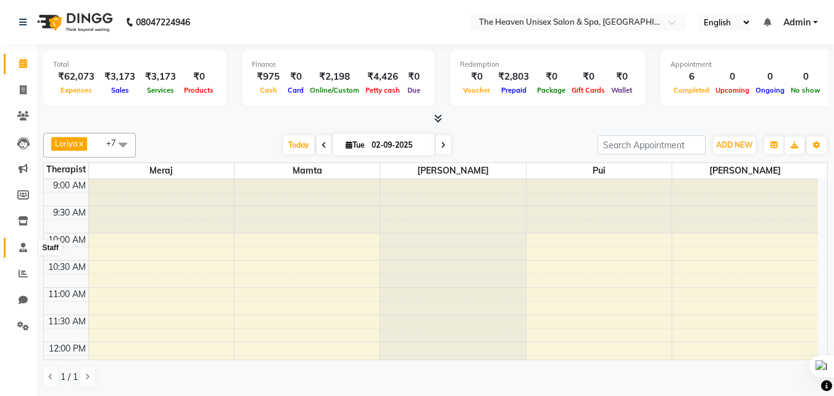
click at [25, 241] on span at bounding box center [23, 248] width 22 height 14
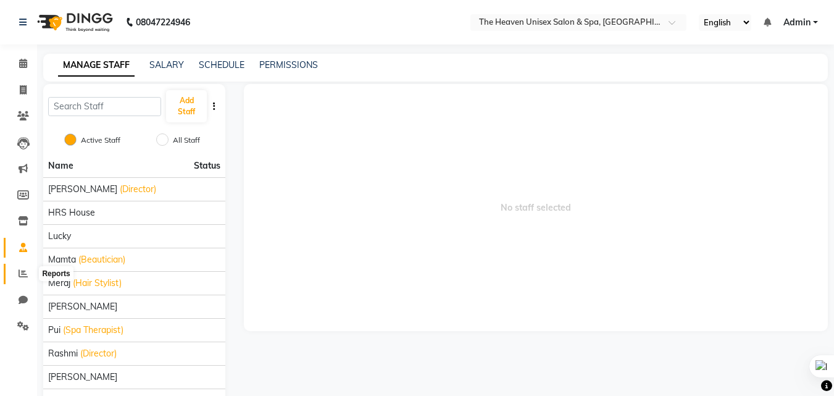
click at [22, 268] on span at bounding box center [23, 274] width 22 height 14
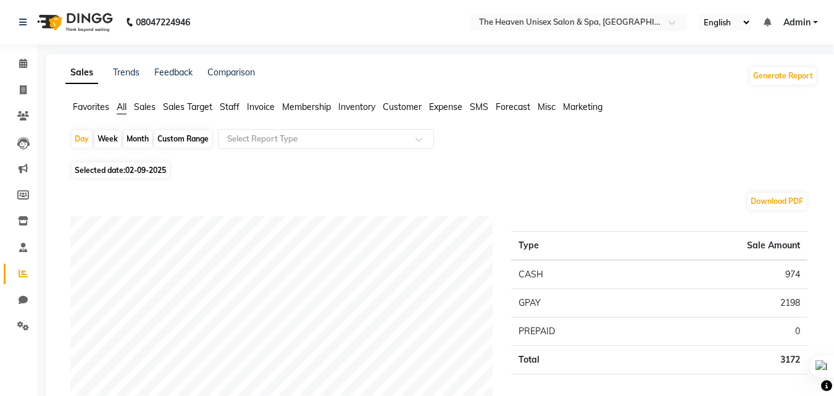
click at [441, 101] on span "Expense" at bounding box center [445, 106] width 33 height 11
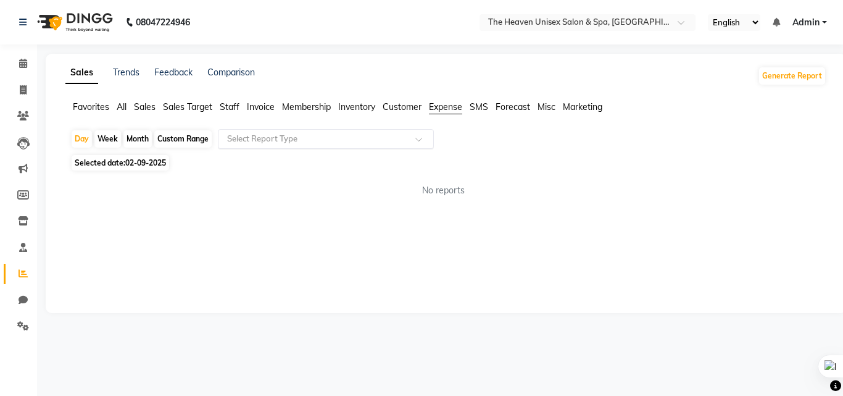
click at [404, 131] on div "Select Report Type" at bounding box center [326, 139] width 216 height 20
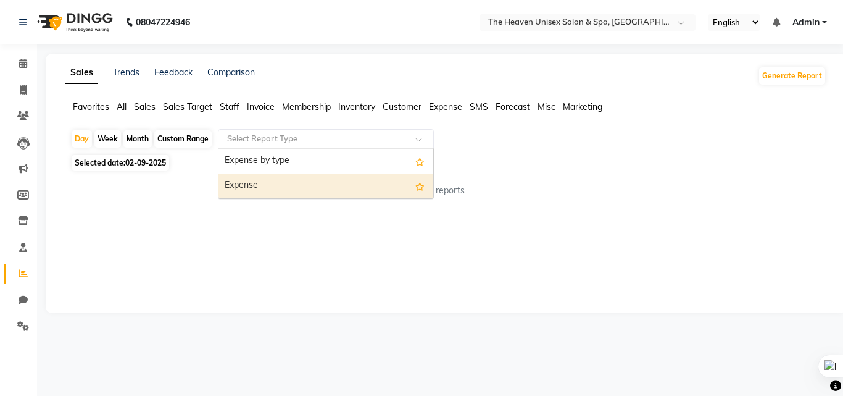
click at [336, 183] on div "Expense" at bounding box center [325, 185] width 215 height 25
select select "full_report"
select select "csv"
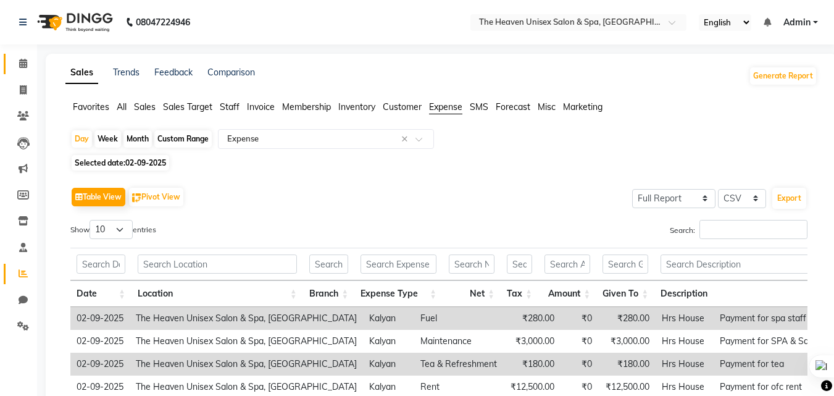
click at [11, 62] on link "Calendar" at bounding box center [19, 64] width 30 height 20
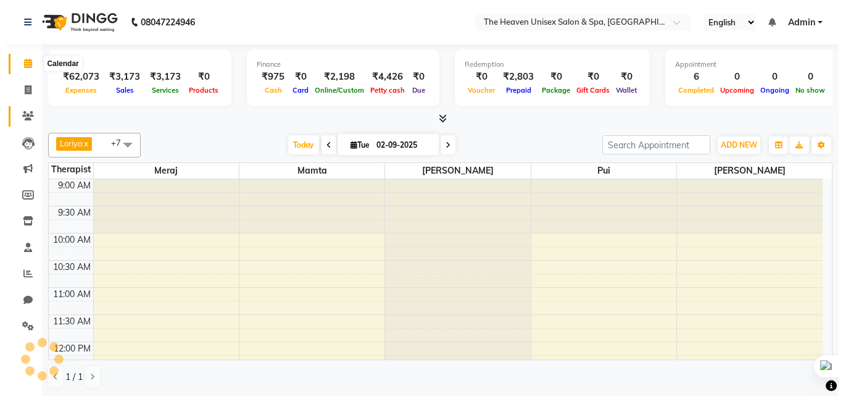
scroll to position [544, 0]
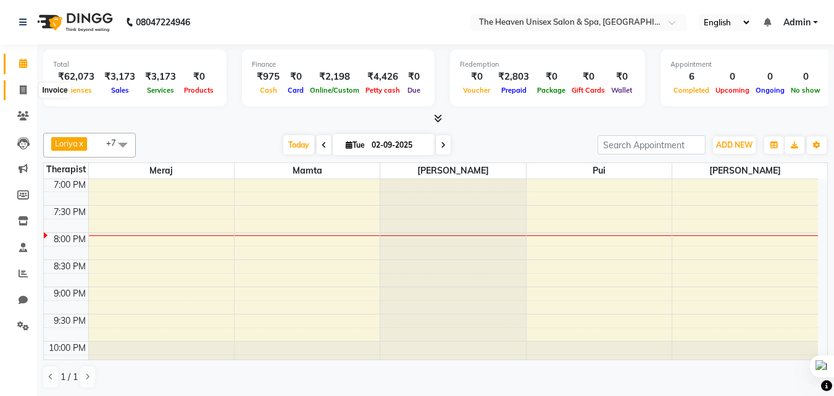
click at [30, 86] on span at bounding box center [23, 90] width 22 height 14
select select "8417"
select select "service"
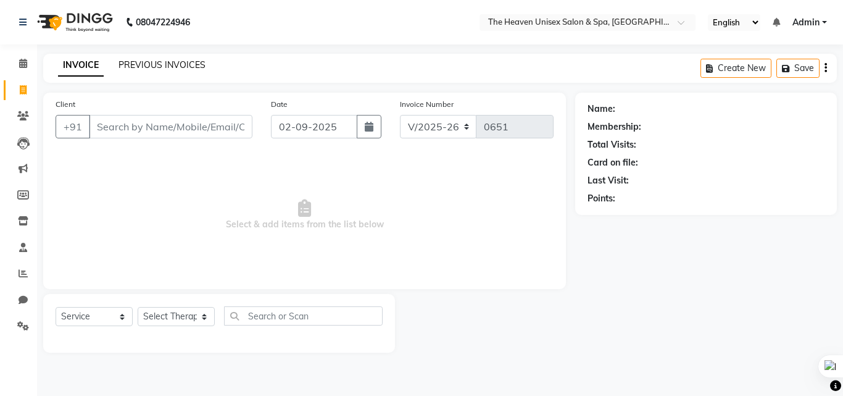
click at [172, 60] on link "PREVIOUS INVOICES" at bounding box center [161, 64] width 87 height 11
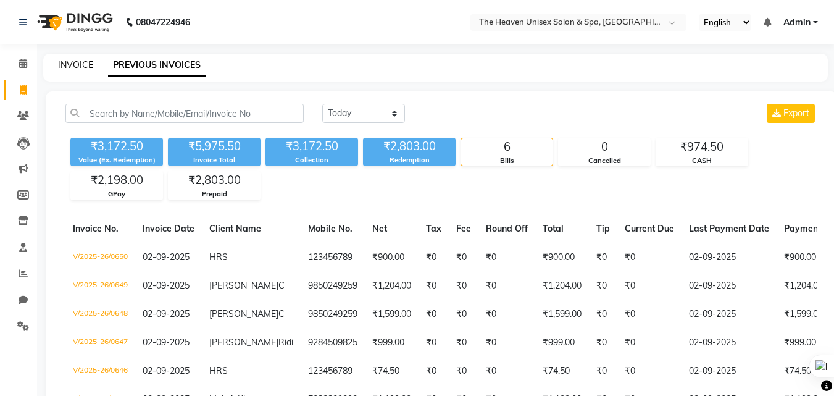
click at [83, 63] on link "INVOICE" at bounding box center [75, 64] width 35 height 11
select select "8417"
select select "service"
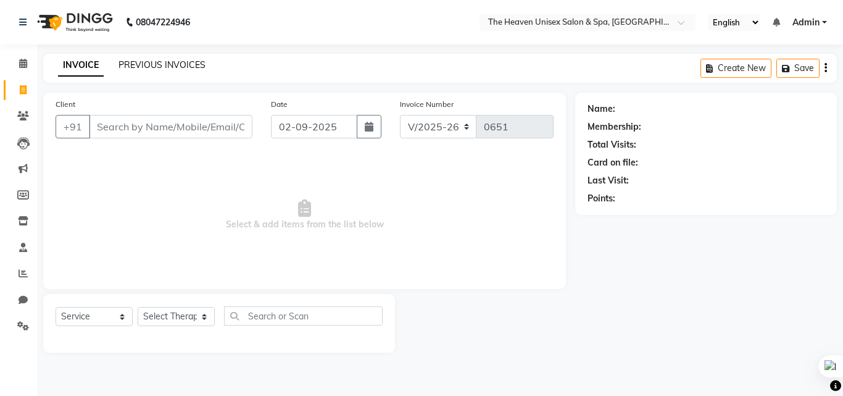
click at [153, 62] on link "PREVIOUS INVOICES" at bounding box center [161, 64] width 87 height 11
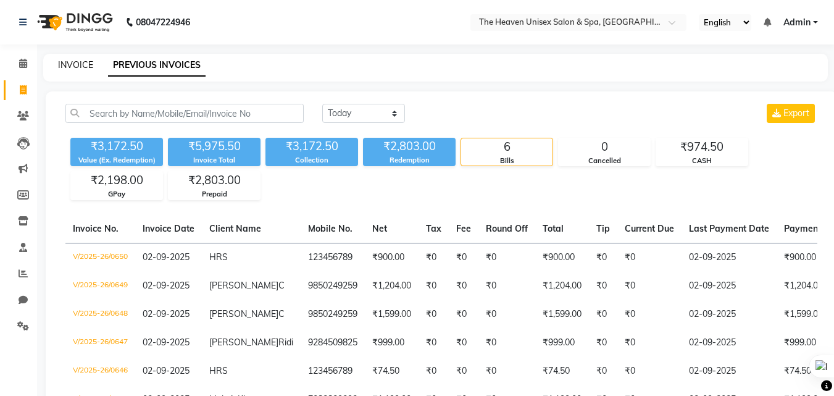
click at [77, 67] on link "INVOICE" at bounding box center [75, 64] width 35 height 11
select select "8417"
select select "service"
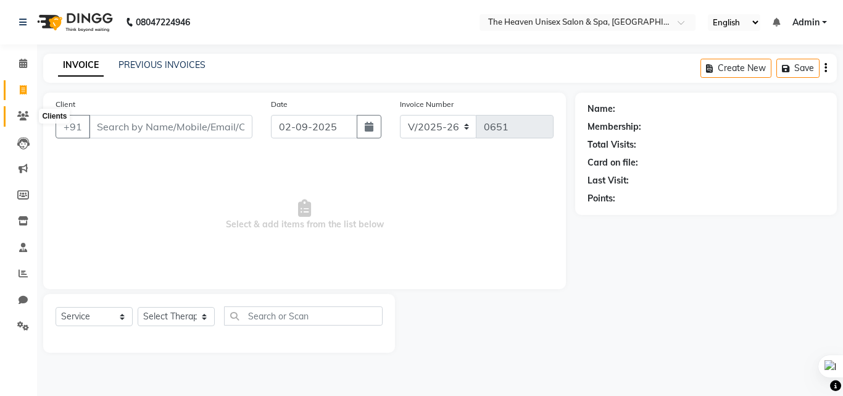
click at [23, 114] on icon at bounding box center [23, 115] width 12 height 9
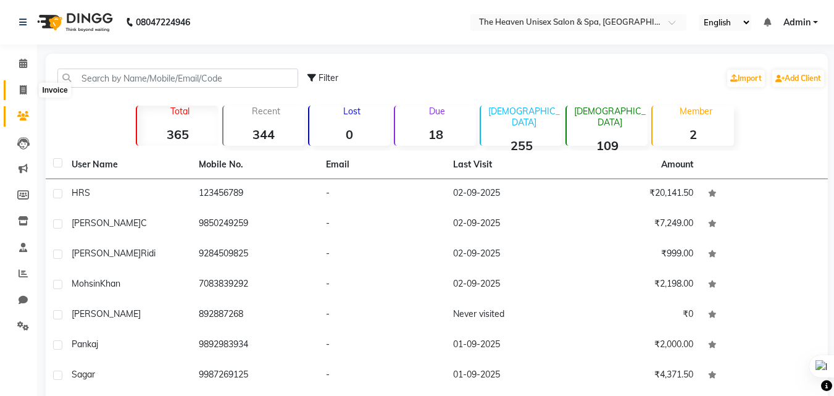
click at [22, 89] on icon at bounding box center [23, 89] width 7 height 9
select select "8417"
select select "service"
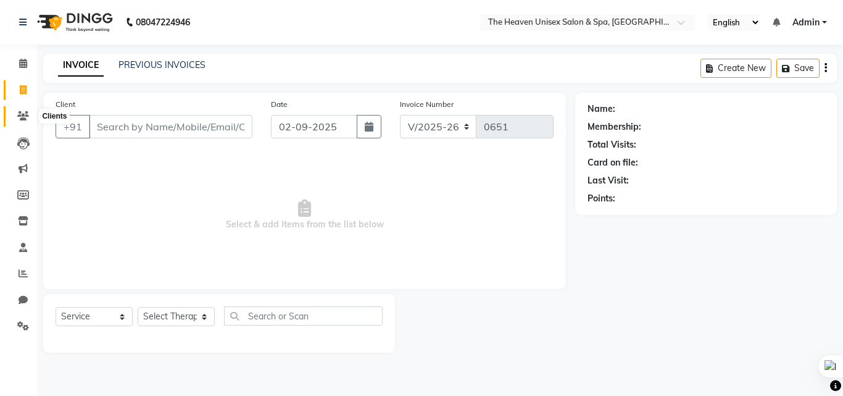
click at [20, 115] on icon at bounding box center [23, 115] width 12 height 9
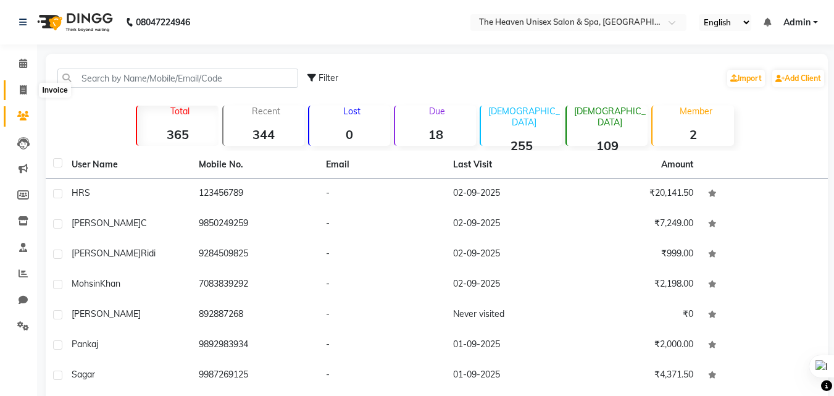
click at [29, 91] on span at bounding box center [23, 90] width 22 height 14
select select "8417"
select select "service"
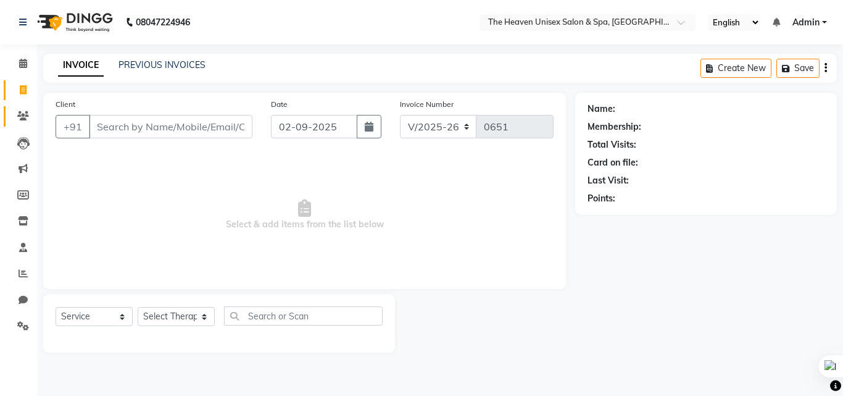
click at [23, 109] on link "Clients" at bounding box center [19, 116] width 30 height 20
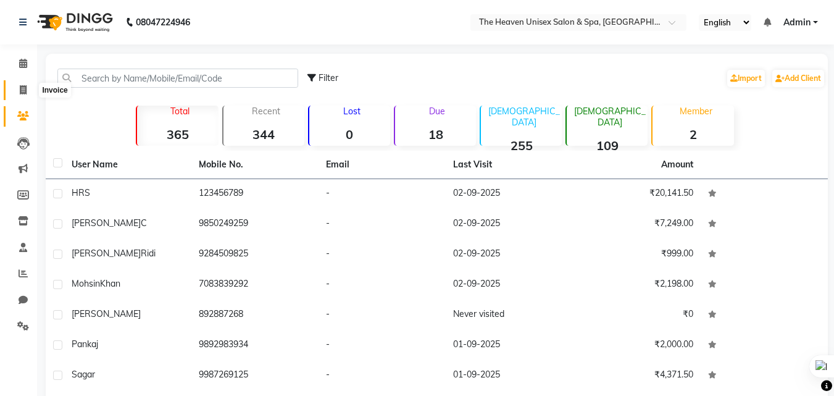
click at [23, 87] on icon at bounding box center [23, 89] width 7 height 9
select select "8417"
select select "service"
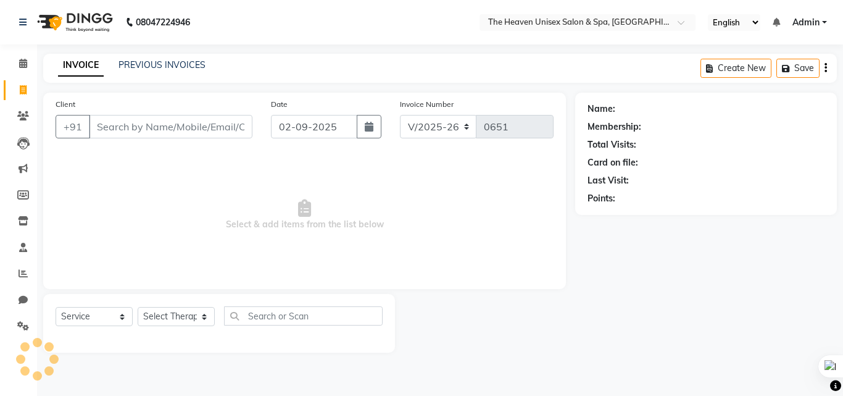
select select "8417"
select select "service"
click at [22, 63] on icon at bounding box center [23, 63] width 8 height 9
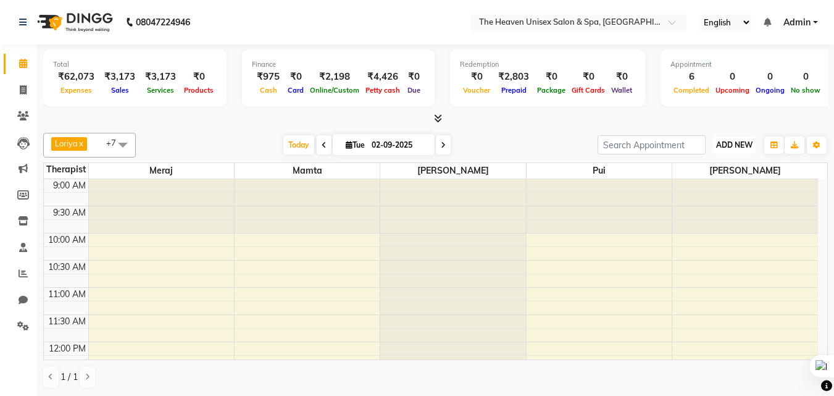
click at [739, 144] on span "ADD NEW" at bounding box center [734, 144] width 36 height 9
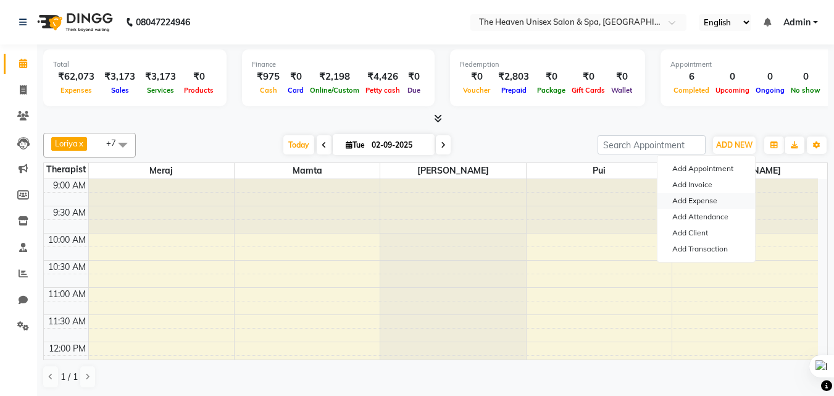
click at [710, 198] on link "Add Expense" at bounding box center [705, 201] width 97 height 16
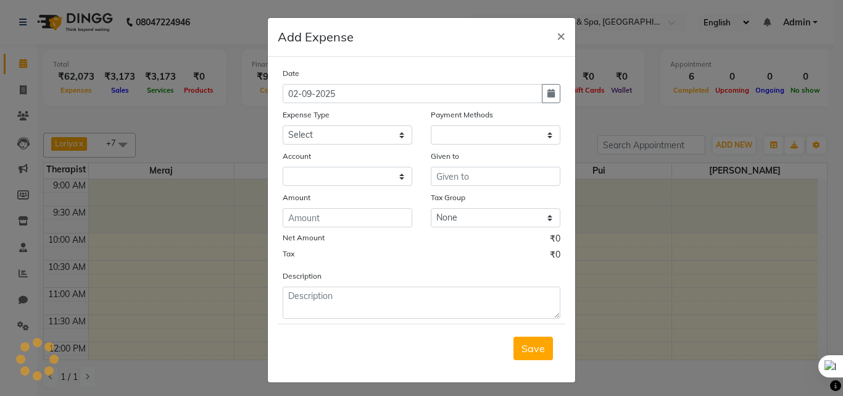
select select "1"
select select "7539"
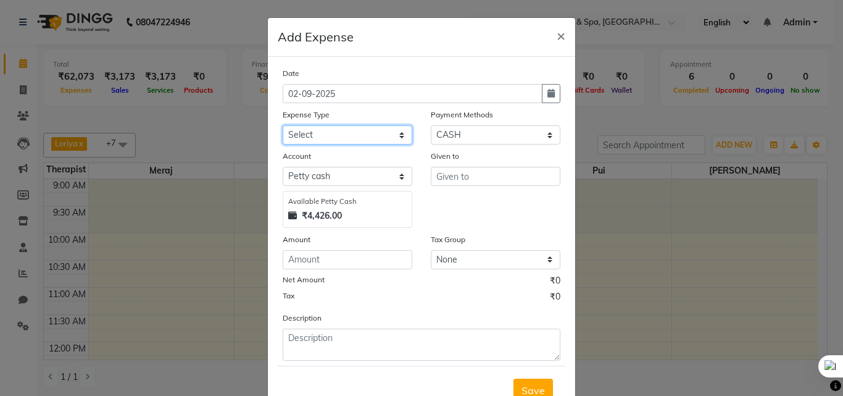
click at [365, 129] on select "Select Advance Salary Bank charges Car maintenance Cash transfer to bank Cash t…" at bounding box center [348, 134] width 130 height 19
select select "14"
click at [283, 125] on select "Select Advance Salary Bank charges Car maintenance Cash transfer to bank Cash t…" at bounding box center [348, 134] width 130 height 19
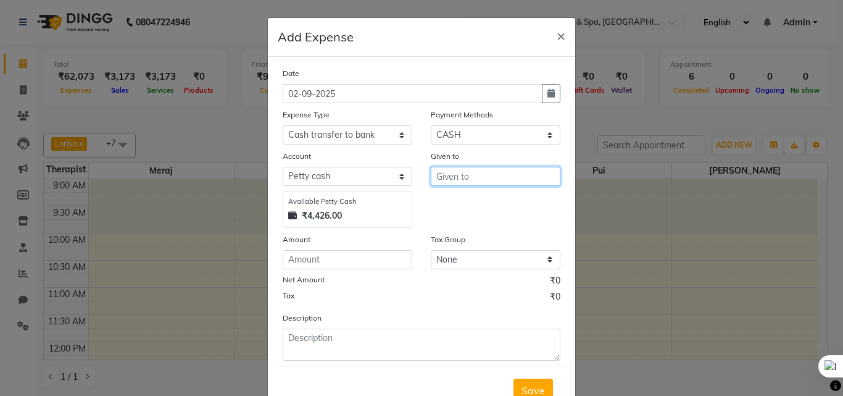
click at [491, 179] on input "text" at bounding box center [496, 176] width 130 height 19
type input "HRS House"
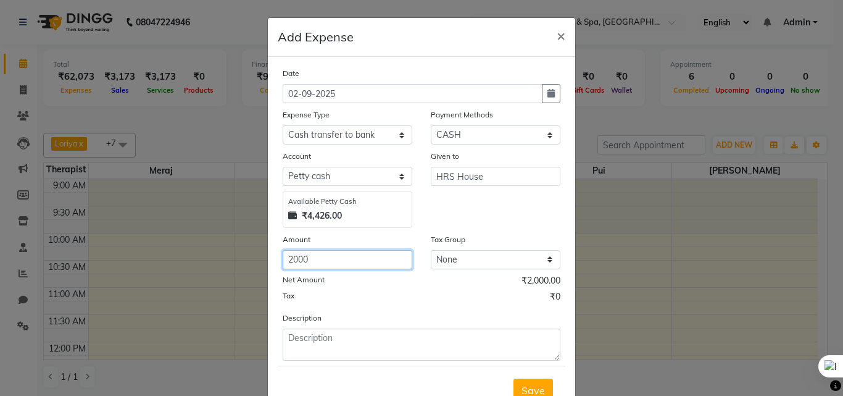
type input "2000"
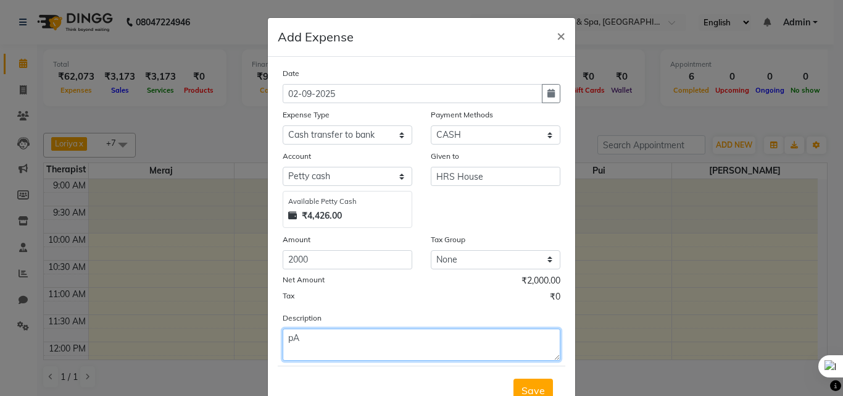
type textarea "p"
type textarea "Payment deposit for RD"
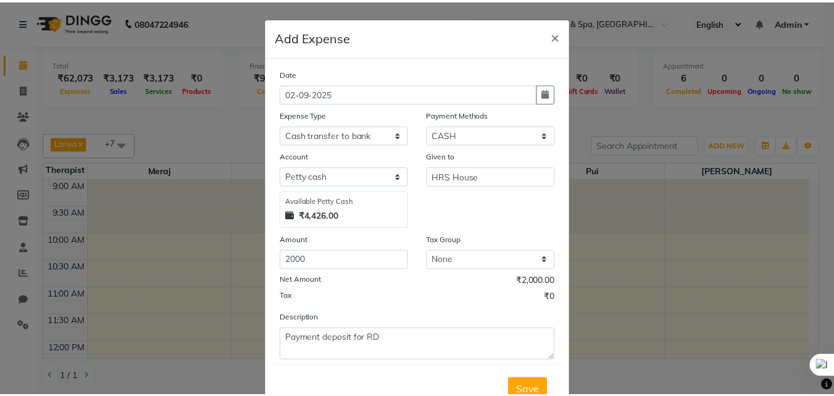
scroll to position [6, 0]
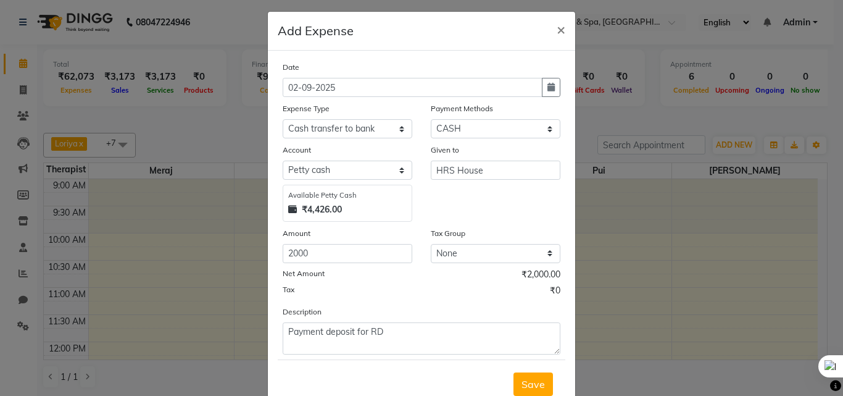
click at [513, 372] on button "Save" at bounding box center [532, 383] width 39 height 23
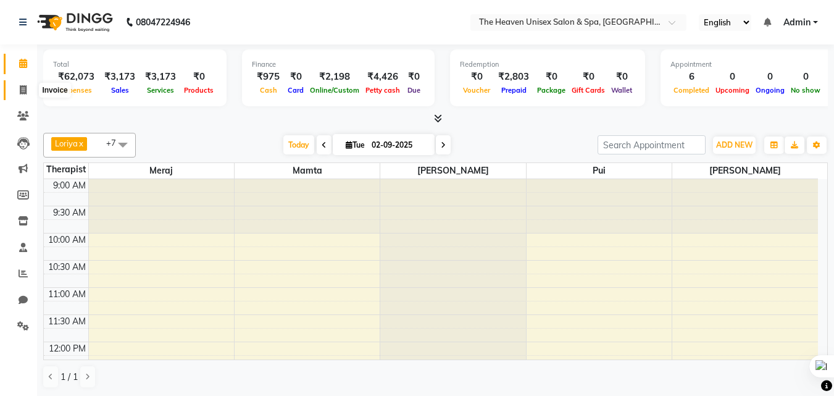
click at [25, 92] on icon at bounding box center [23, 89] width 7 height 9
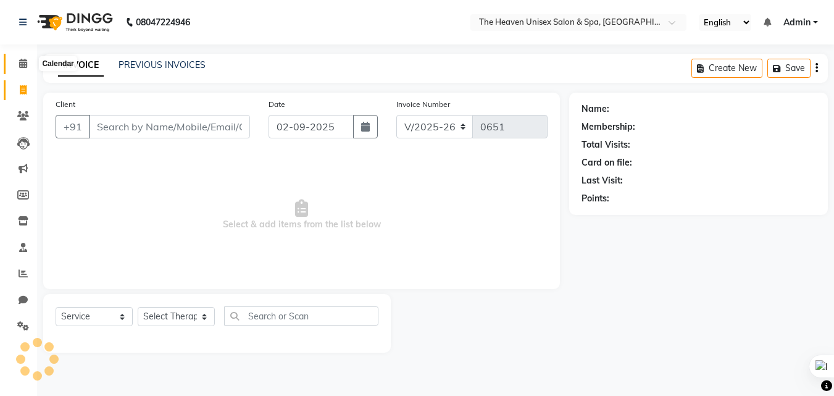
click at [27, 64] on icon at bounding box center [23, 63] width 8 height 9
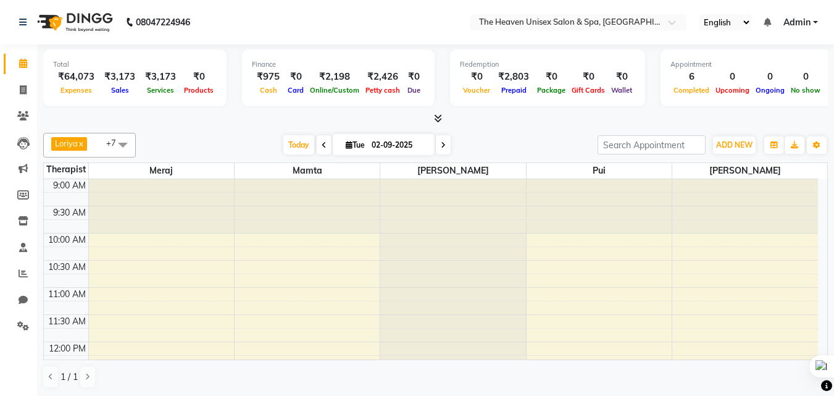
click at [175, 114] on div at bounding box center [435, 118] width 784 height 13
click at [22, 86] on icon at bounding box center [23, 89] width 7 height 9
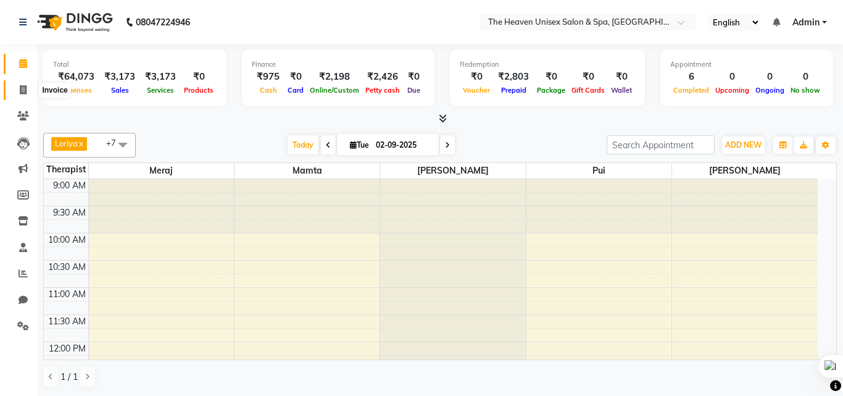
select select "8417"
select select "service"
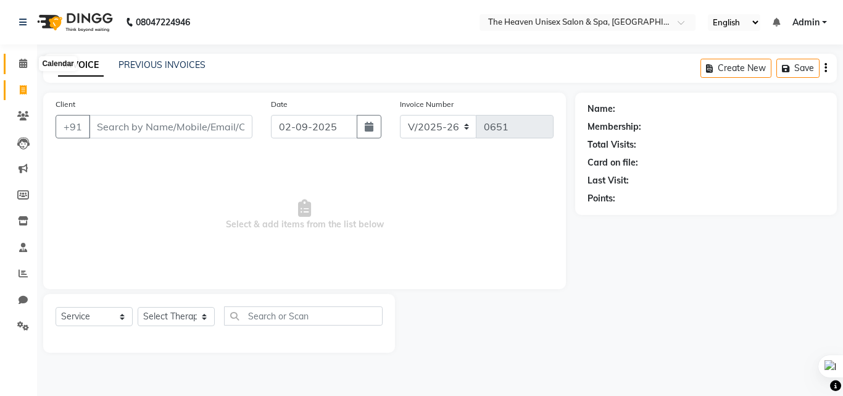
click at [27, 67] on icon at bounding box center [23, 63] width 8 height 9
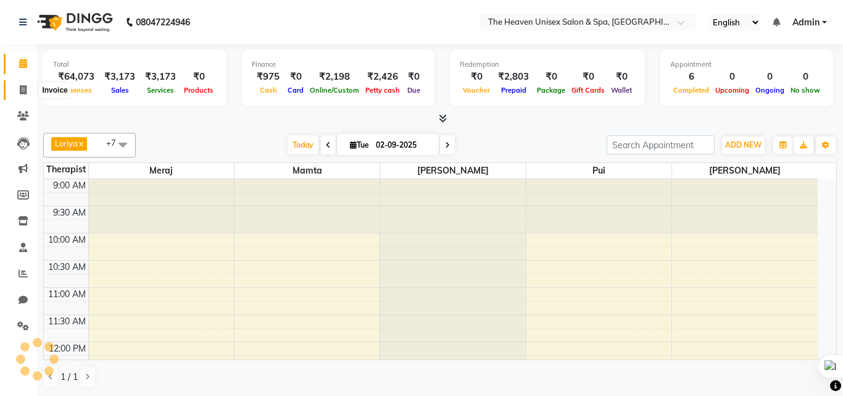
click at [23, 84] on span at bounding box center [23, 90] width 22 height 14
select select "service"
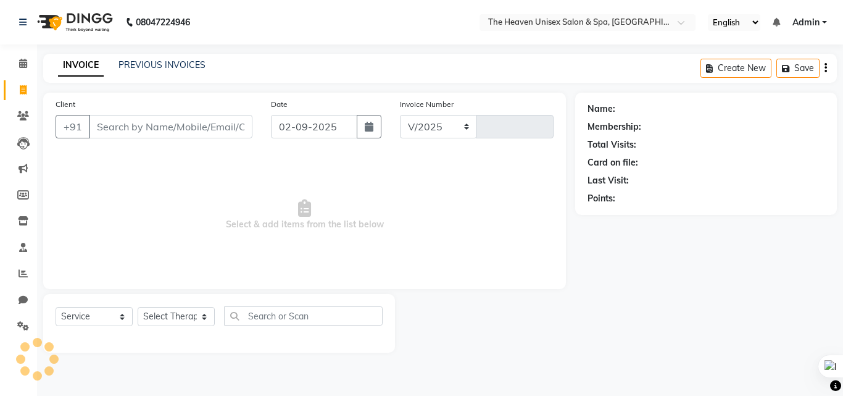
select select "8417"
type input "0651"
click at [143, 67] on link "PREVIOUS INVOICES" at bounding box center [161, 64] width 87 height 11
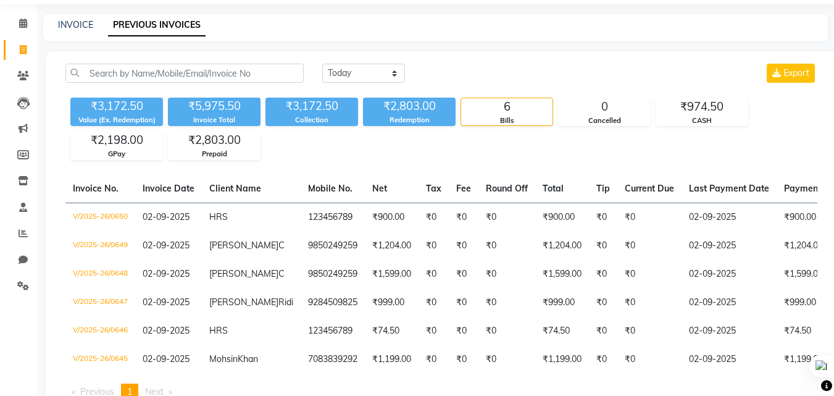
scroll to position [62, 0]
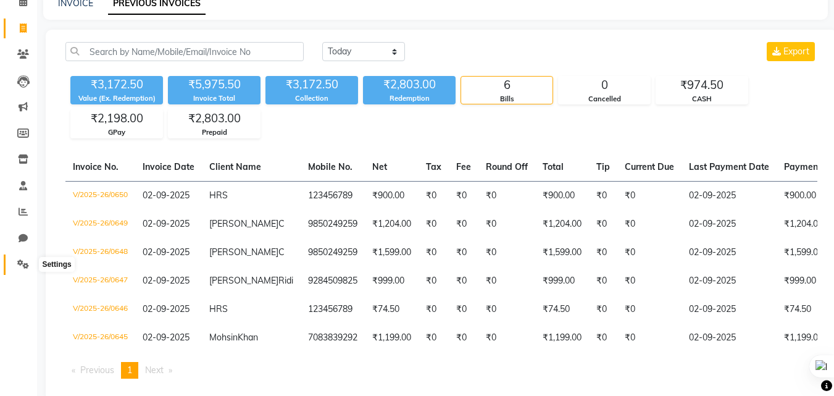
click at [15, 266] on span at bounding box center [23, 264] width 22 height 14
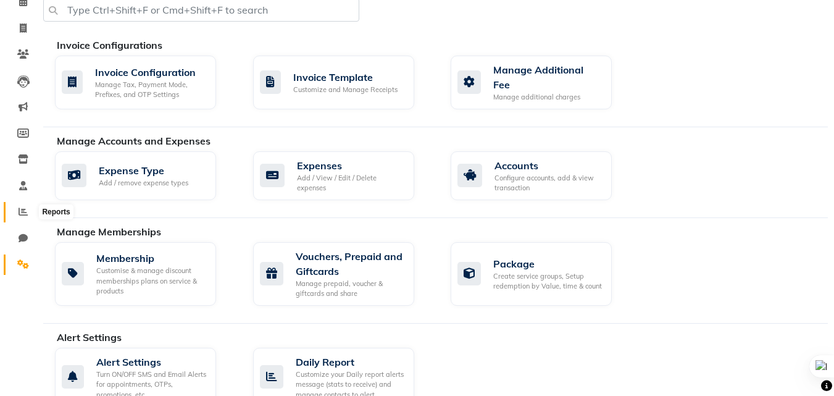
click at [24, 216] on span at bounding box center [23, 212] width 22 height 14
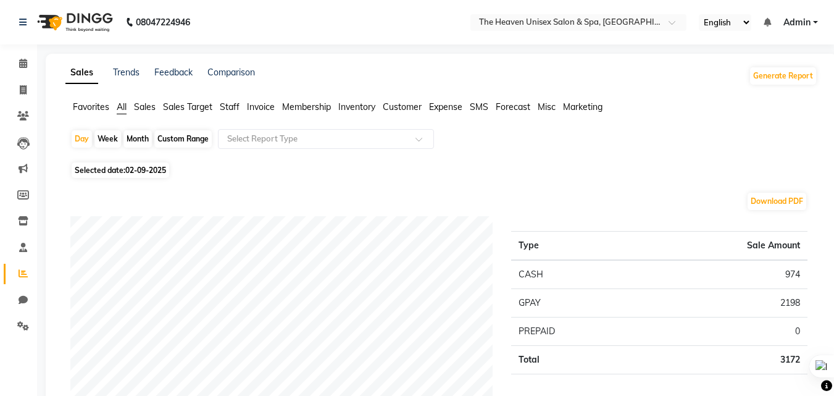
click at [218, 106] on ul "Favorites All Sales Sales Target Staff Invoice Membership Inventory Customer Ex…" at bounding box center [441, 108] width 752 height 14
click at [227, 107] on span "Staff" at bounding box center [230, 106] width 20 height 11
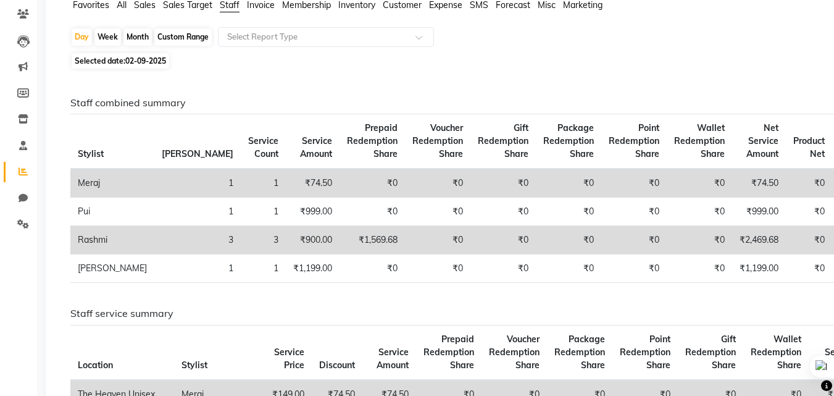
scroll to position [123, 0]
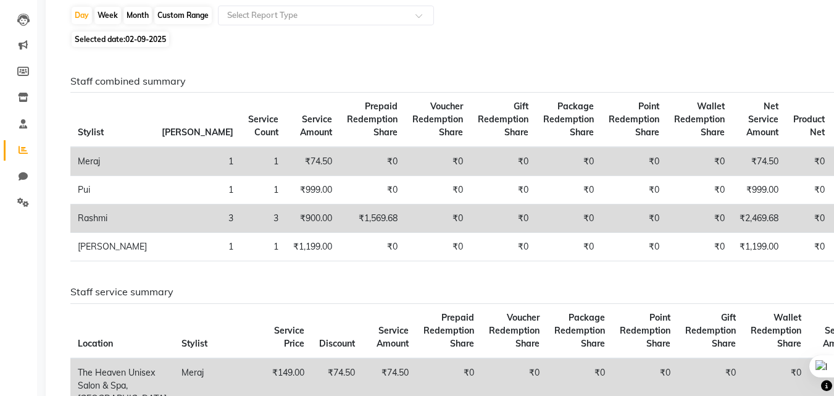
click at [241, 228] on td "3" at bounding box center [263, 218] width 45 height 28
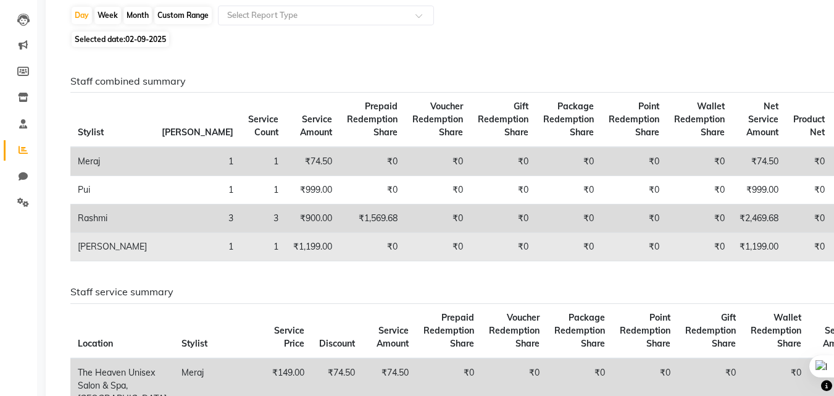
click at [286, 243] on td "₹1,199.00" at bounding box center [313, 247] width 54 height 28
click at [241, 251] on td "1" at bounding box center [263, 247] width 45 height 28
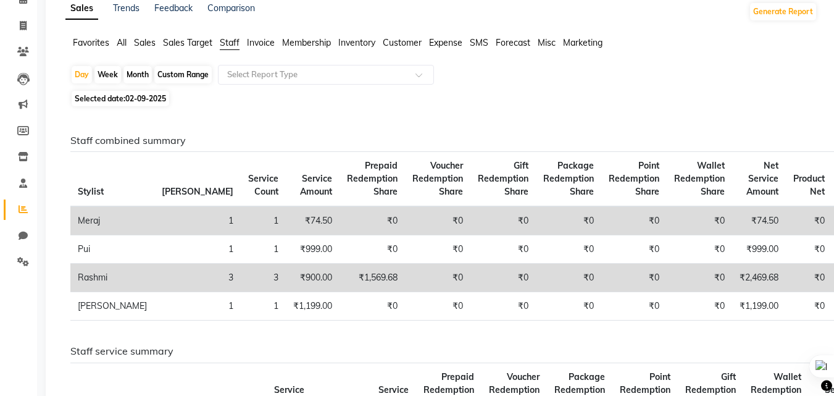
scroll to position [0, 0]
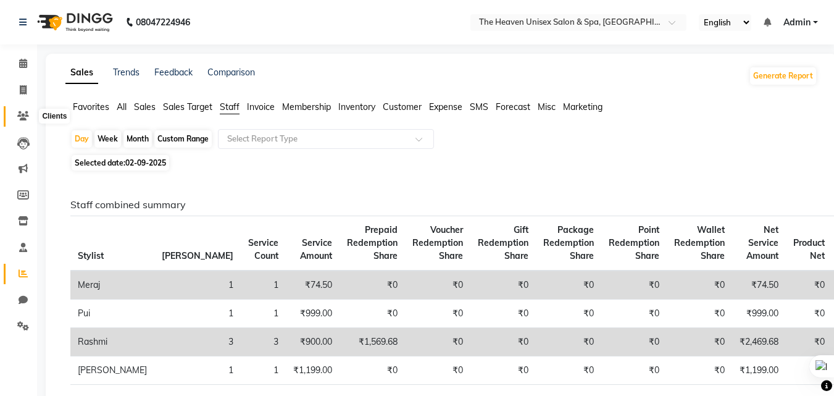
click at [22, 121] on span at bounding box center [23, 116] width 22 height 14
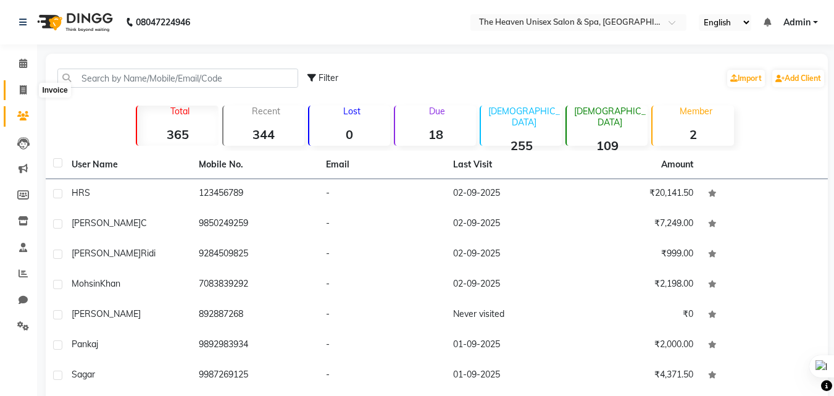
click at [14, 88] on span at bounding box center [23, 90] width 22 height 14
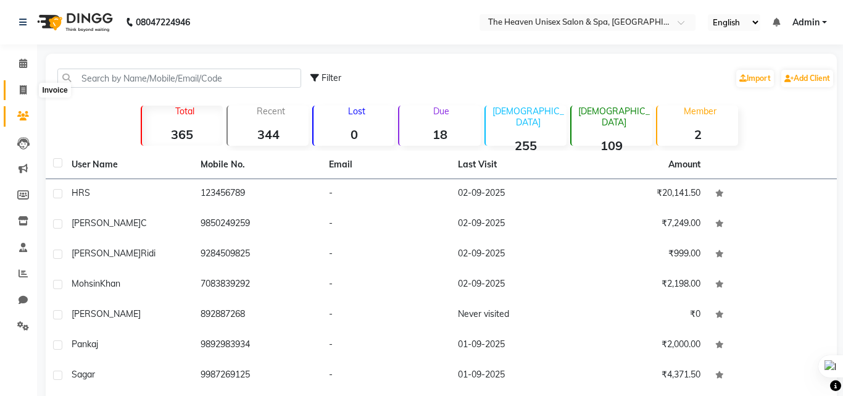
select select "8417"
select select "service"
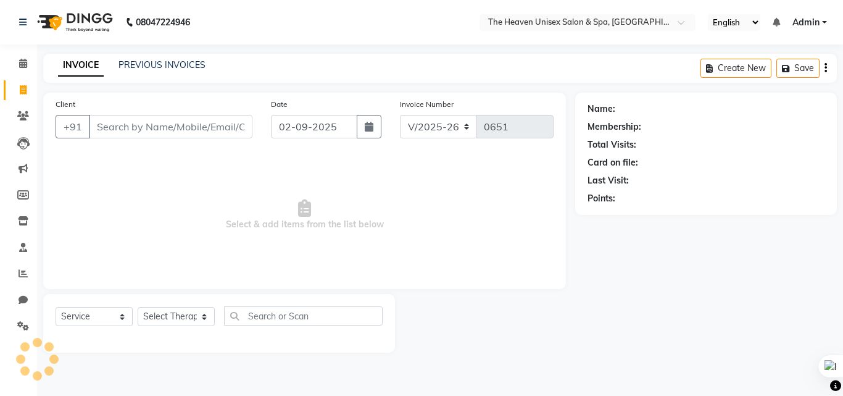
click at [153, 56] on div "INVOICE PREVIOUS INVOICES Create New Save" at bounding box center [440, 68] width 794 height 29
click at [151, 67] on link "PREVIOUS INVOICES" at bounding box center [161, 64] width 87 height 11
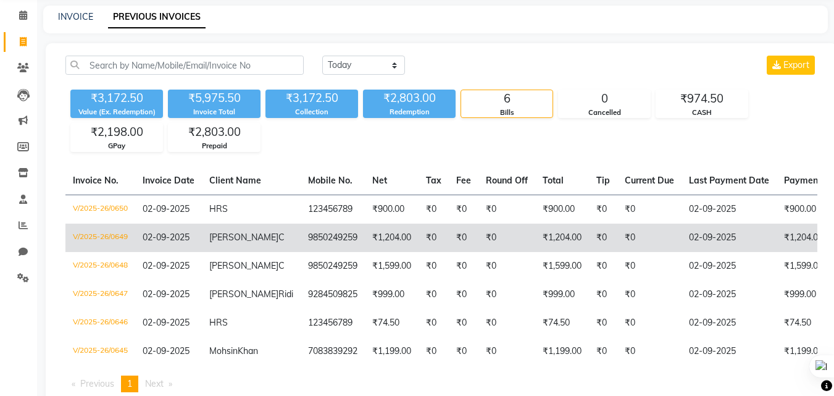
scroll to position [62, 0]
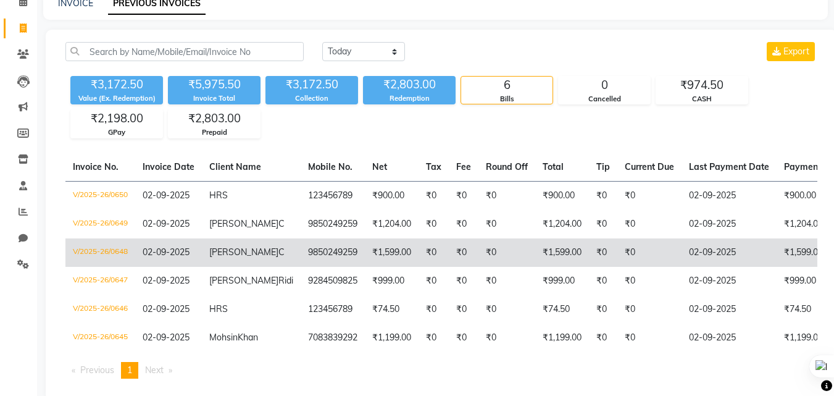
click at [317, 245] on td "9850249259" at bounding box center [332, 252] width 64 height 28
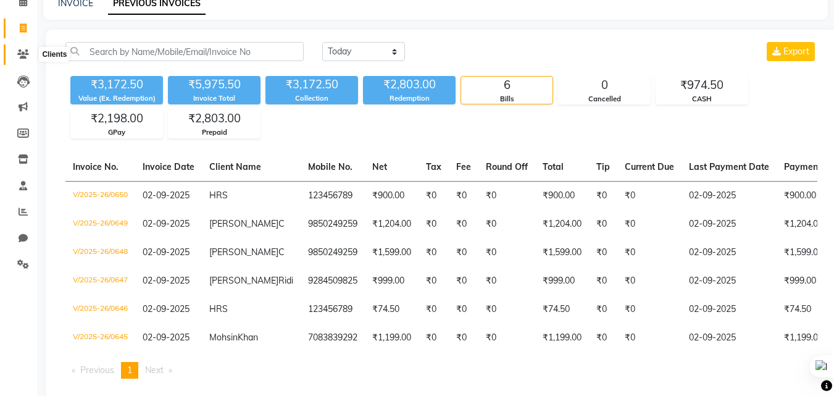
scroll to position [0, 0]
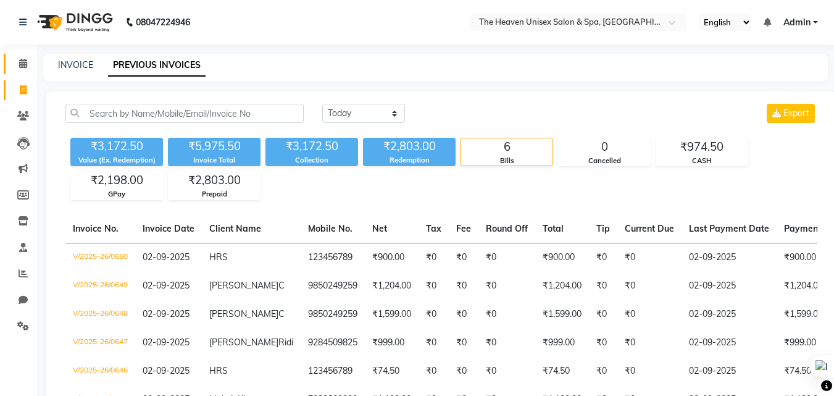
click at [27, 54] on link "Calendar" at bounding box center [19, 64] width 30 height 20
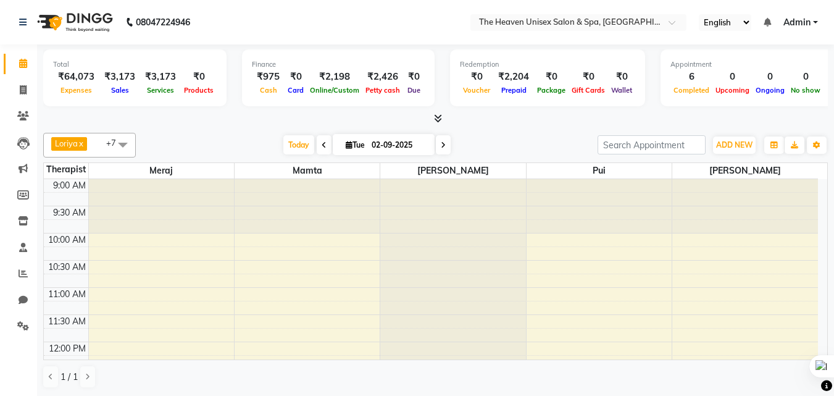
click at [800, 21] on span "Admin" at bounding box center [796, 22] width 27 height 13
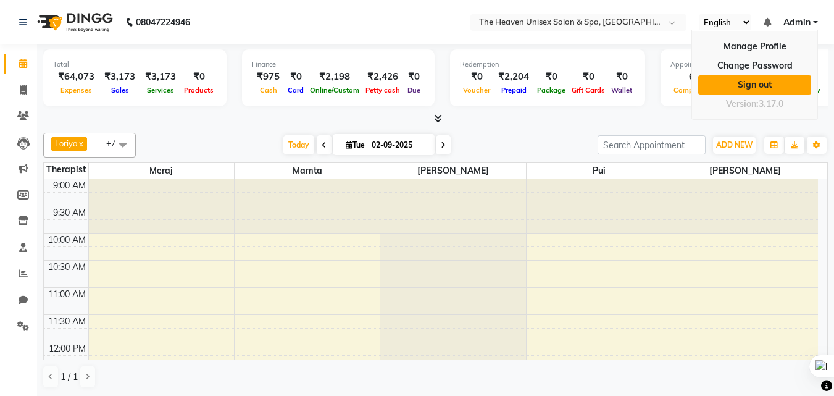
click at [769, 83] on link "Sign out" at bounding box center [754, 84] width 113 height 19
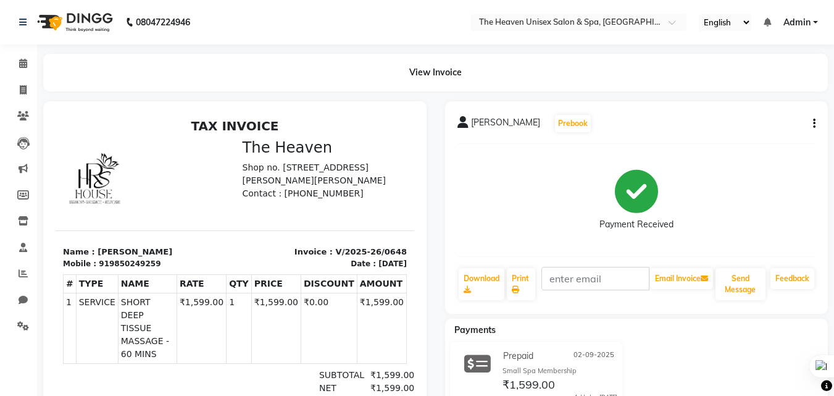
click at [810, 122] on button "button" at bounding box center [811, 123] width 7 height 13
click at [742, 140] on div "Edit Invoice" at bounding box center [752, 138] width 85 height 15
select select "service"
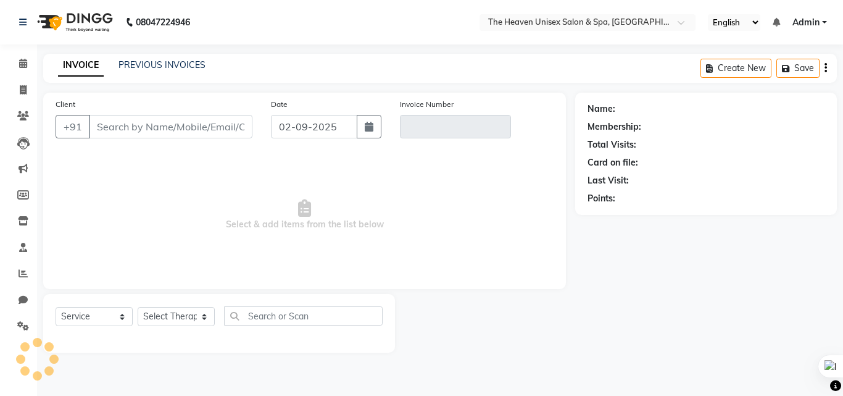
type input "9850249259"
type input "V/2025-26/0648"
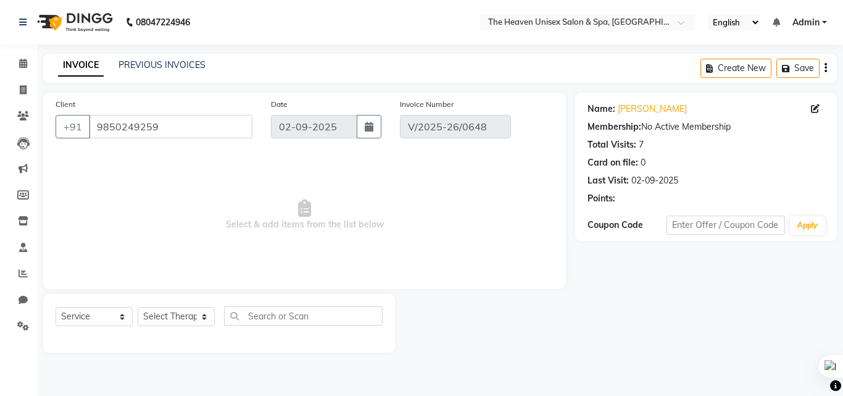
select select "select"
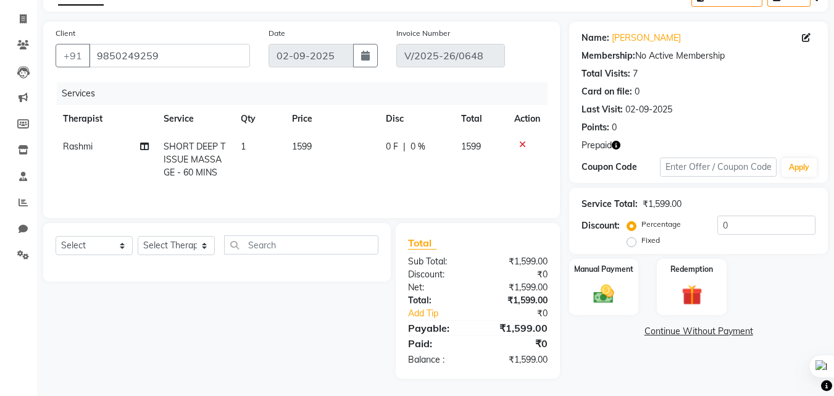
scroll to position [72, 0]
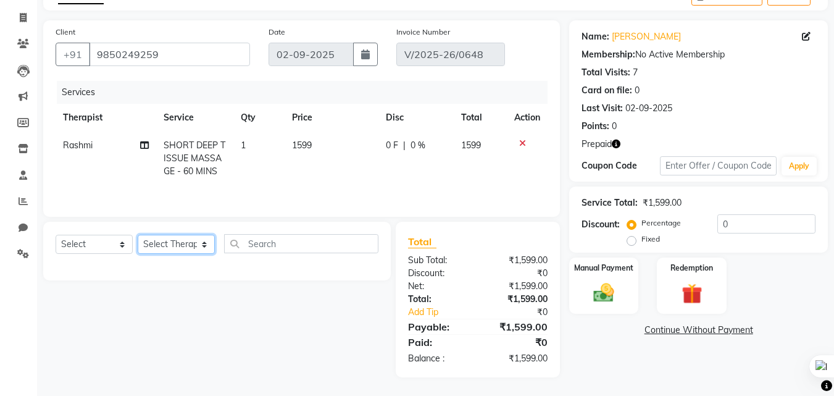
click at [178, 244] on select "Select Therapist [PERSON_NAME] HRS House [PERSON_NAME] [PERSON_NAME] Rashmi [PE…" at bounding box center [176, 243] width 77 height 19
click at [313, 170] on td "1599" at bounding box center [331, 158] width 94 height 54
select select "83615"
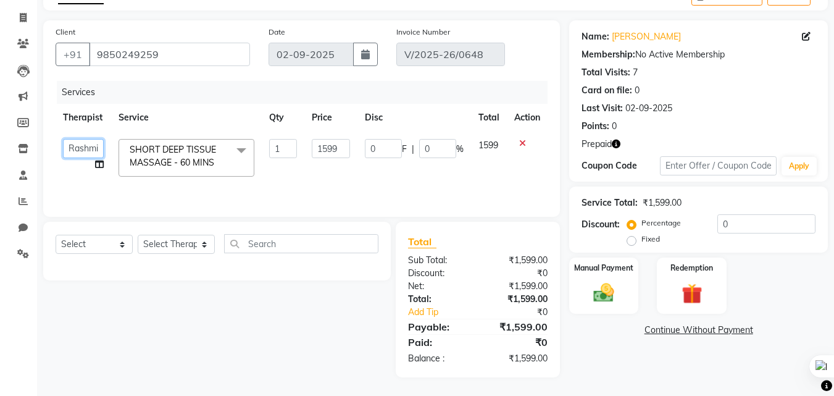
click at [91, 148] on select "[PERSON_NAME] HRS House [PERSON_NAME] [PERSON_NAME] Rashmi [PERSON_NAME] [PERSO…" at bounding box center [83, 148] width 41 height 19
select select "90533"
click at [382, 154] on input "0" at bounding box center [383, 148] width 37 height 19
type input "599"
click at [597, 355] on div "Name: [PERSON_NAME] Membership: No Active Membership Total Visits: 7 Card on fi…" at bounding box center [703, 198] width 268 height 357
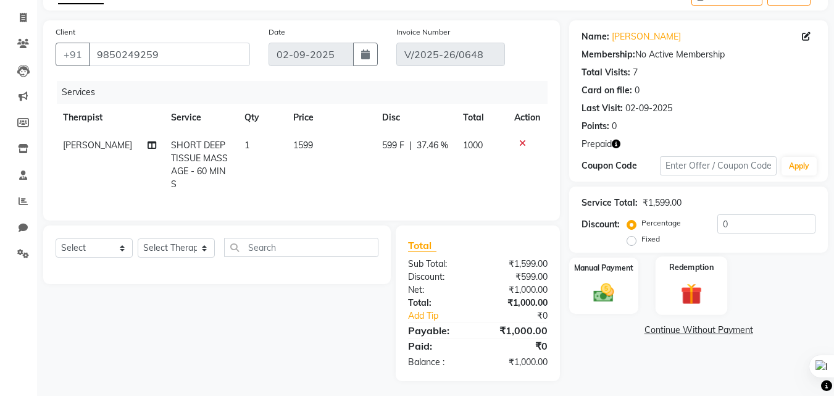
click at [687, 291] on img at bounding box center [691, 293] width 35 height 27
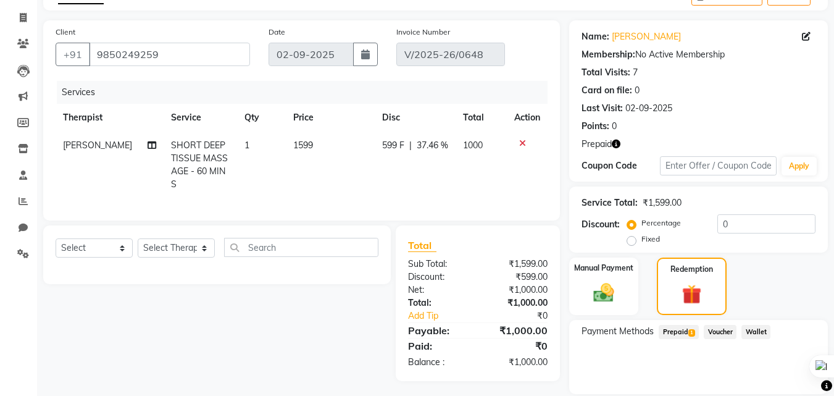
click at [692, 333] on span "1" at bounding box center [691, 332] width 7 height 7
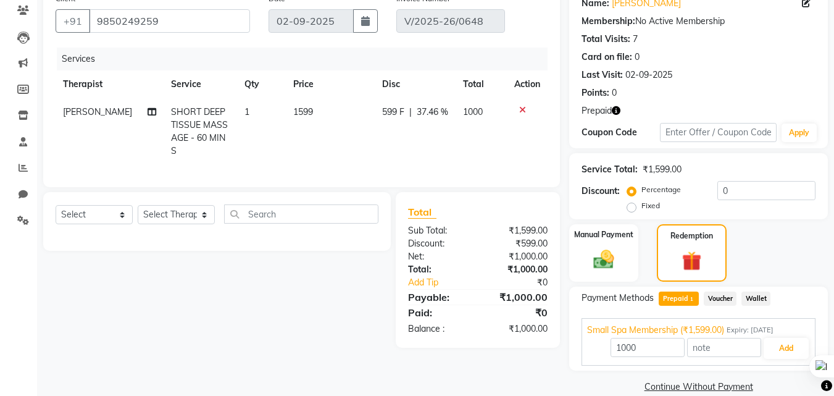
scroll to position [124, 0]
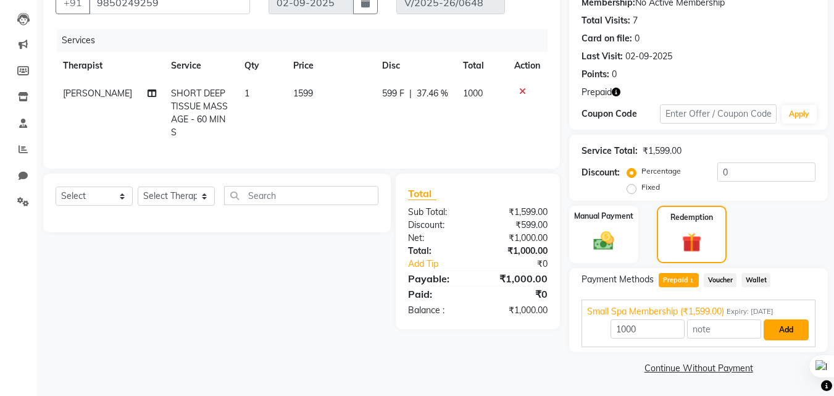
click at [789, 331] on button "Add" at bounding box center [785, 329] width 45 height 21
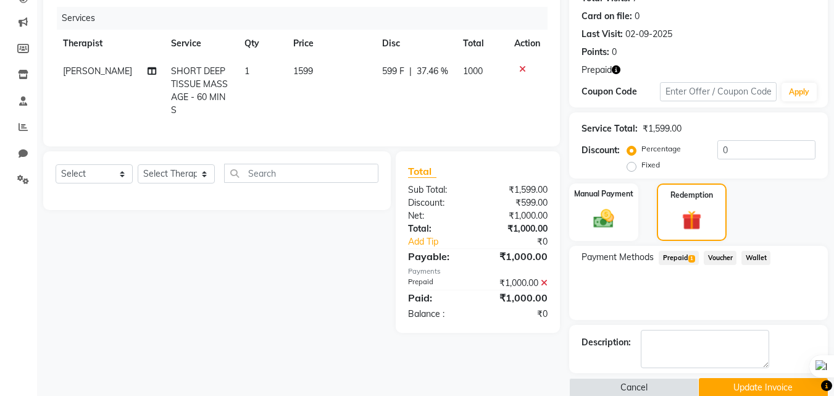
scroll to position [166, 0]
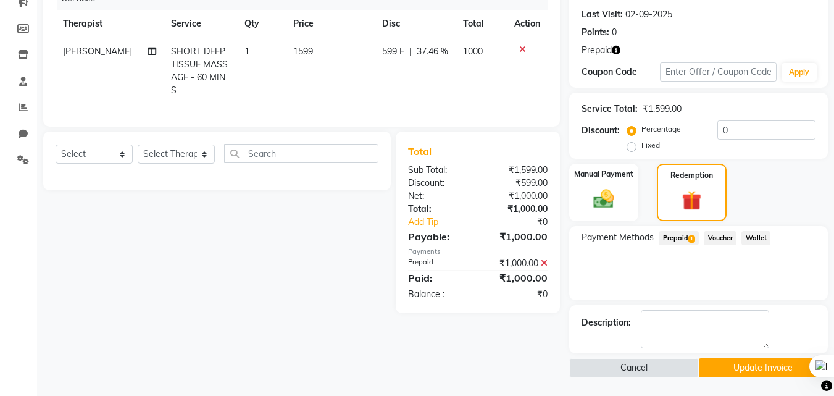
click at [752, 365] on button "Update Invoice" at bounding box center [762, 367] width 129 height 19
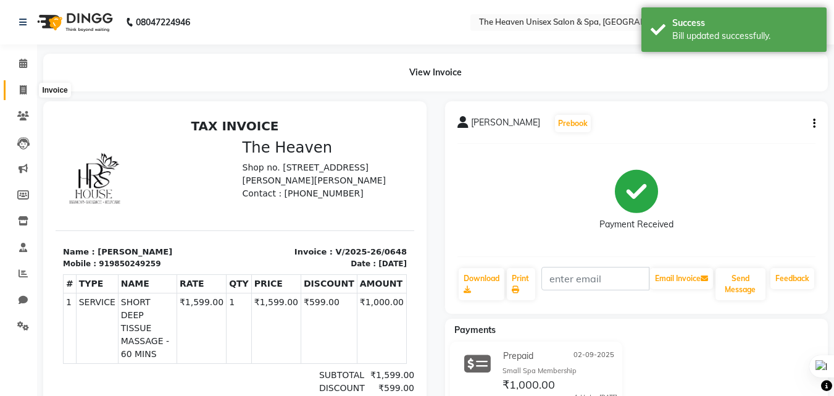
click at [14, 83] on span at bounding box center [23, 90] width 22 height 14
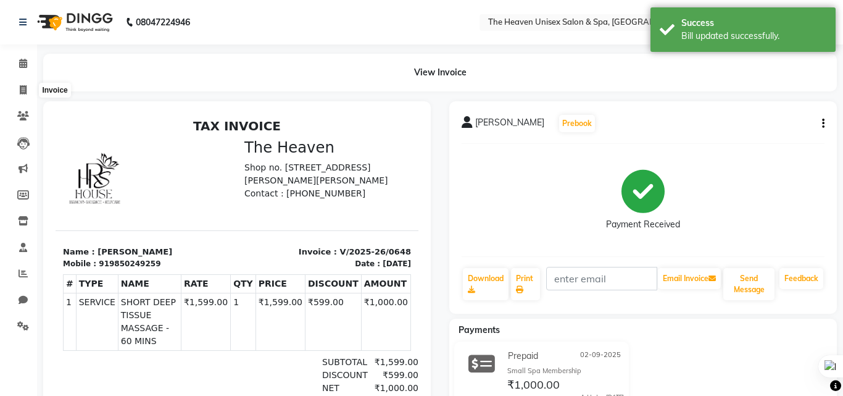
select select "8417"
select select "service"
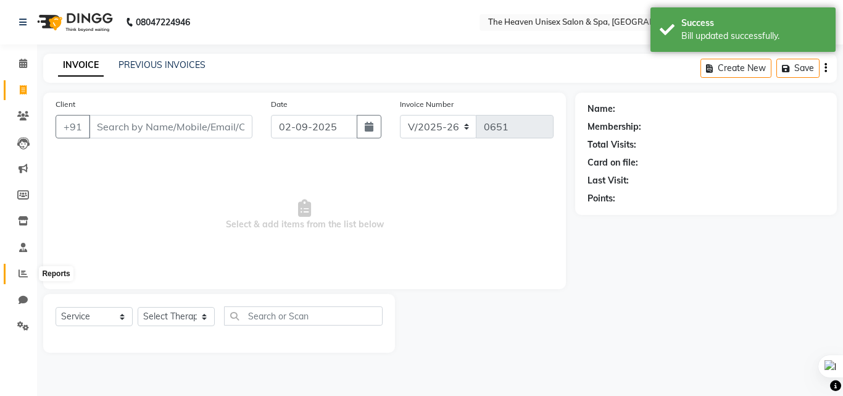
click at [22, 271] on icon at bounding box center [23, 272] width 9 height 9
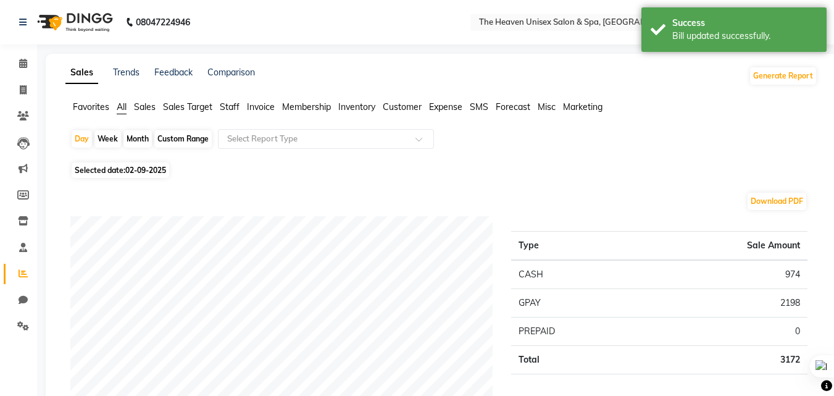
click at [239, 107] on span "Staff" at bounding box center [230, 106] width 20 height 11
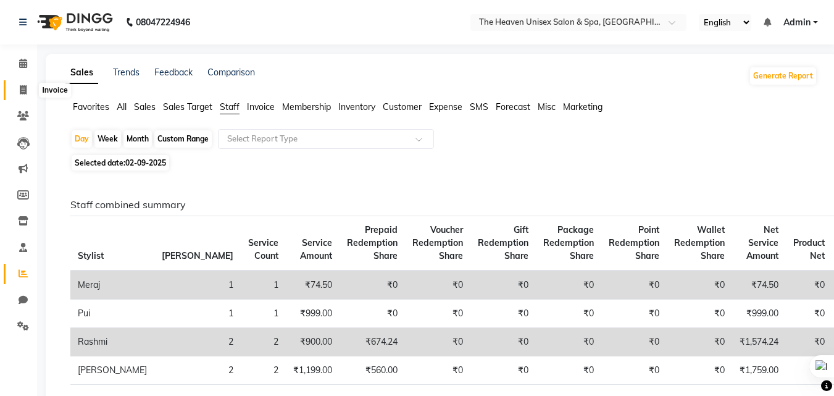
click at [22, 86] on icon at bounding box center [23, 89] width 7 height 9
select select "8417"
select select "service"
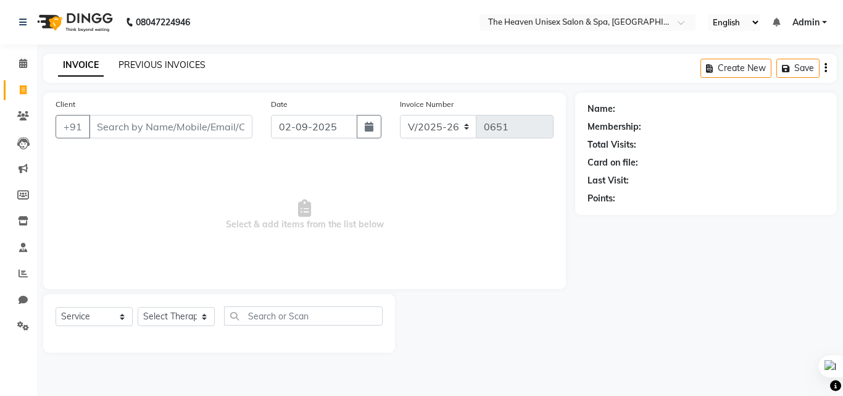
click at [120, 65] on link "PREVIOUS INVOICES" at bounding box center [161, 64] width 87 height 11
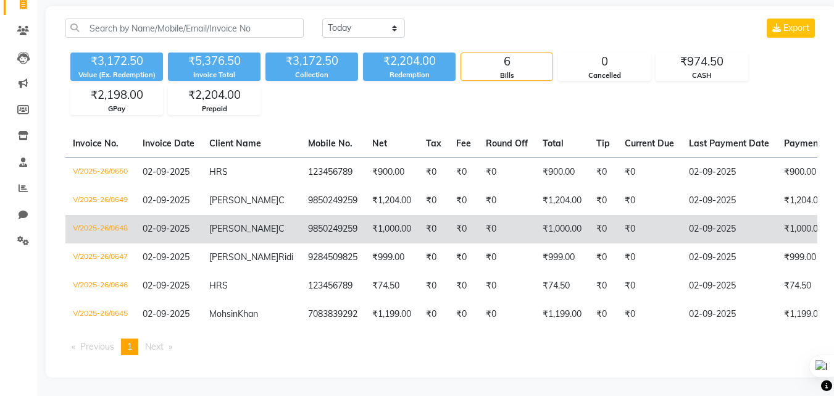
scroll to position [107, 0]
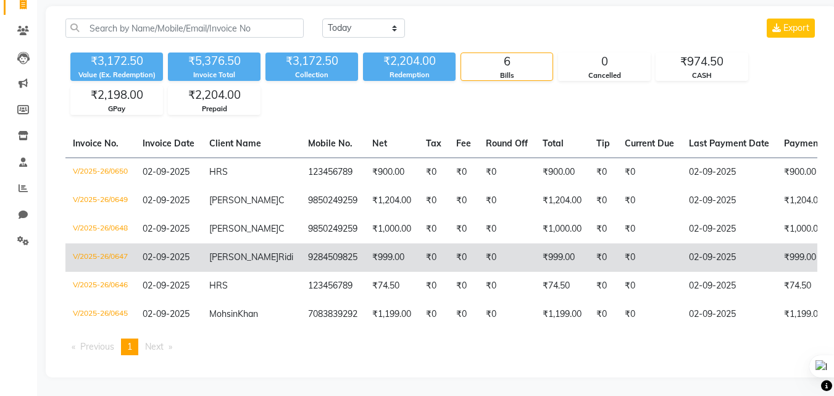
click at [373, 243] on td "₹999.00" at bounding box center [392, 257] width 54 height 28
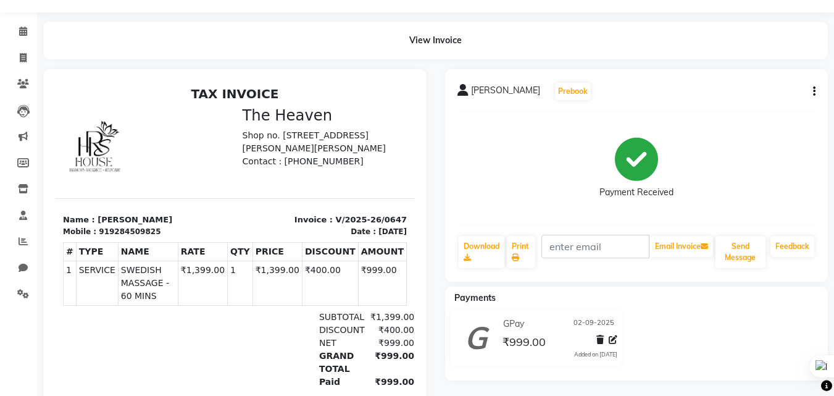
scroll to position [62, 0]
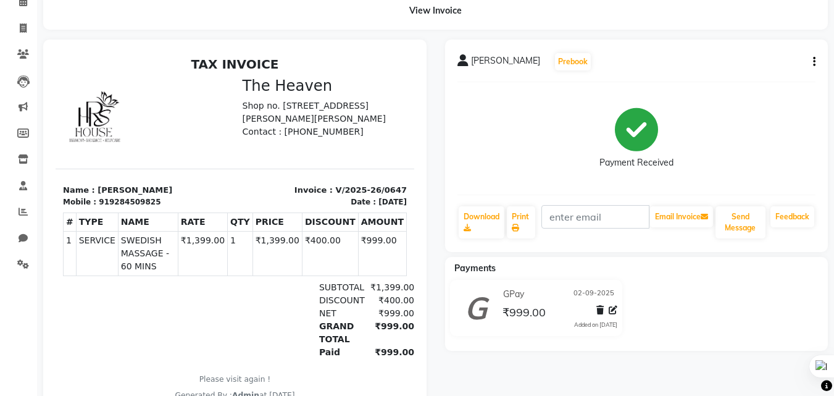
click at [812, 57] on button "button" at bounding box center [811, 62] width 7 height 13
click at [736, 72] on div "Edit Invoice" at bounding box center [752, 77] width 85 height 15
select select "service"
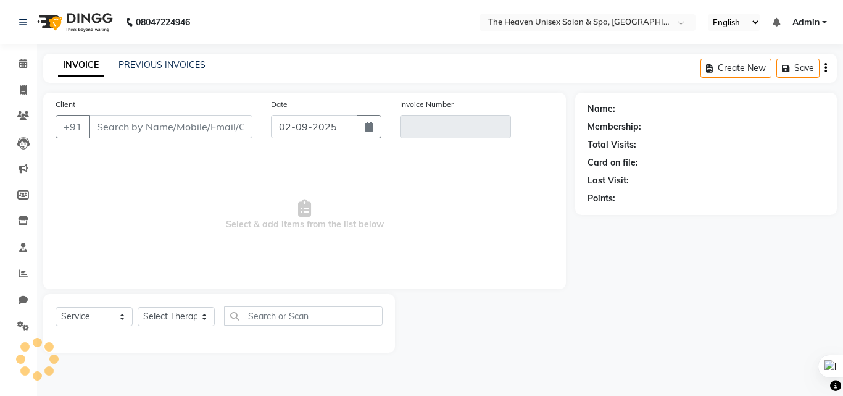
type input "9284509825"
type input "V/2025-26/0647"
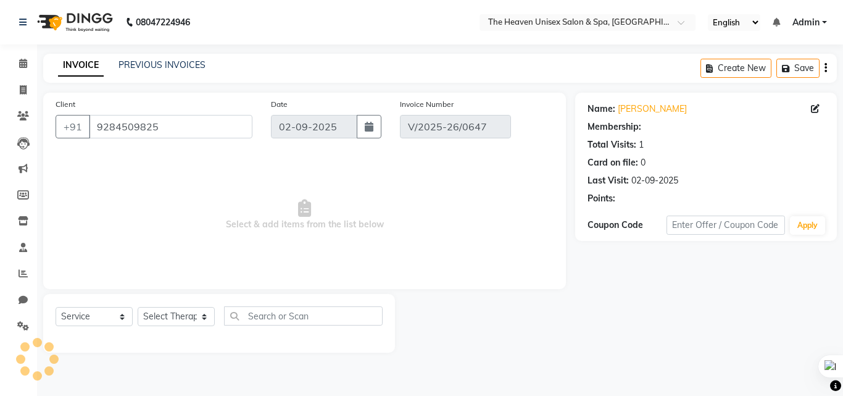
select select "select"
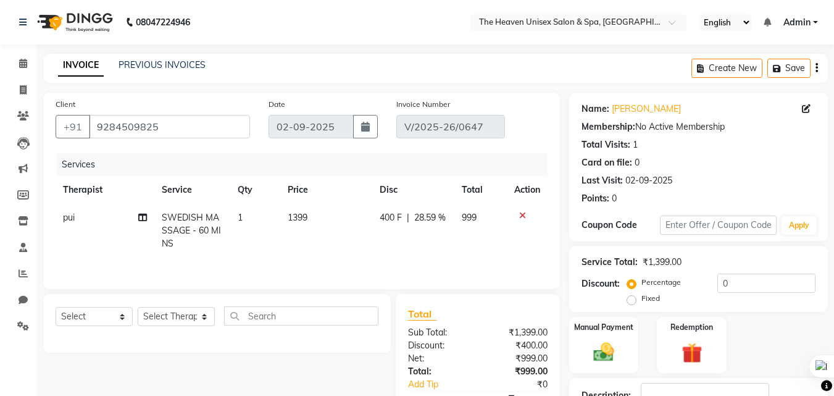
click at [73, 216] on span "pui" at bounding box center [69, 217] width 12 height 11
select select "83297"
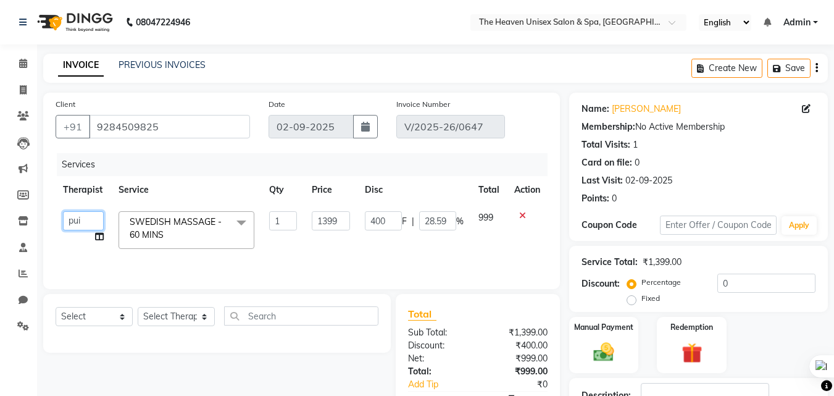
click at [86, 217] on select "Himanshu Singh HRS House Lucky Mamta Meraj Monika pui Rashmi riddhi Rohit Singh…" at bounding box center [83, 220] width 41 height 19
select select "90533"
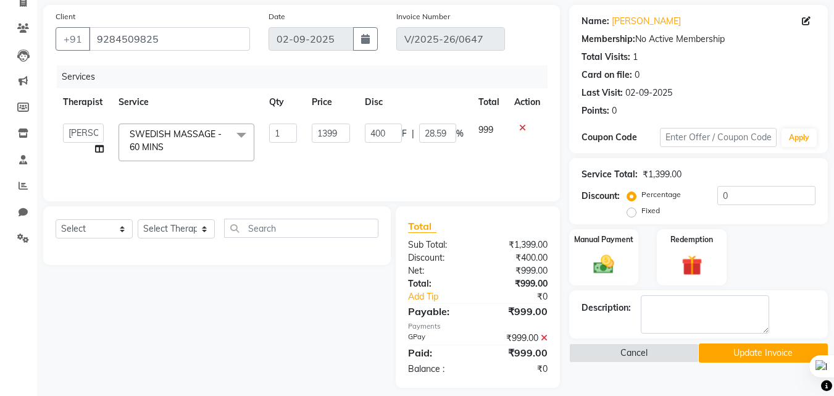
scroll to position [98, 0]
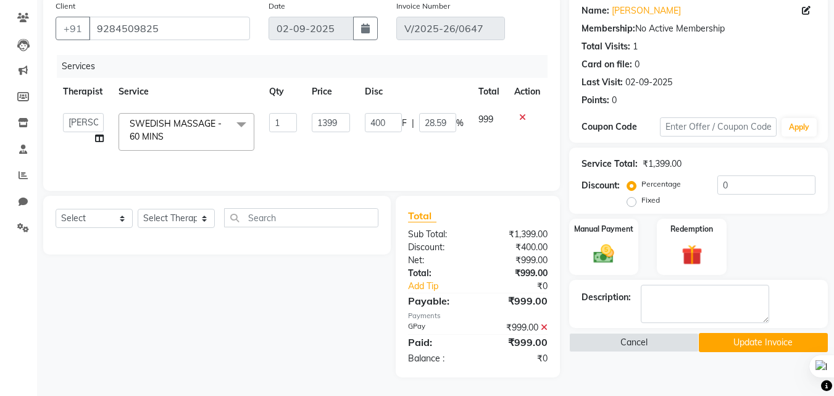
click at [730, 342] on button "Update Invoice" at bounding box center [762, 342] width 129 height 19
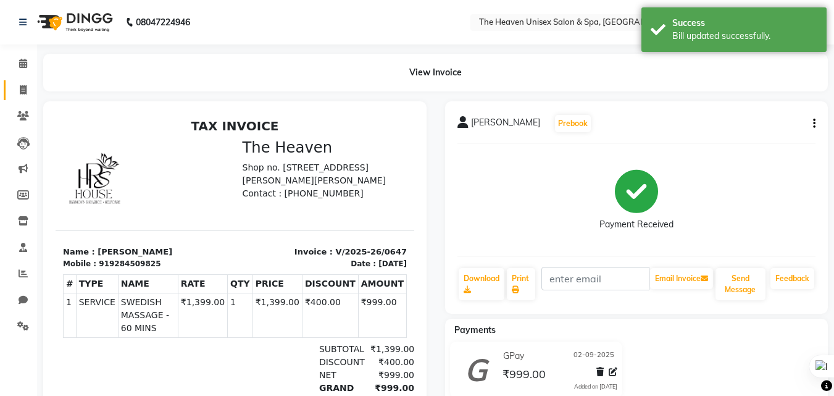
click at [19, 82] on link "Invoice" at bounding box center [19, 90] width 30 height 20
select select "service"
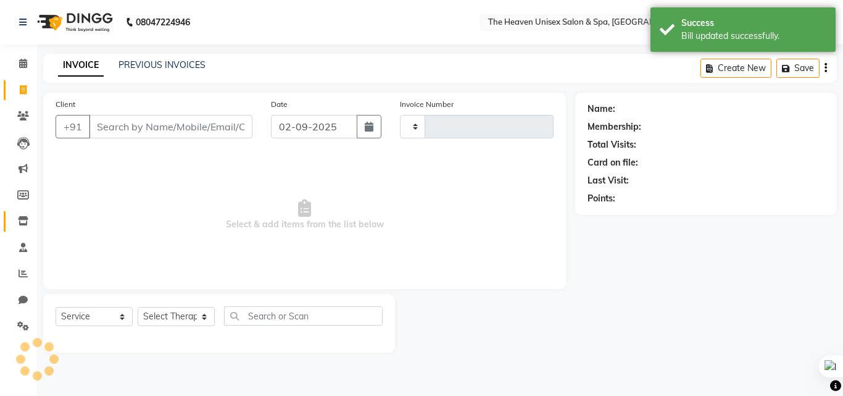
type input "0651"
select select "8417"
click at [21, 236] on li "Staff" at bounding box center [18, 247] width 37 height 27
click at [20, 241] on span at bounding box center [23, 248] width 22 height 14
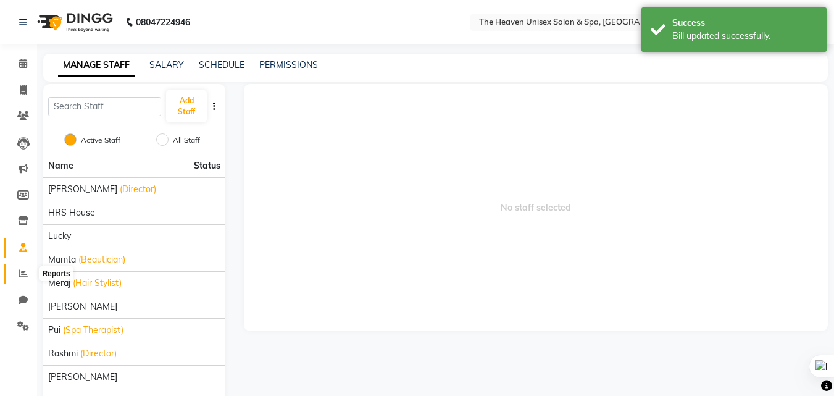
click at [26, 271] on icon at bounding box center [23, 272] width 9 height 9
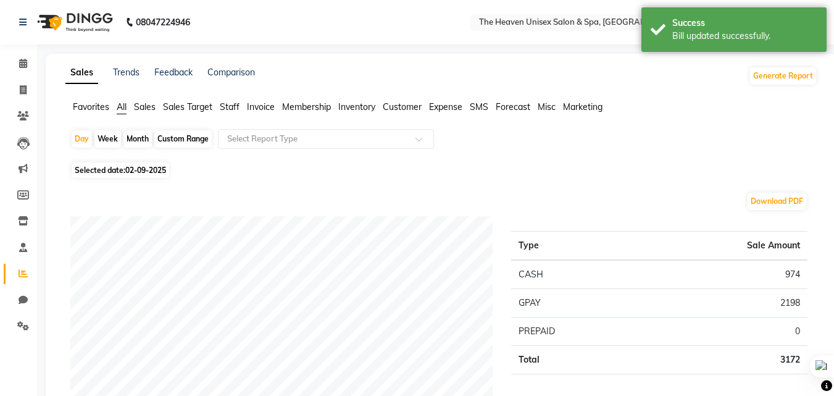
click at [217, 106] on ul "Favorites All Sales Sales Target Staff Invoice Membership Inventory Customer Ex…" at bounding box center [441, 108] width 752 height 14
click at [227, 106] on span "Staff" at bounding box center [230, 106] width 20 height 11
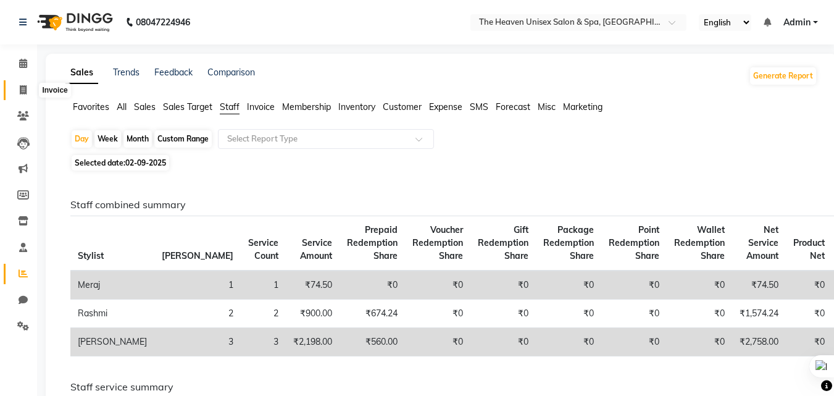
click at [26, 93] on icon at bounding box center [23, 89] width 7 height 9
select select "8417"
select select "service"
